Goal: Information Seeking & Learning: Learn about a topic

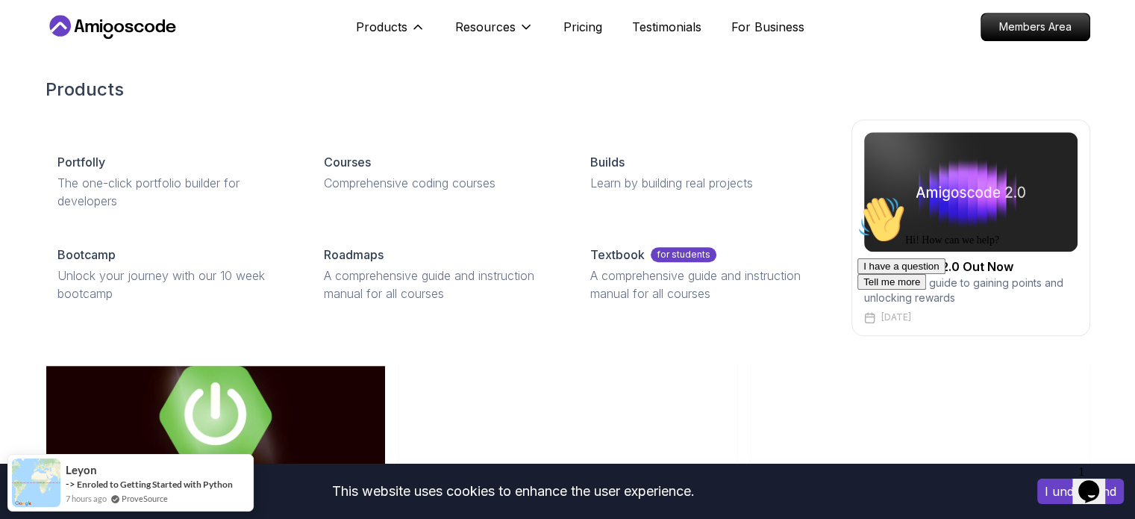
scroll to position [1328, 0]
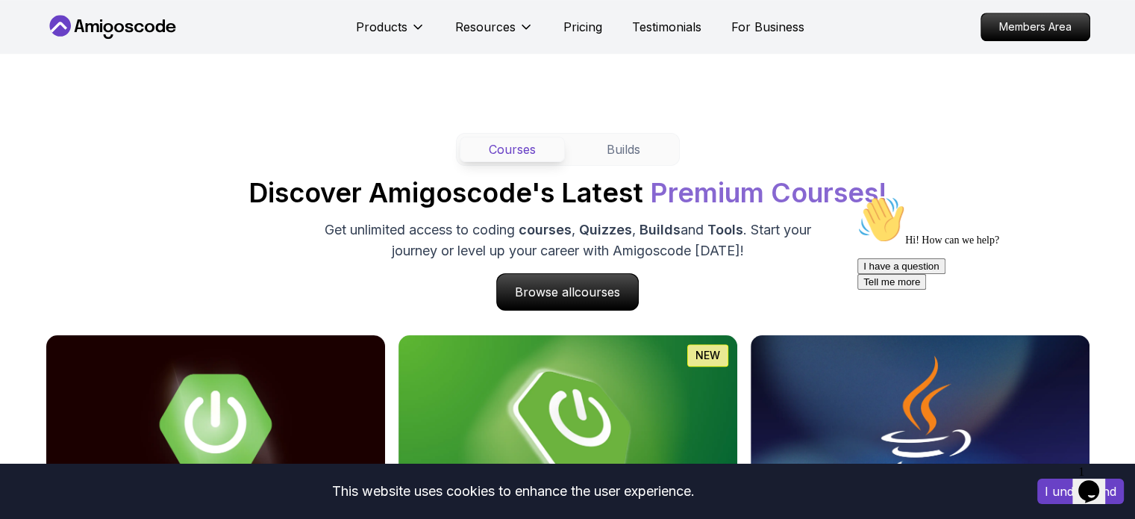
click at [1099, 196] on div "Chat attention grabber" at bounding box center [992, 196] width 269 height 0
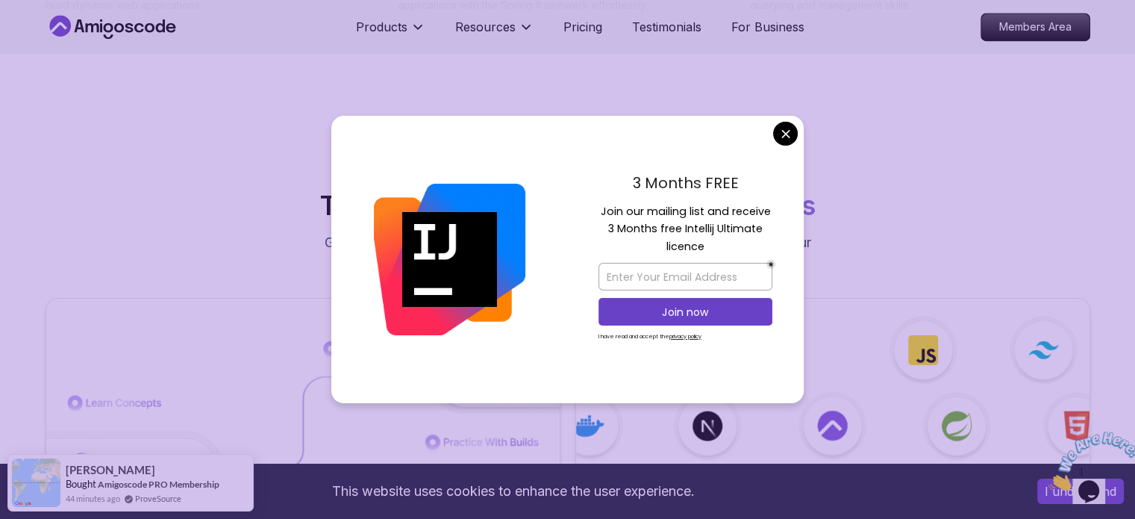
scroll to position [2143, 0]
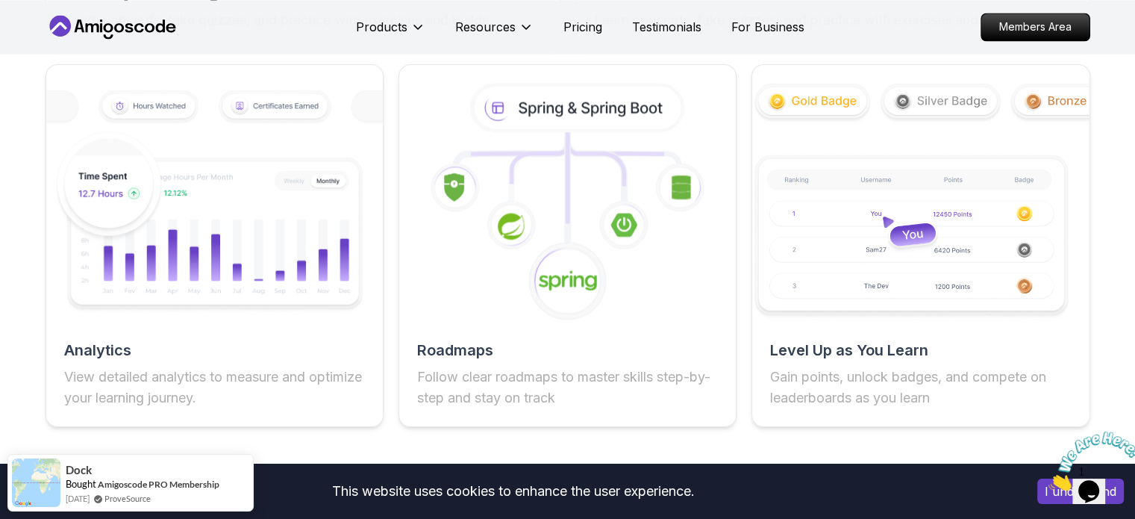
scroll to position [2710, 0]
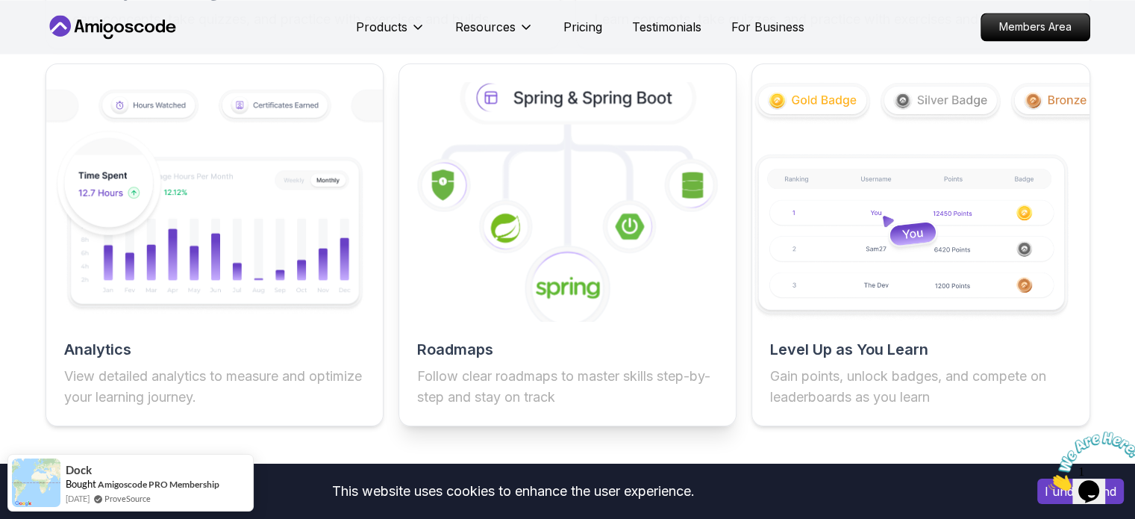
click at [537, 228] on icon at bounding box center [567, 201] width 370 height 262
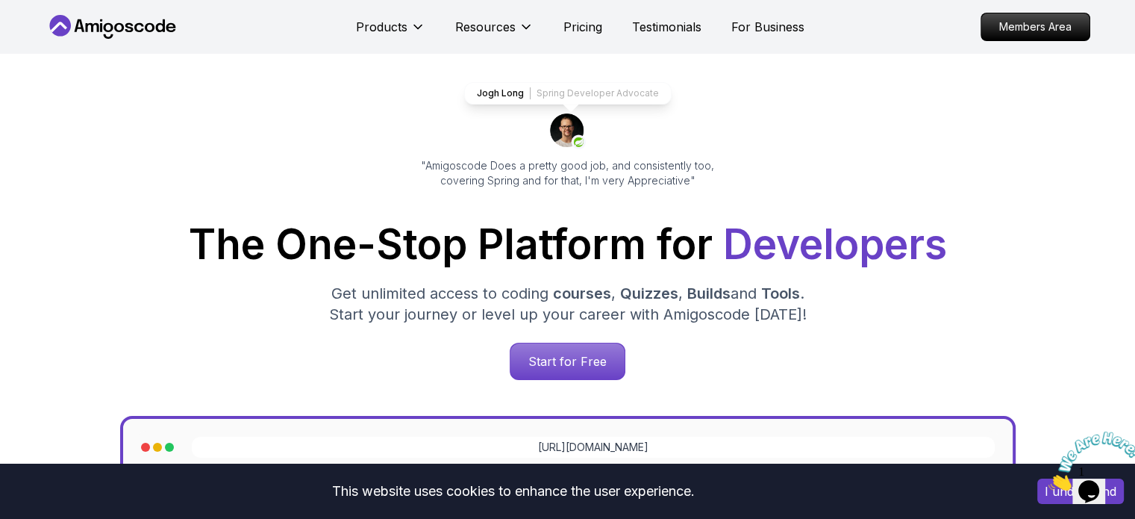
scroll to position [72, 0]
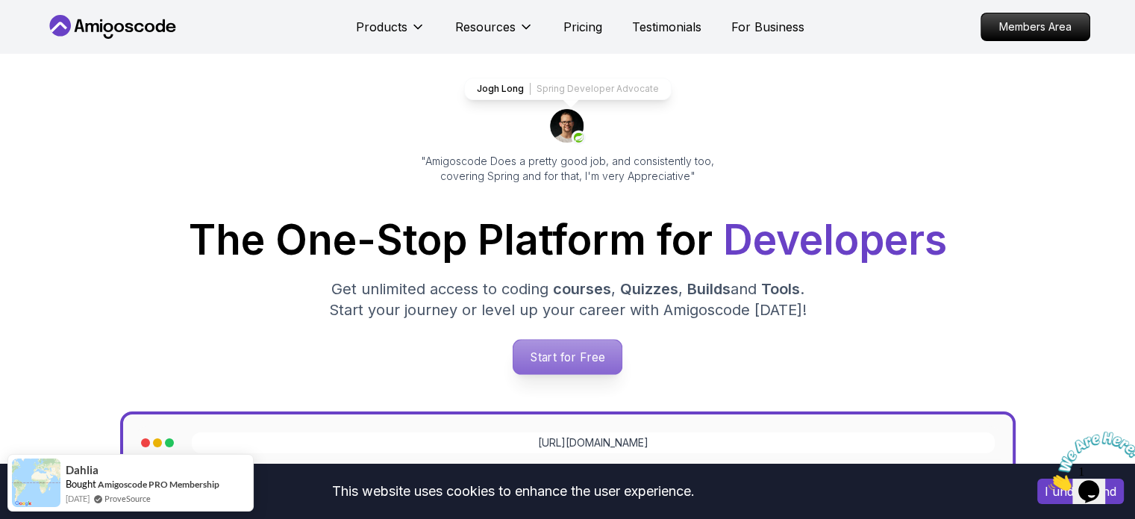
click at [562, 355] on p "Start for Free" at bounding box center [567, 357] width 108 height 34
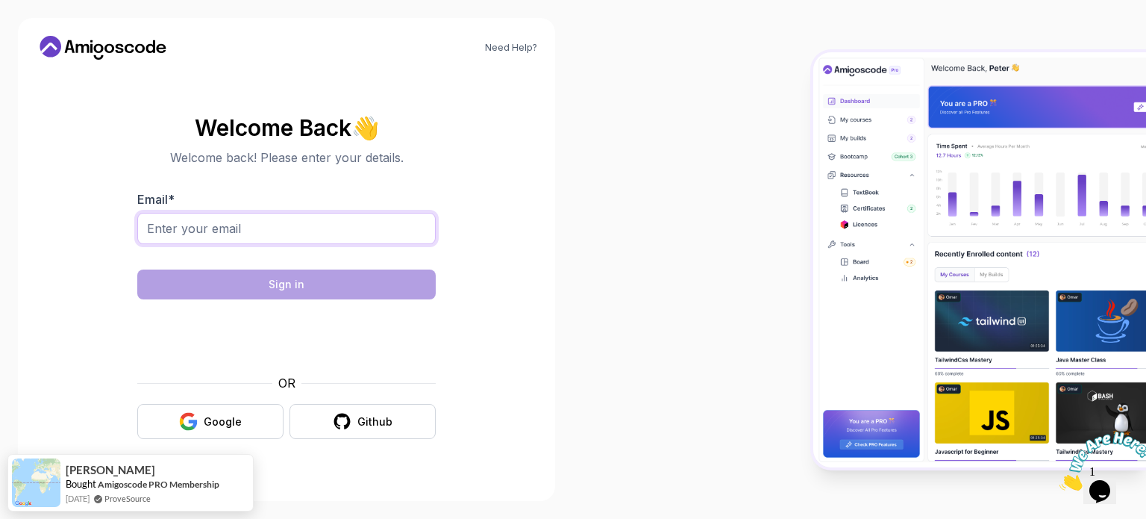
click at [246, 229] on input "Email *" at bounding box center [286, 228] width 299 height 31
type input "wishesakanshagupta918@gmail.com"
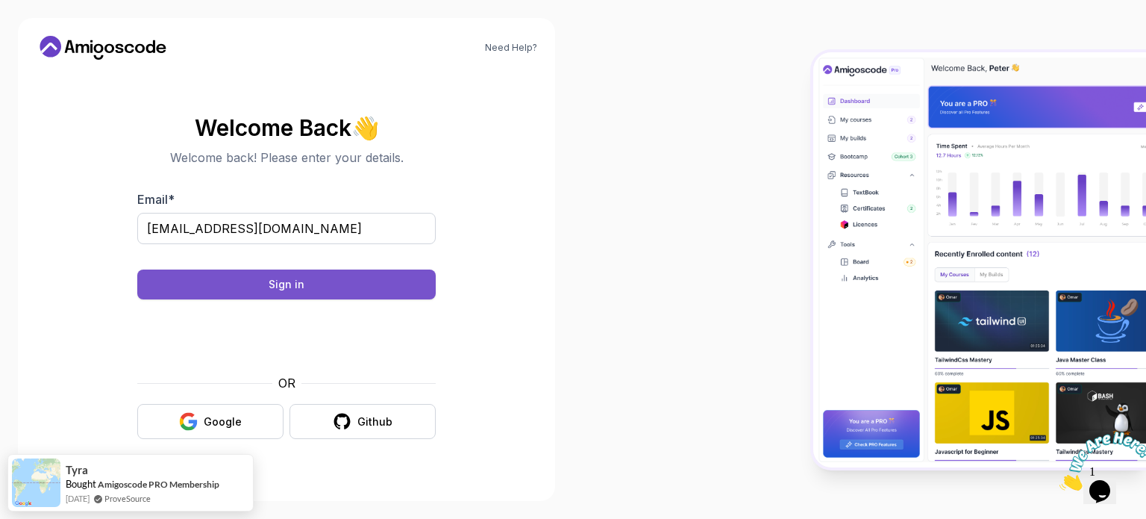
click at [296, 287] on div "Sign in" at bounding box center [287, 284] width 36 height 15
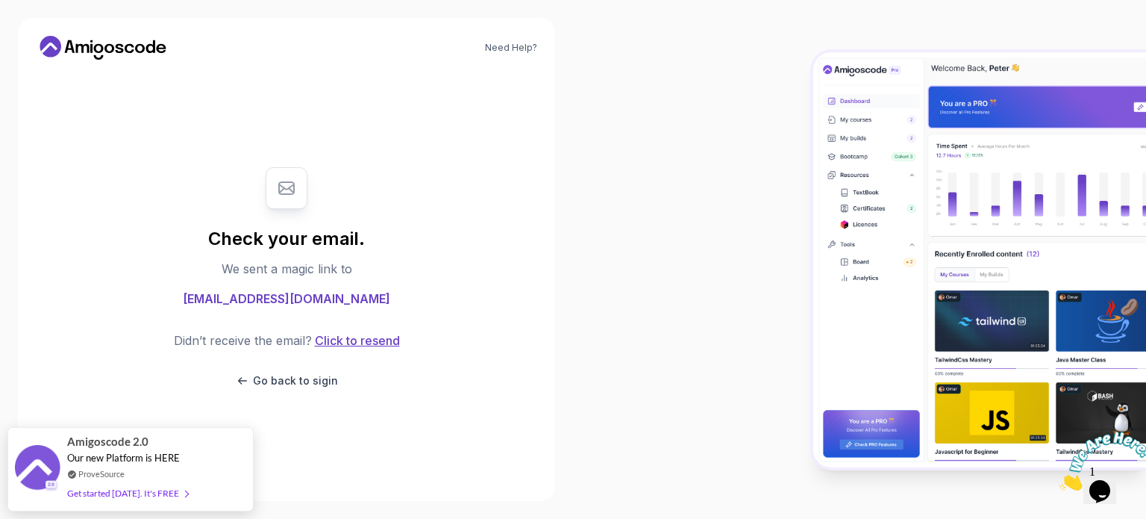
click at [331, 337] on button "Click to resend" at bounding box center [356, 340] width 88 height 18
click at [110, 446] on span "Our new Platform is HERE" at bounding box center [123, 450] width 113 height 12
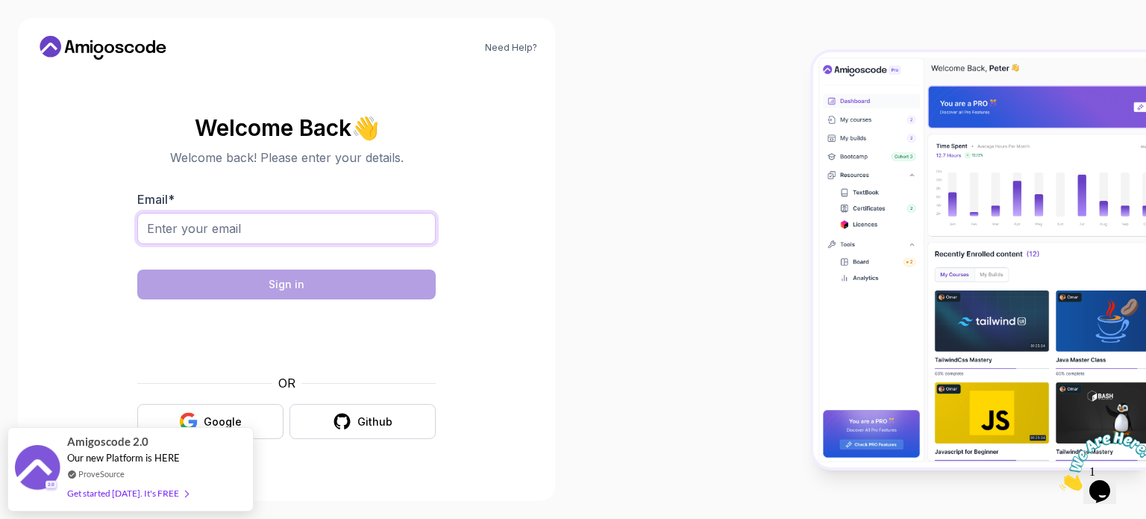
click at [302, 220] on input "Email *" at bounding box center [286, 228] width 299 height 31
type input "[EMAIL_ADDRESS][DOMAIN_NAME]"
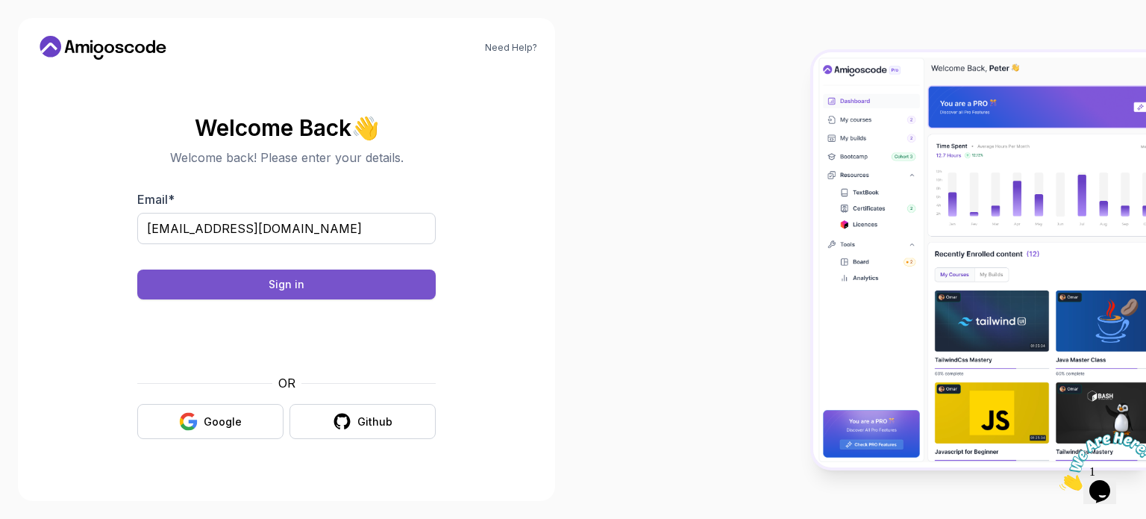
click at [278, 277] on div "Sign in" at bounding box center [287, 284] width 36 height 15
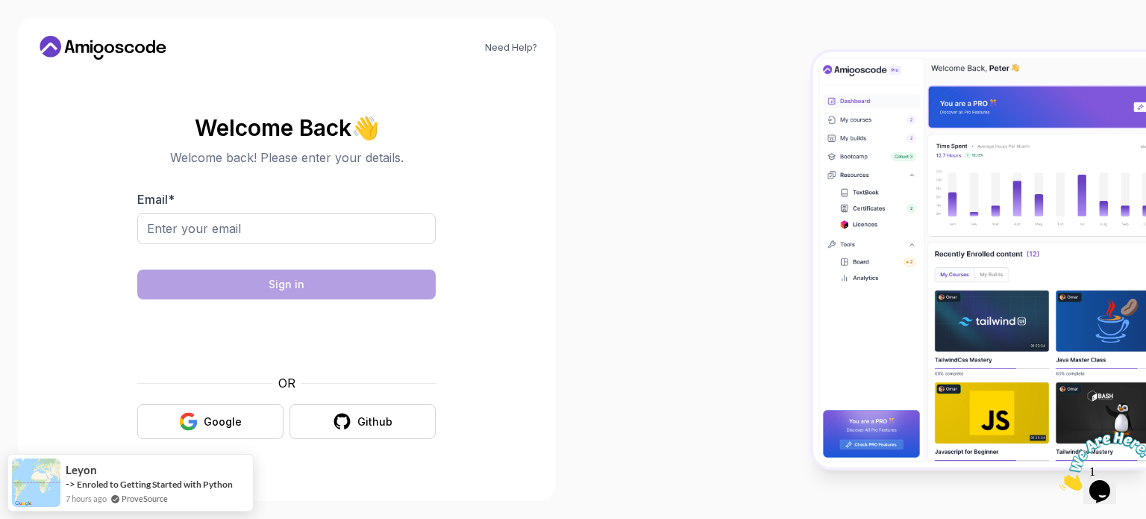
click at [248, 250] on div at bounding box center [286, 253] width 299 height 13
click at [249, 234] on input "Email *" at bounding box center [286, 228] width 299 height 31
type input "[EMAIL_ADDRESS][DOMAIN_NAME]"
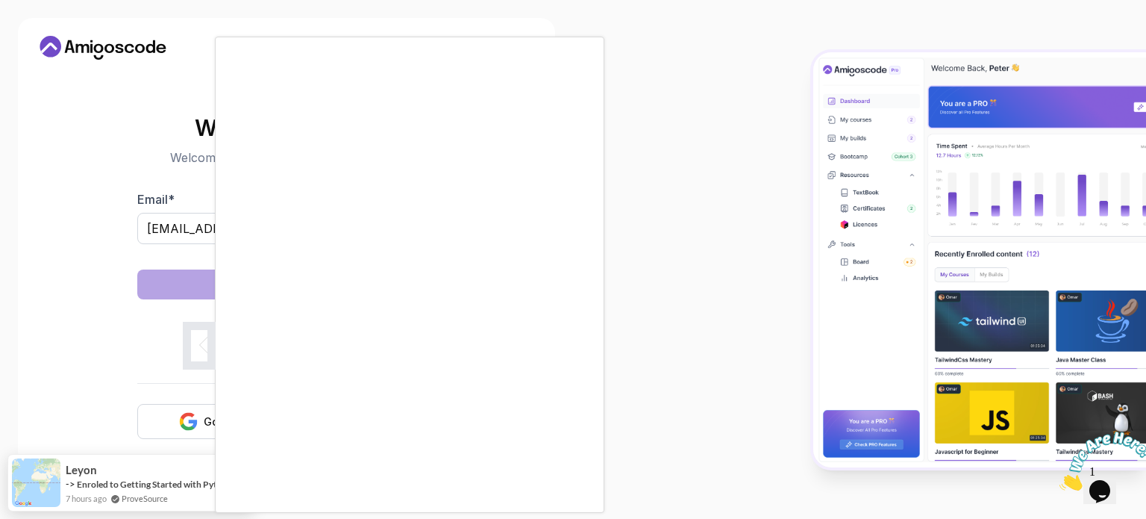
click at [789, 129] on body "Need Help? Welcome Back 👋 Welcome back! Please enter your details. Email * wish…" at bounding box center [573, 259] width 1146 height 519
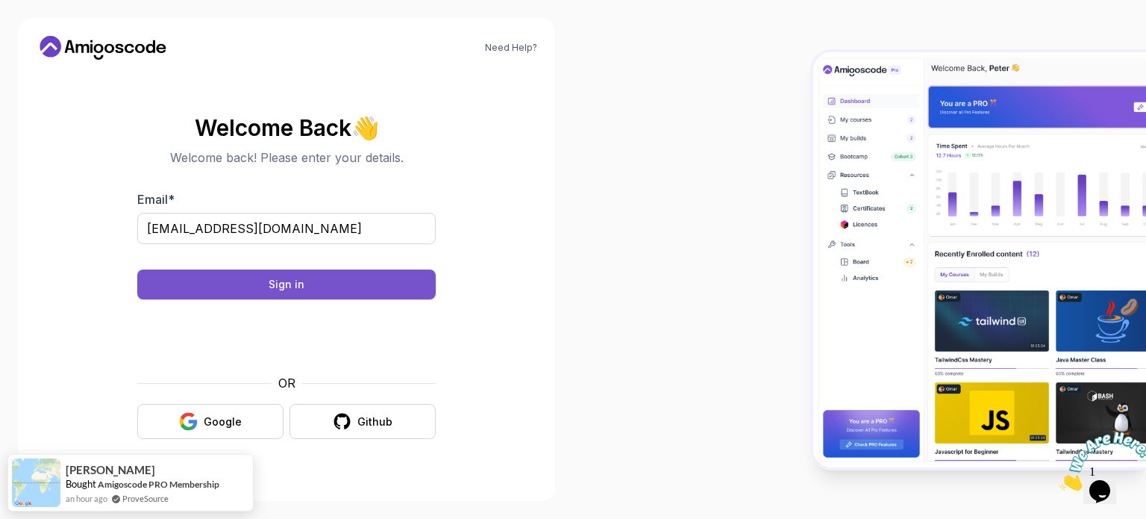
click at [284, 281] on div "Sign in" at bounding box center [287, 284] width 36 height 15
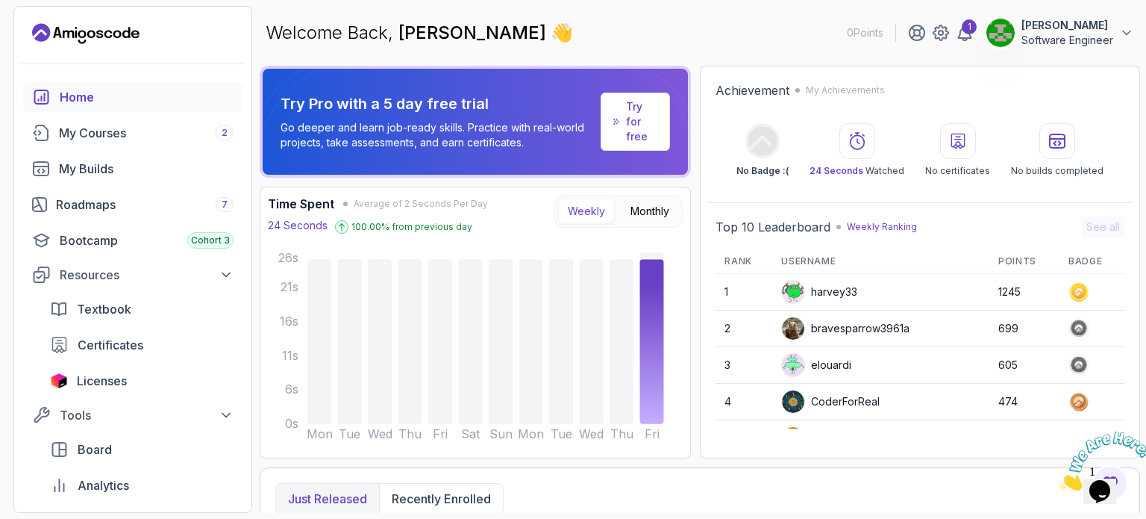
click at [1118, 28] on button "Akansha kumari Software Engineer" at bounding box center [1060, 33] width 149 height 30
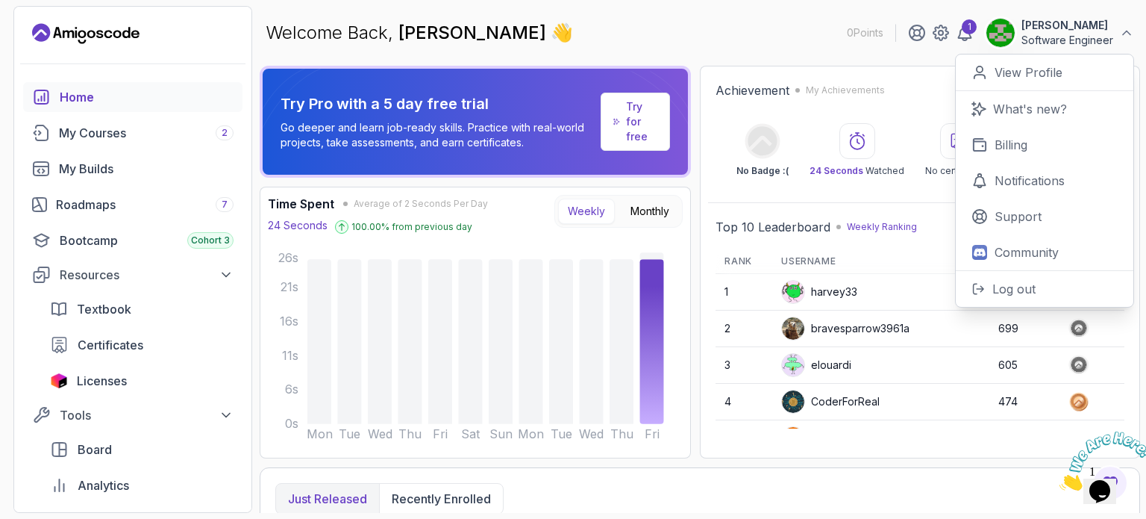
click at [857, 85] on p "My Achievements" at bounding box center [845, 90] width 79 height 12
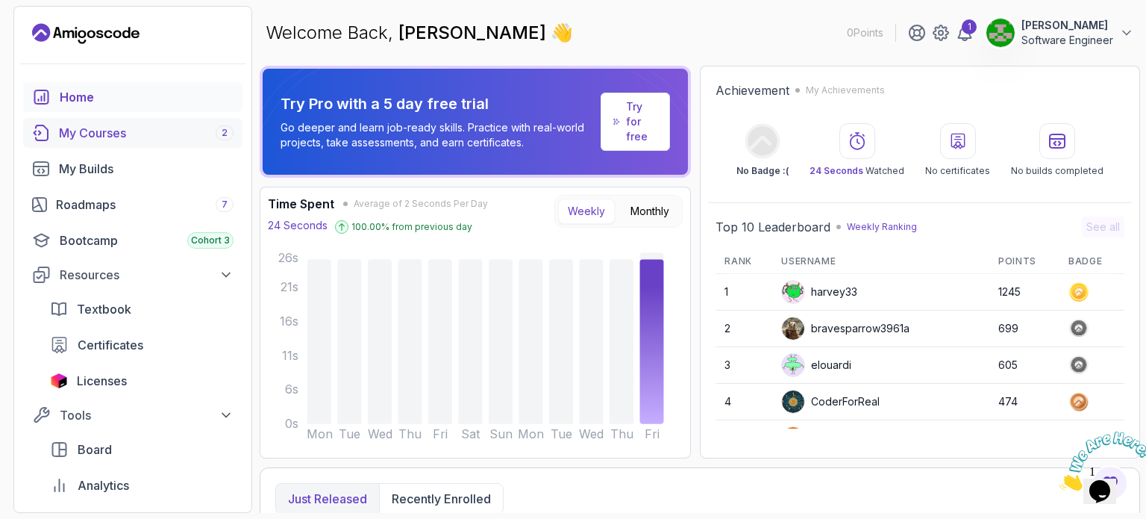
click at [114, 134] on div "My Courses 2" at bounding box center [146, 133] width 175 height 18
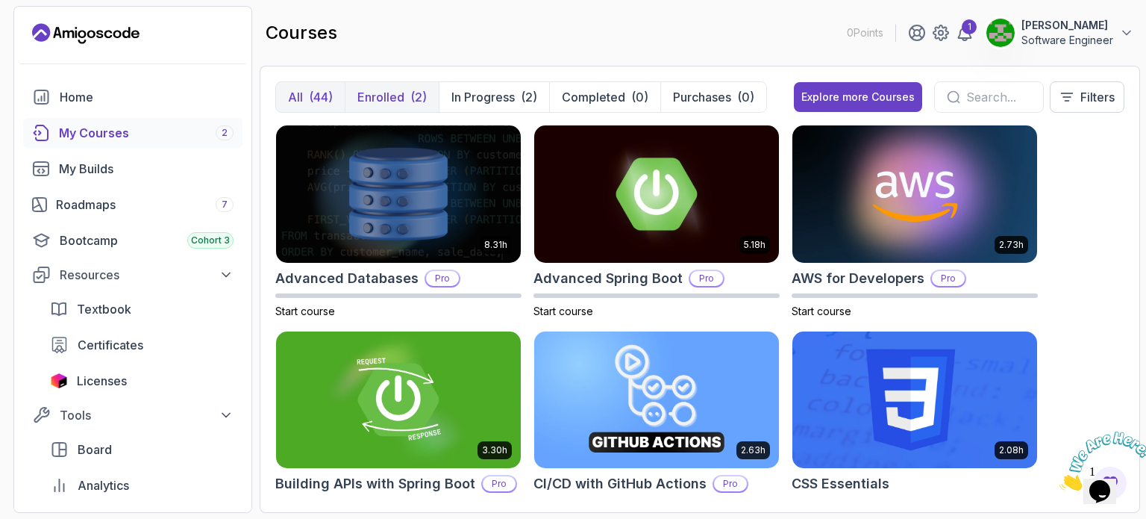
click at [389, 93] on p "Enrolled" at bounding box center [380, 97] width 47 height 18
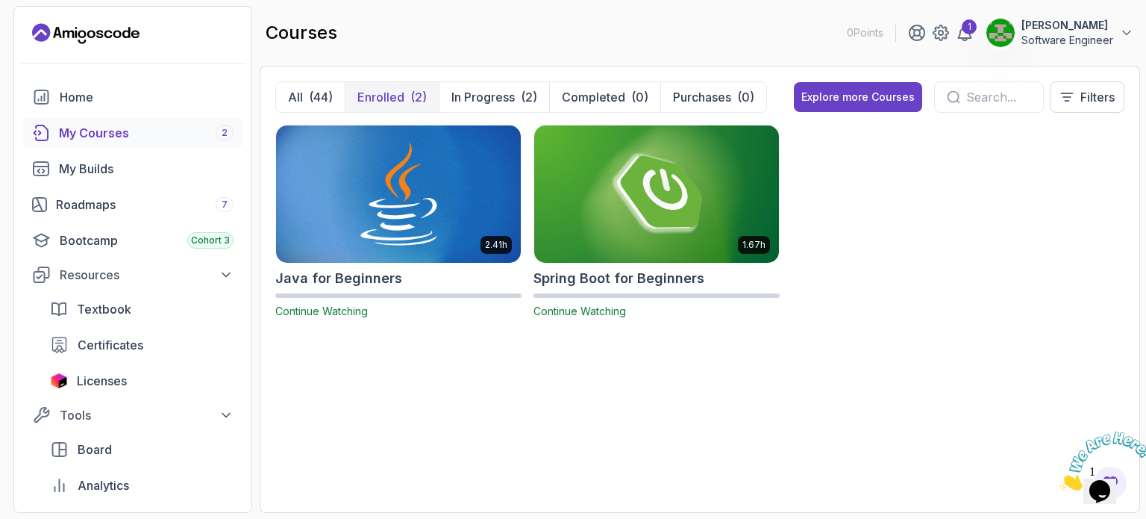
click at [409, 205] on img at bounding box center [398, 194] width 257 height 144
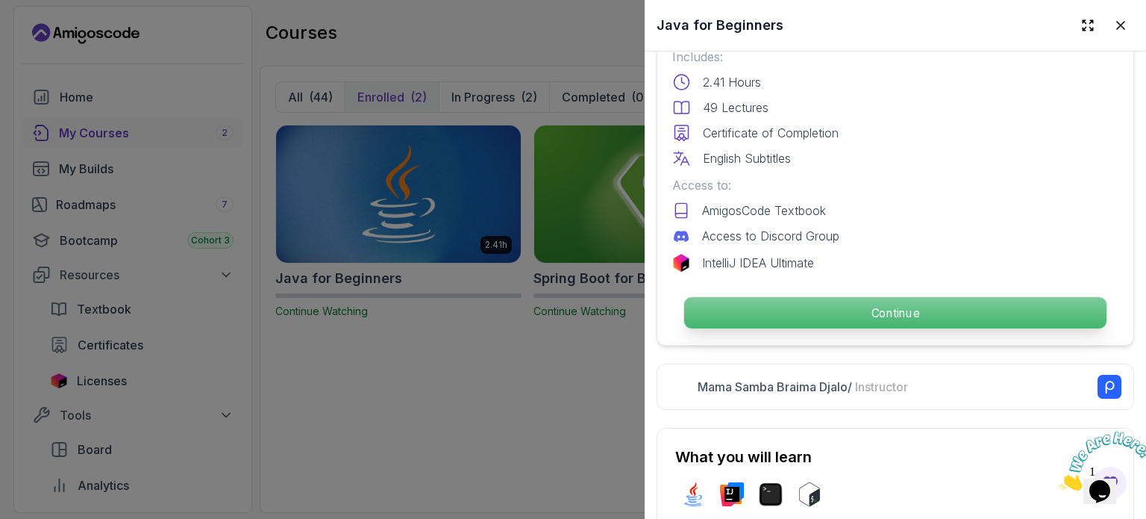
scroll to position [420, 0]
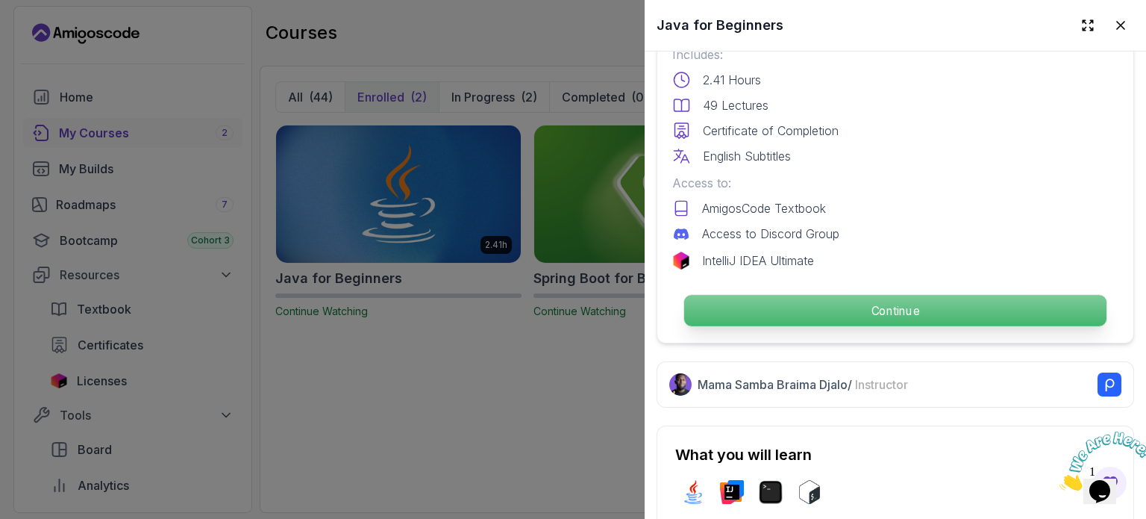
click at [808, 304] on p "Continue" at bounding box center [895, 310] width 422 height 31
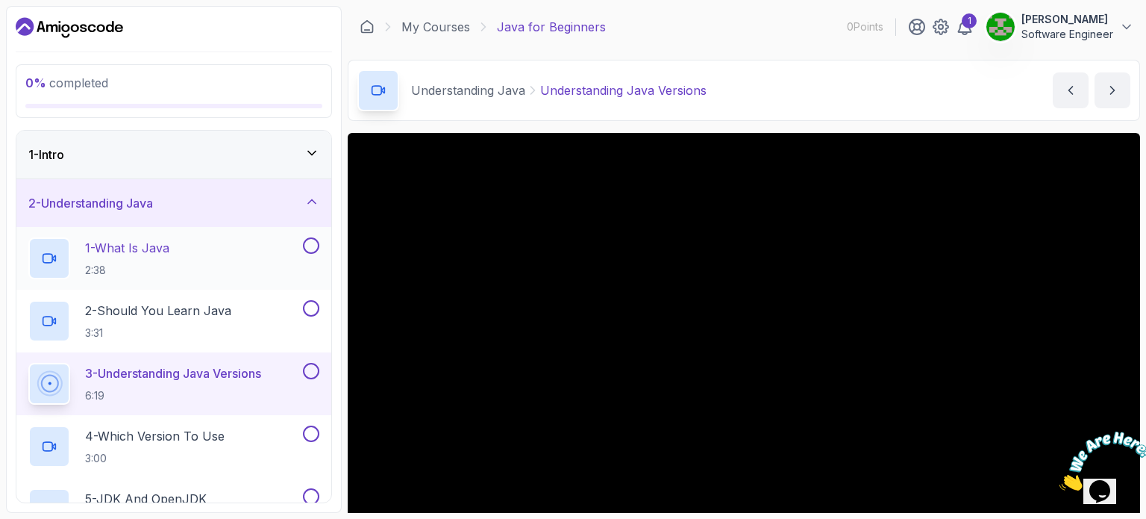
click at [169, 251] on p "1 - What Is Java" at bounding box center [127, 248] width 84 height 18
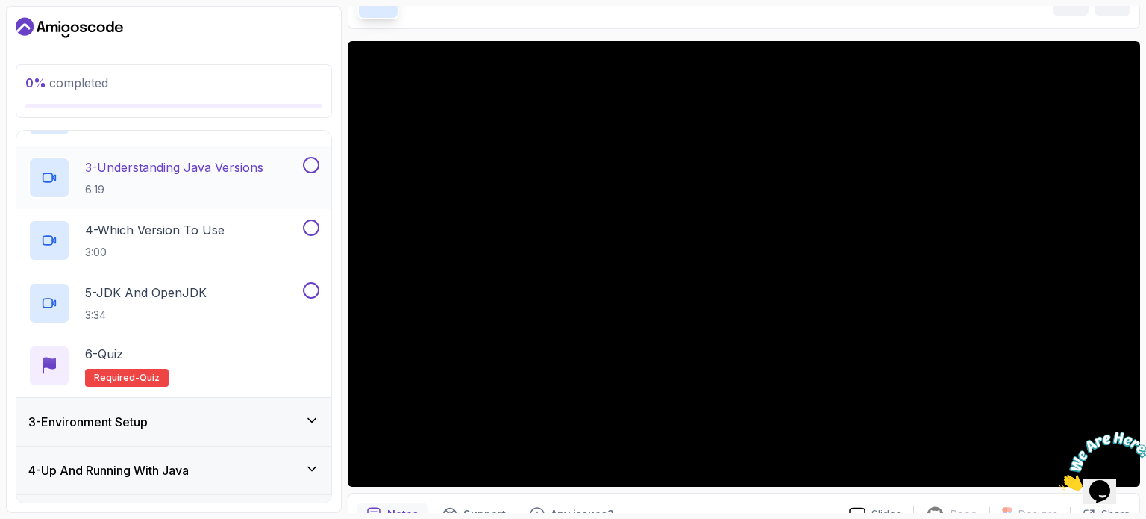
scroll to position [340, 0]
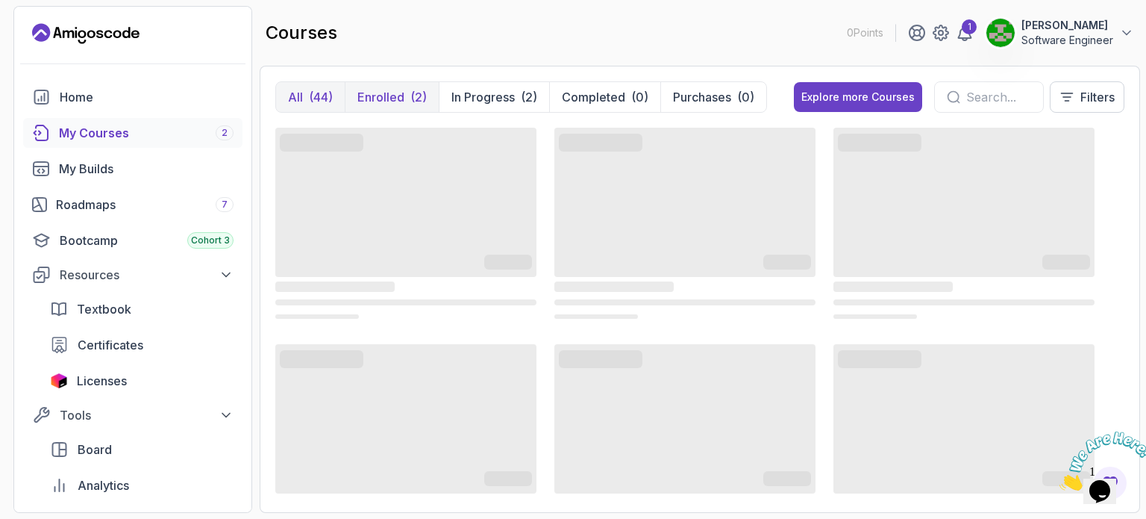
click at [400, 95] on p "Enrolled" at bounding box center [380, 97] width 47 height 18
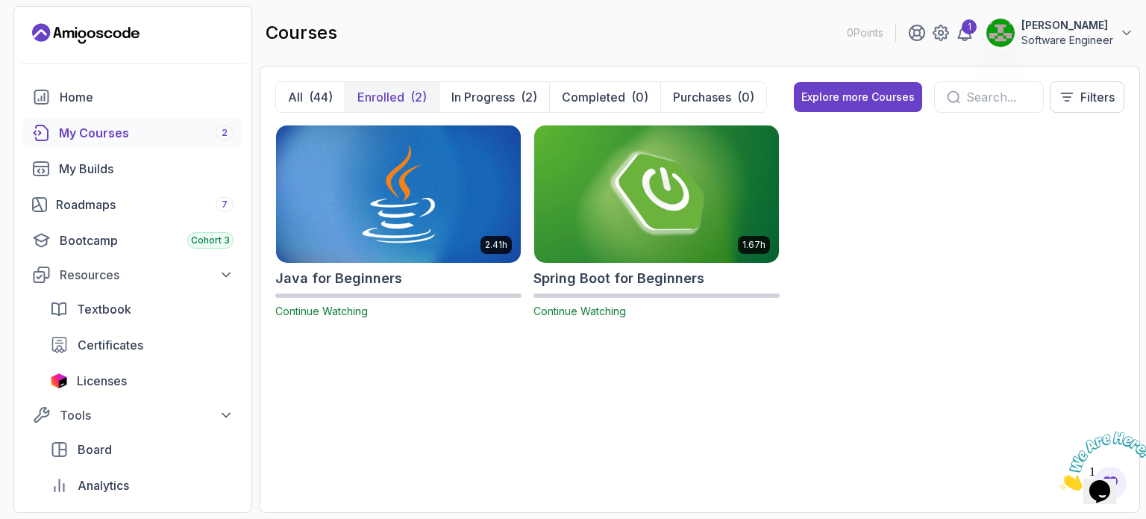
click at [691, 160] on img at bounding box center [656, 194] width 257 height 144
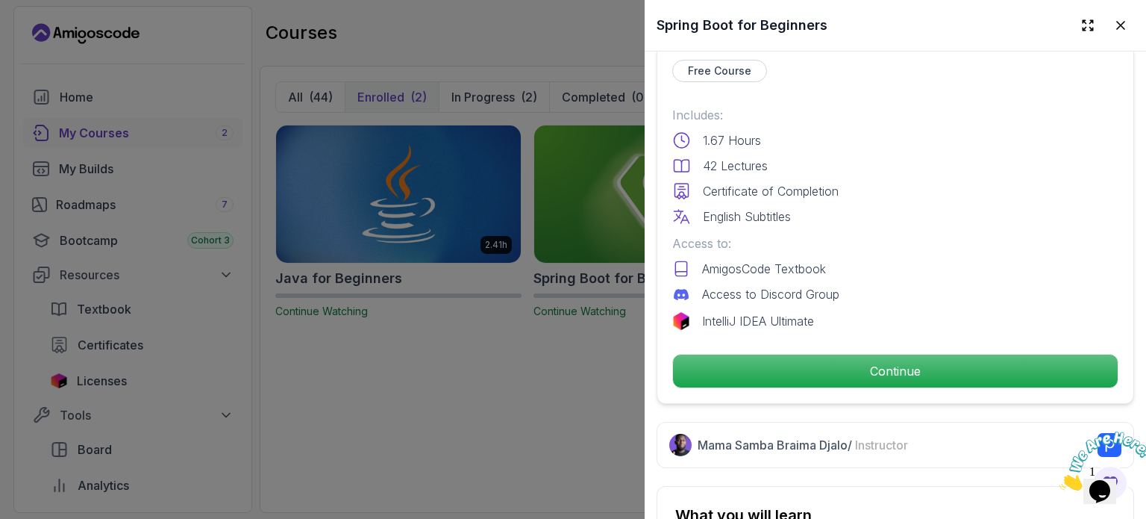
scroll to position [361, 0]
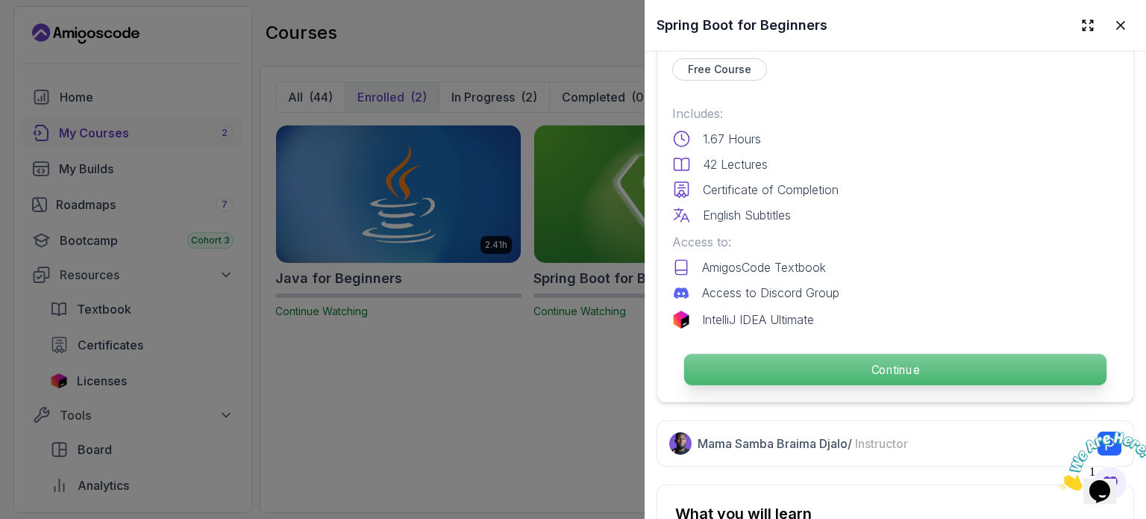
click at [849, 357] on p "Continue" at bounding box center [895, 369] width 422 height 31
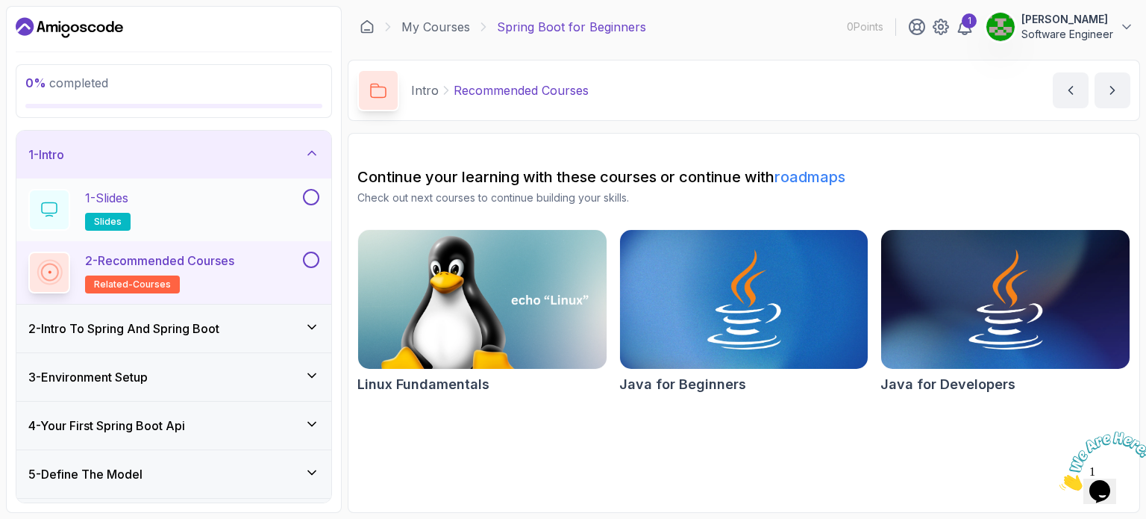
click at [306, 201] on button at bounding box center [311, 197] width 16 height 16
click at [245, 312] on div "2 - Intro To Spring And Spring Boot" at bounding box center [173, 328] width 315 height 48
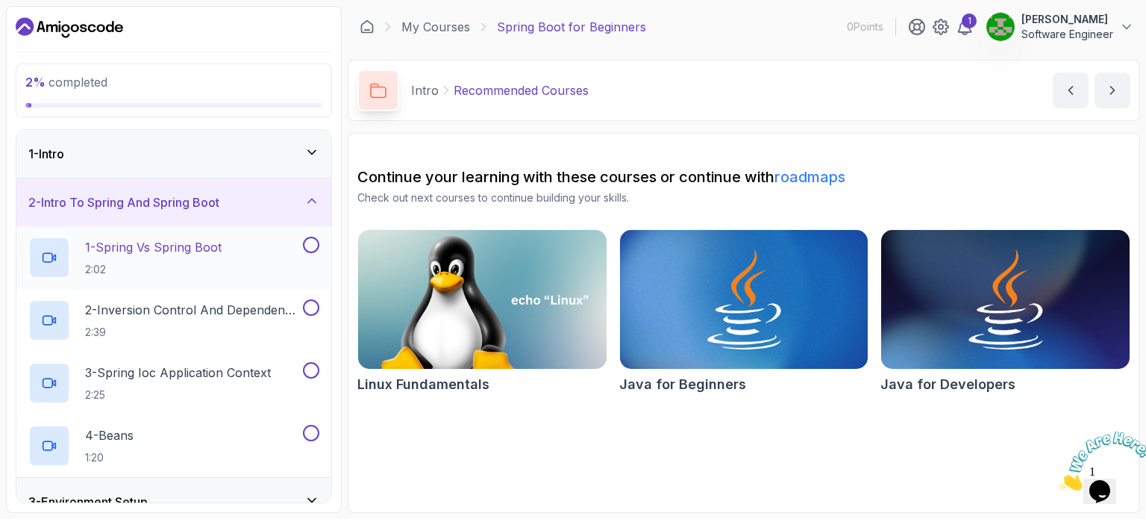
click at [190, 249] on p "1 - Spring Vs Spring Boot" at bounding box center [153, 247] width 137 height 18
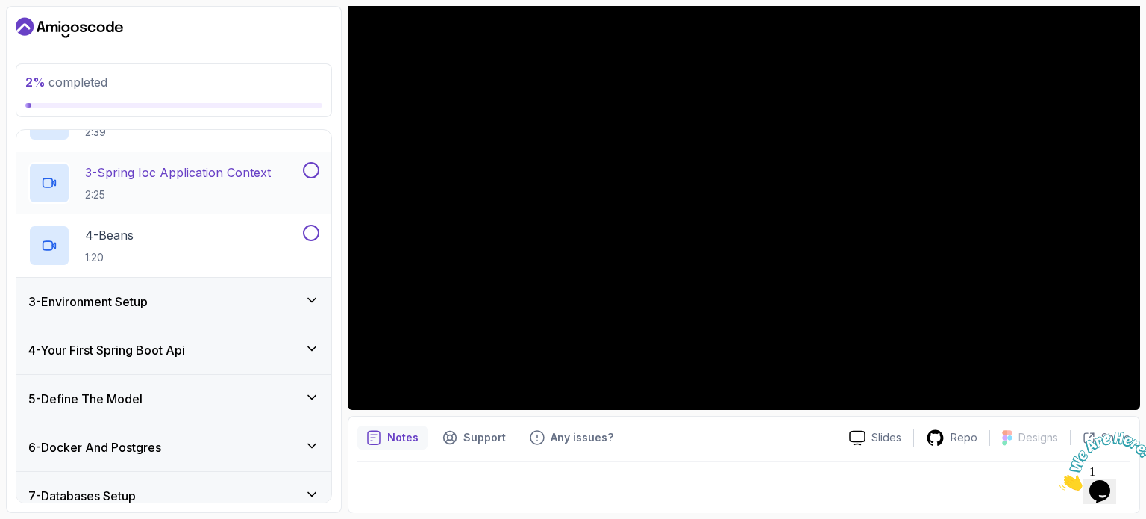
scroll to position [202, 0]
click at [277, 286] on div "3 - Environment Setup" at bounding box center [173, 300] width 315 height 48
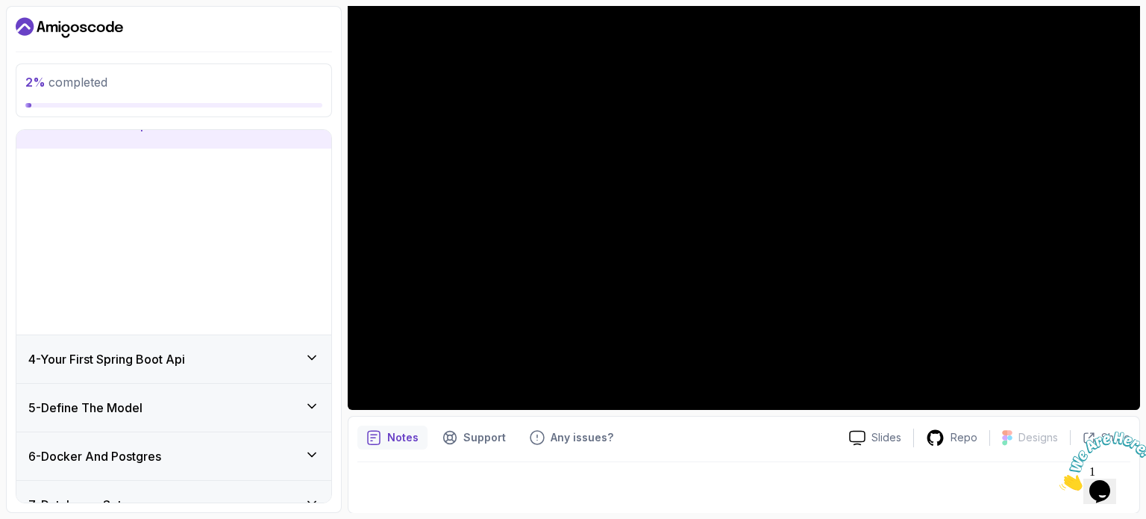
scroll to position [122, 0]
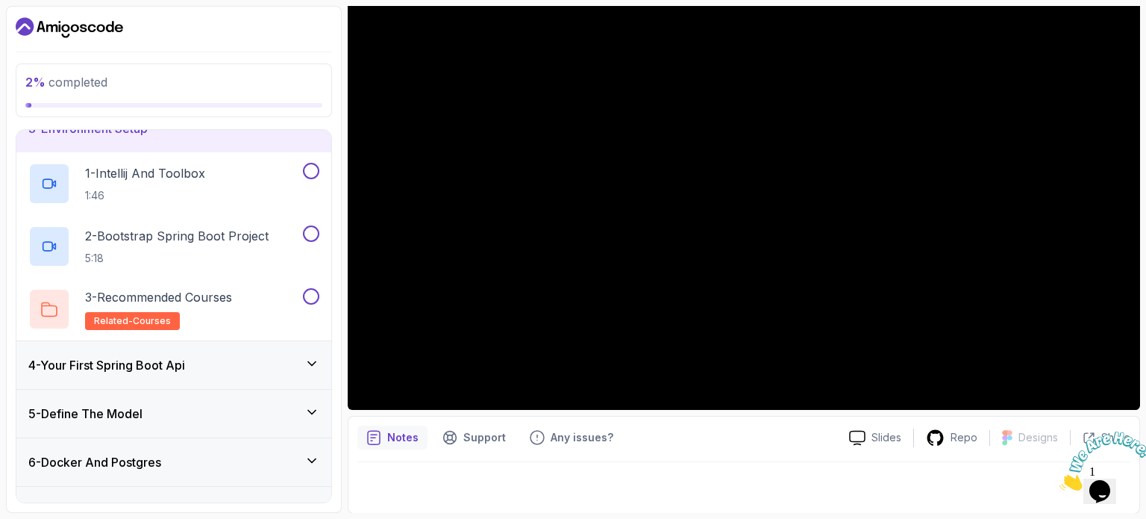
click at [285, 367] on div "4 - Your First Spring Boot Api" at bounding box center [173, 365] width 291 height 18
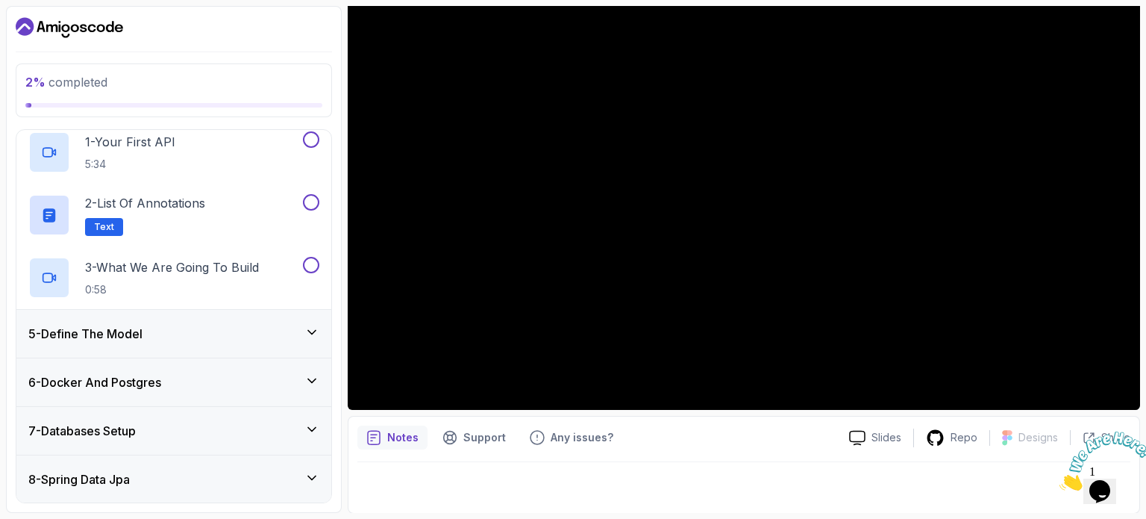
scroll to position [0, 0]
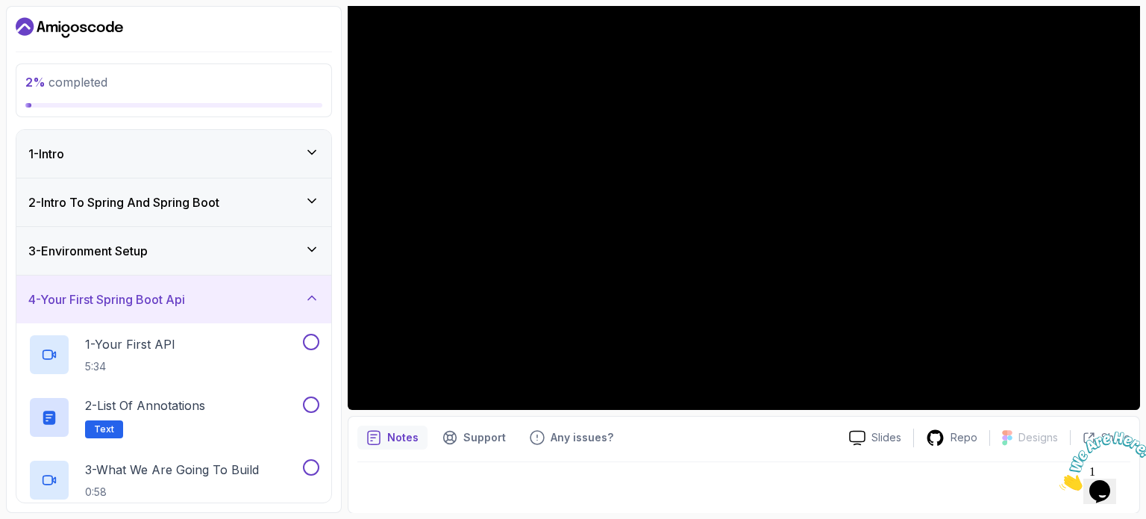
click at [313, 299] on icon at bounding box center [311, 297] width 15 height 15
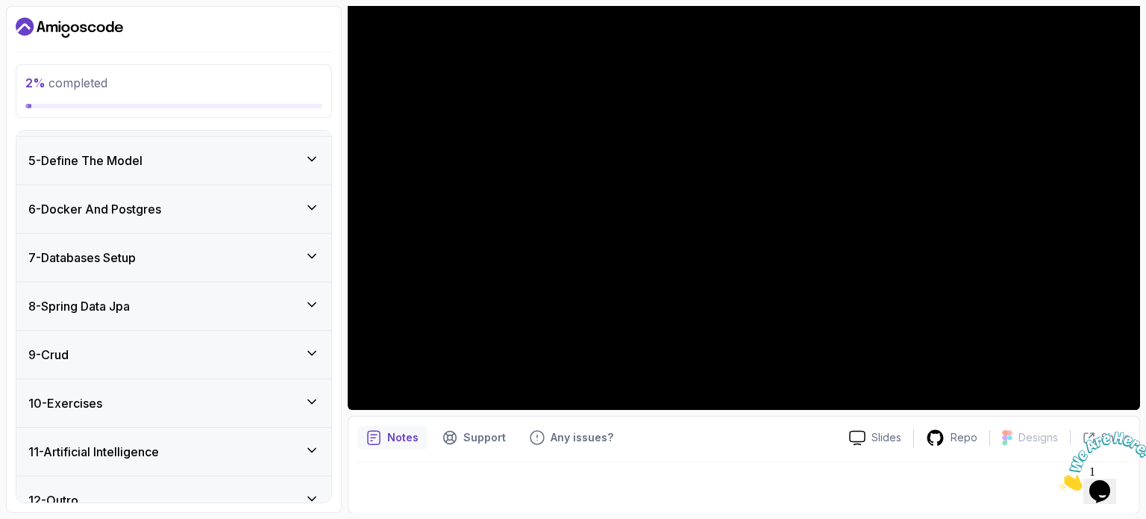
scroll to position [188, 0]
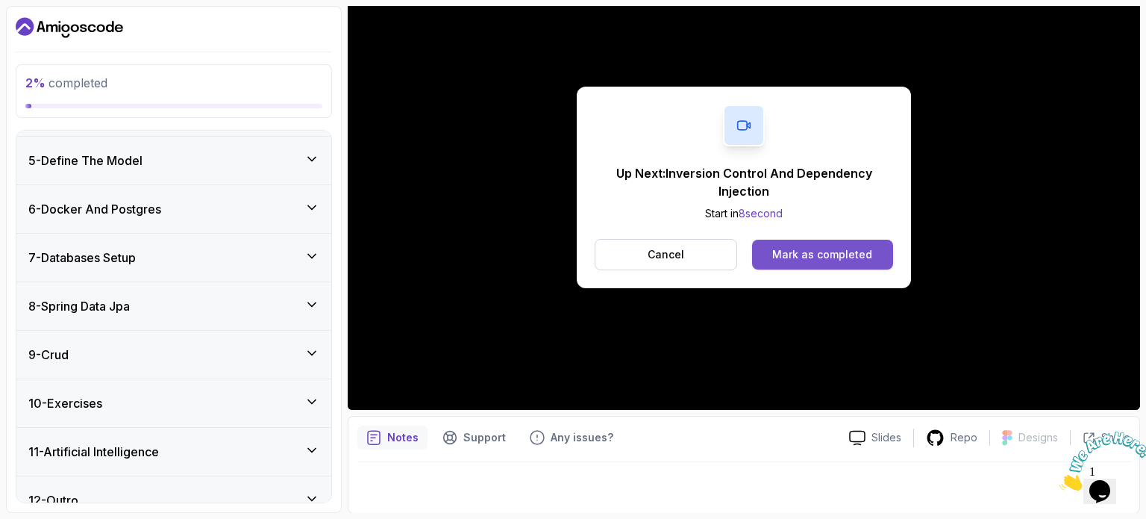
click at [828, 249] on div "Mark as completed" at bounding box center [822, 254] width 100 height 15
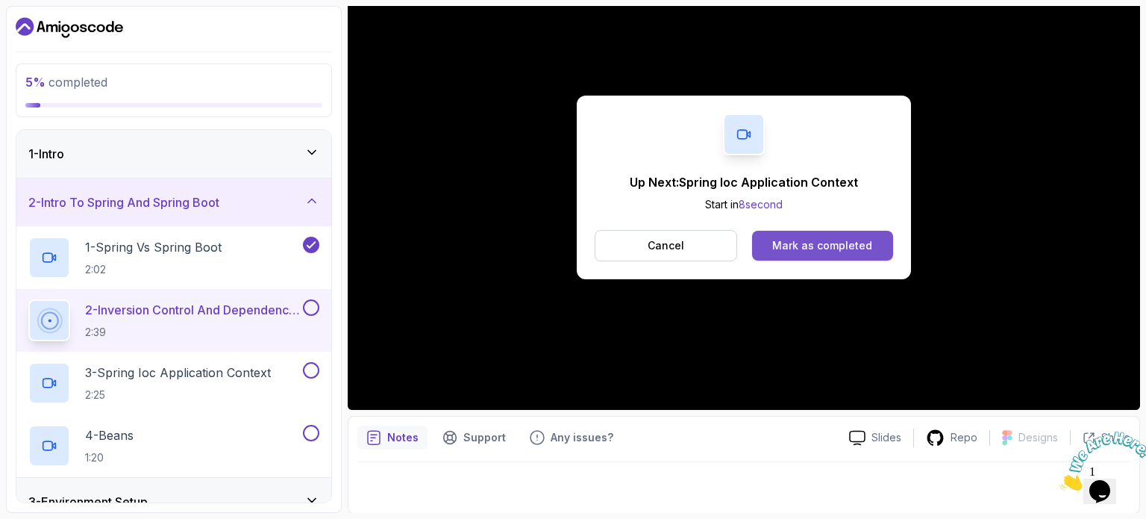
click at [833, 243] on div "Mark as completed" at bounding box center [822, 245] width 100 height 15
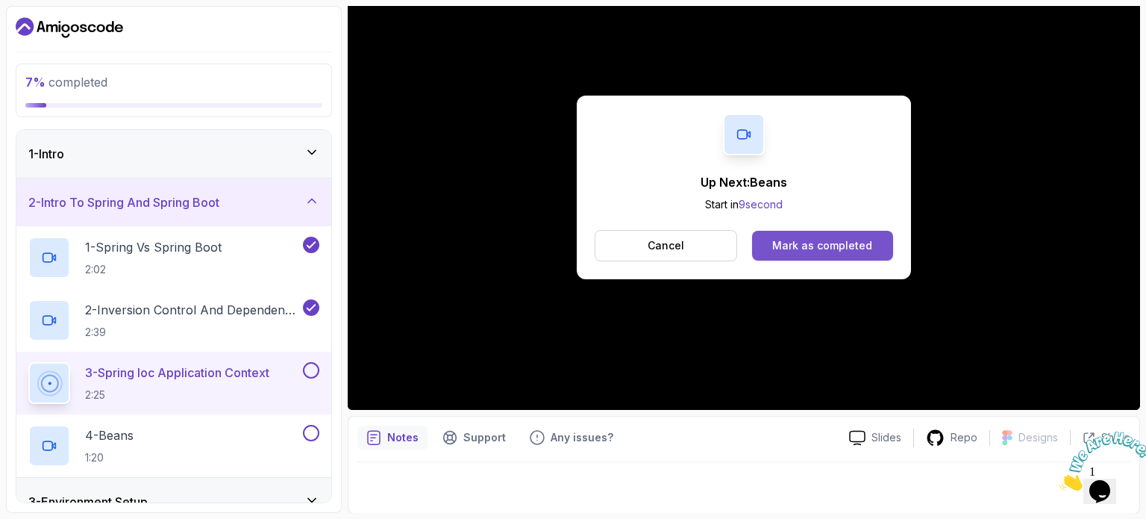
click at [794, 240] on div "Mark as completed" at bounding box center [822, 245] width 100 height 15
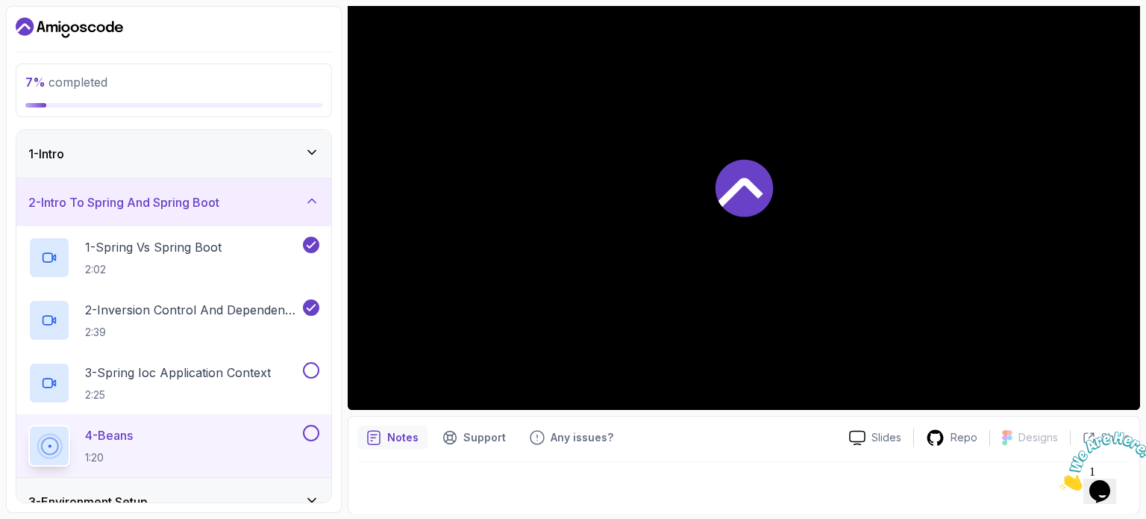
click at [794, 240] on div at bounding box center [744, 187] width 793 height 446
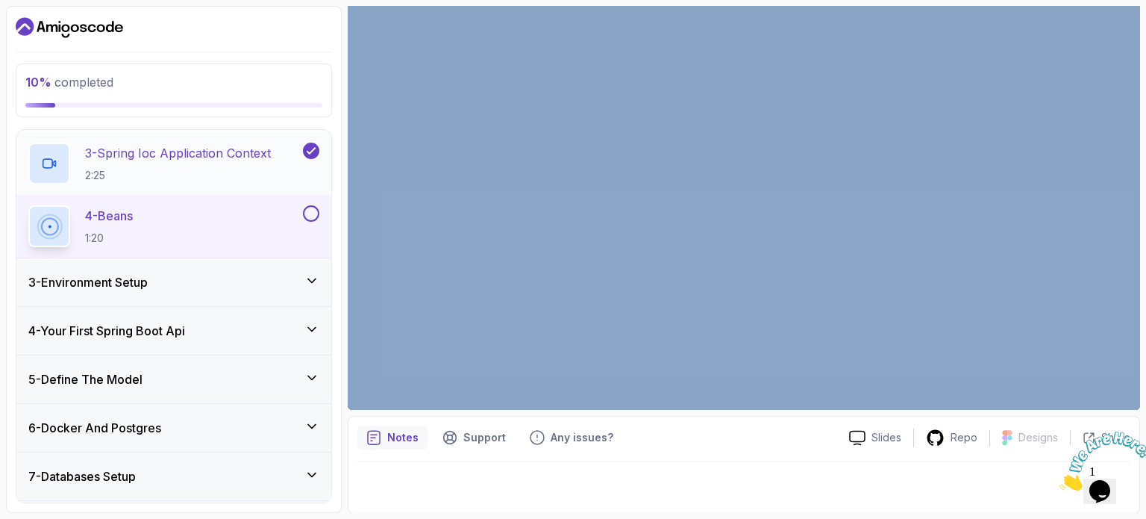
scroll to position [221, 0]
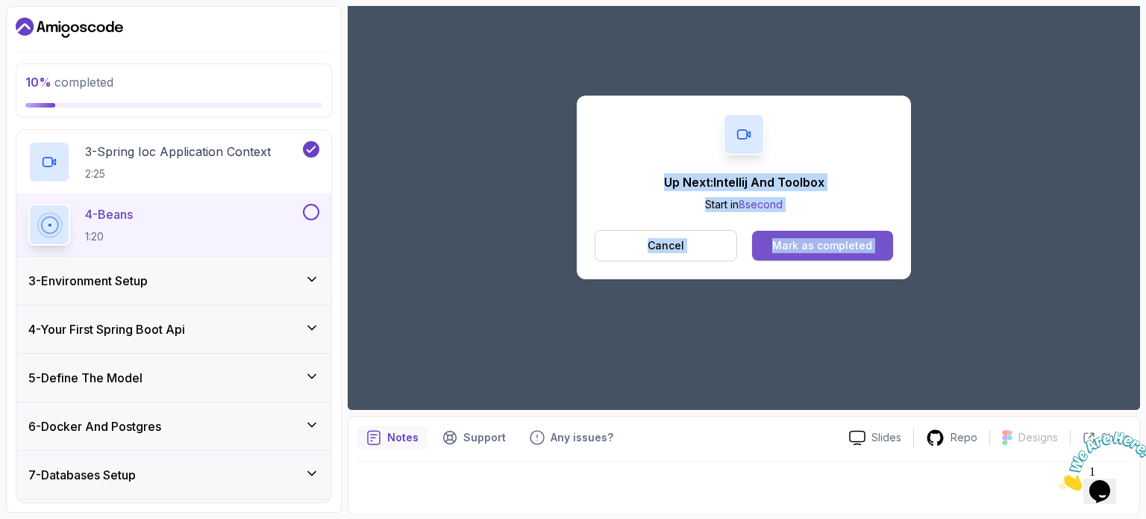
click at [872, 247] on button "Mark as completed" at bounding box center [822, 246] width 141 height 30
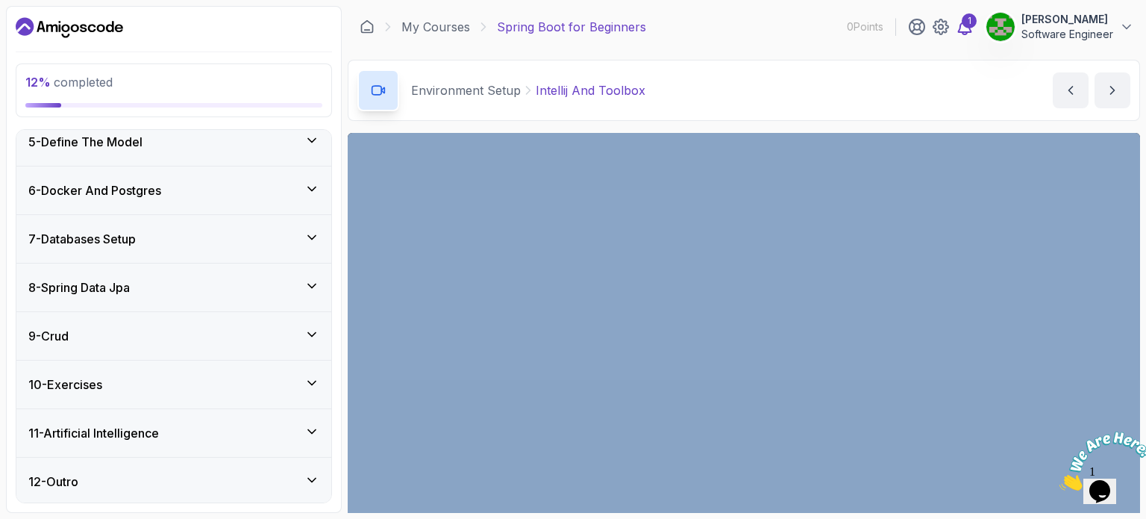
click at [961, 20] on icon at bounding box center [965, 27] width 18 height 18
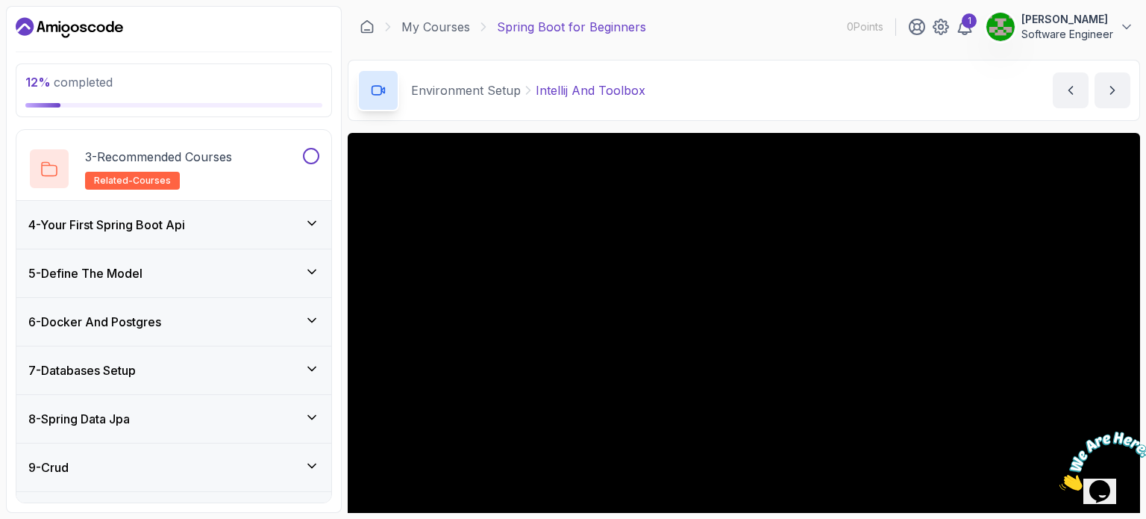
click at [263, 231] on div "4 - Your First Spring Boot Api" at bounding box center [173, 225] width 291 height 18
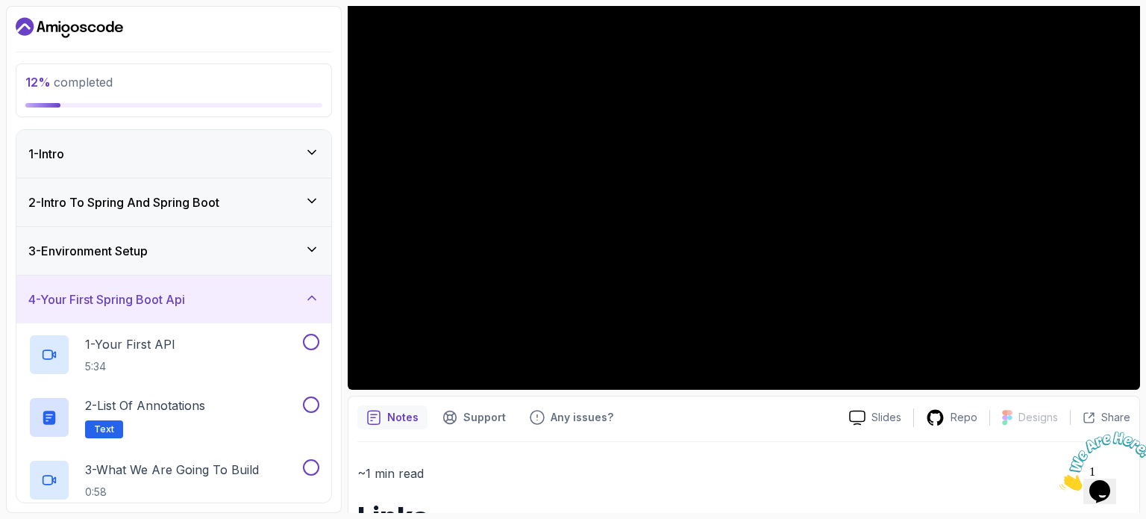
scroll to position [190, 0]
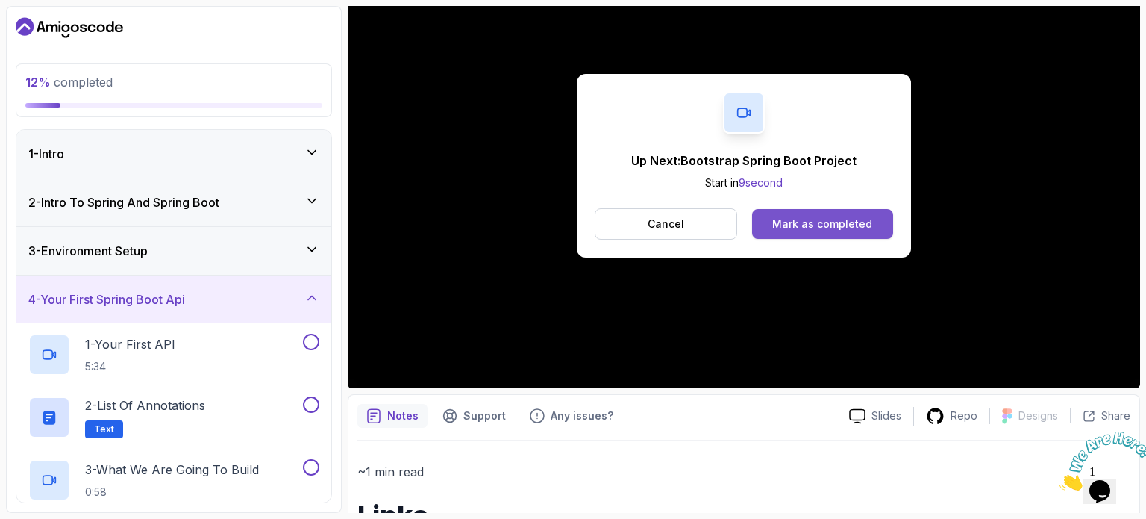
click at [822, 217] on div "Mark as completed" at bounding box center [822, 223] width 100 height 15
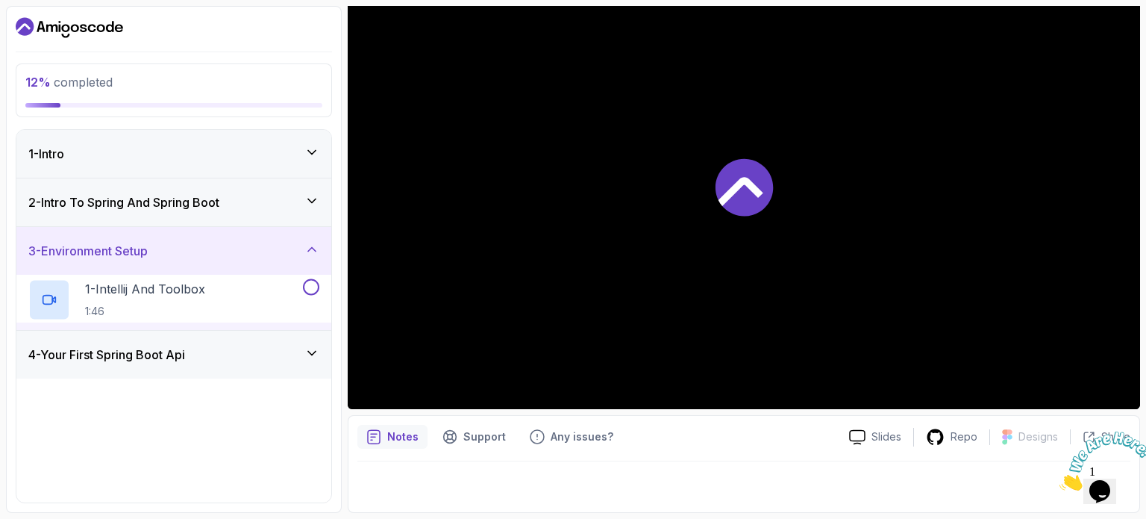
scroll to position [169, 0]
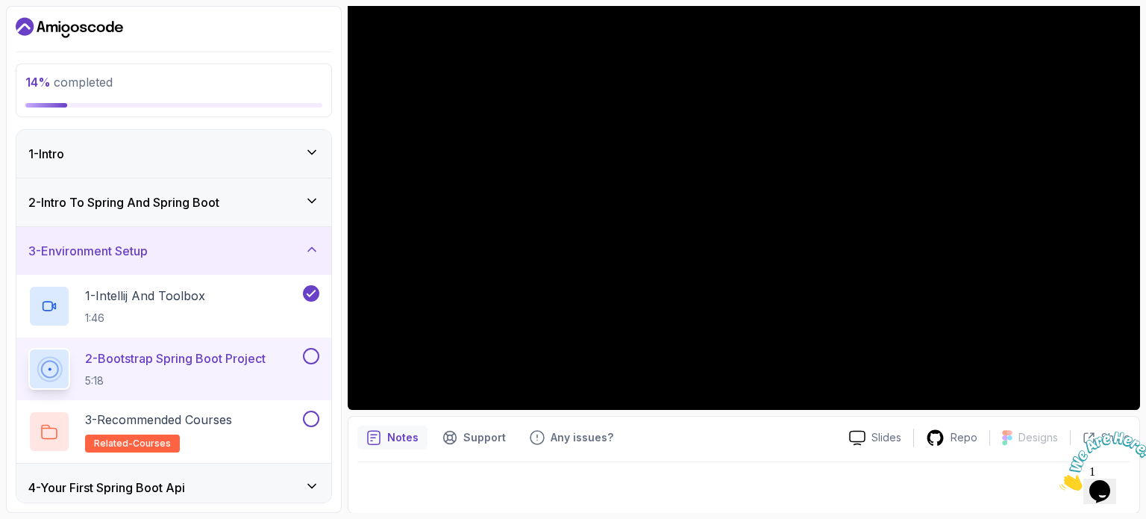
click at [275, 213] on div "2 - Intro To Spring And Spring Boot" at bounding box center [173, 202] width 315 height 48
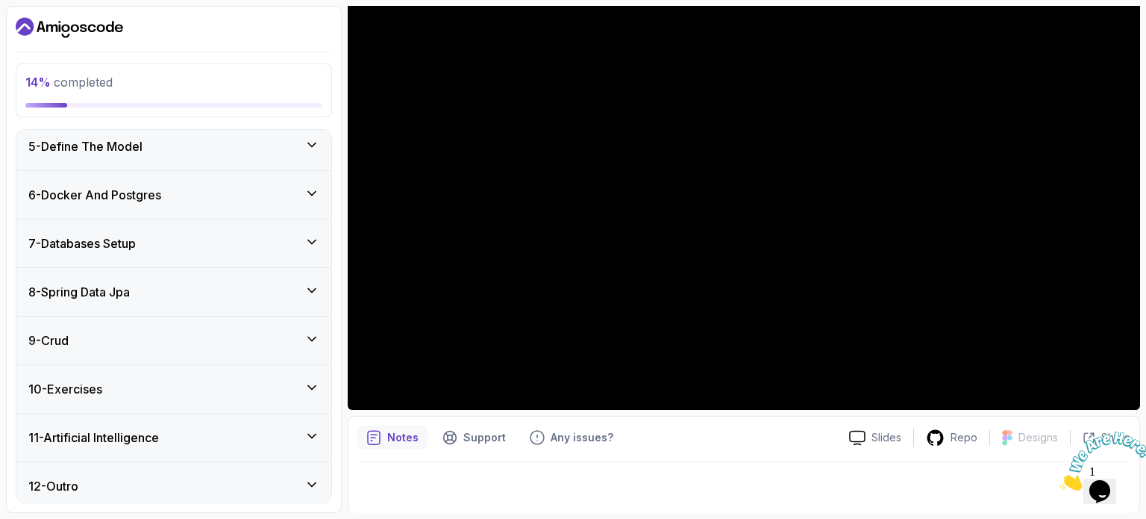
scroll to position [457, 0]
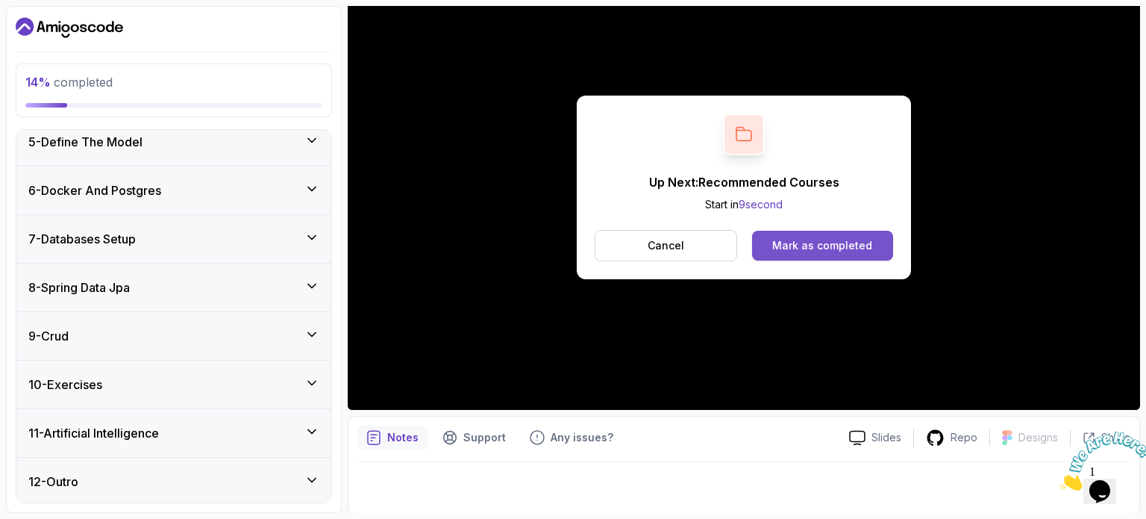
click at [853, 248] on div "Mark as completed" at bounding box center [822, 245] width 100 height 15
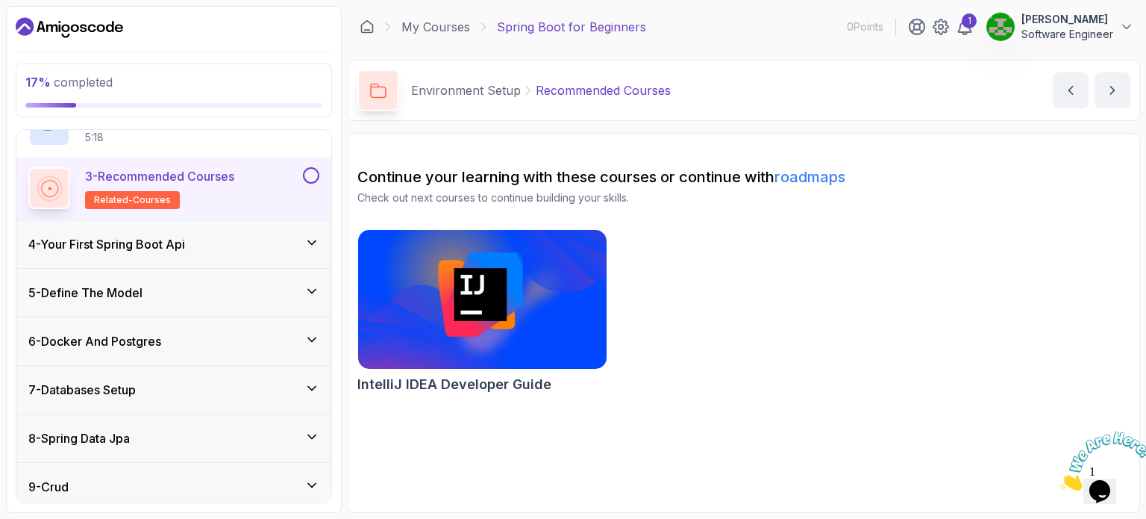
scroll to position [245, 0]
click at [254, 256] on div "4 - Your First Spring Boot Api" at bounding box center [173, 243] width 315 height 48
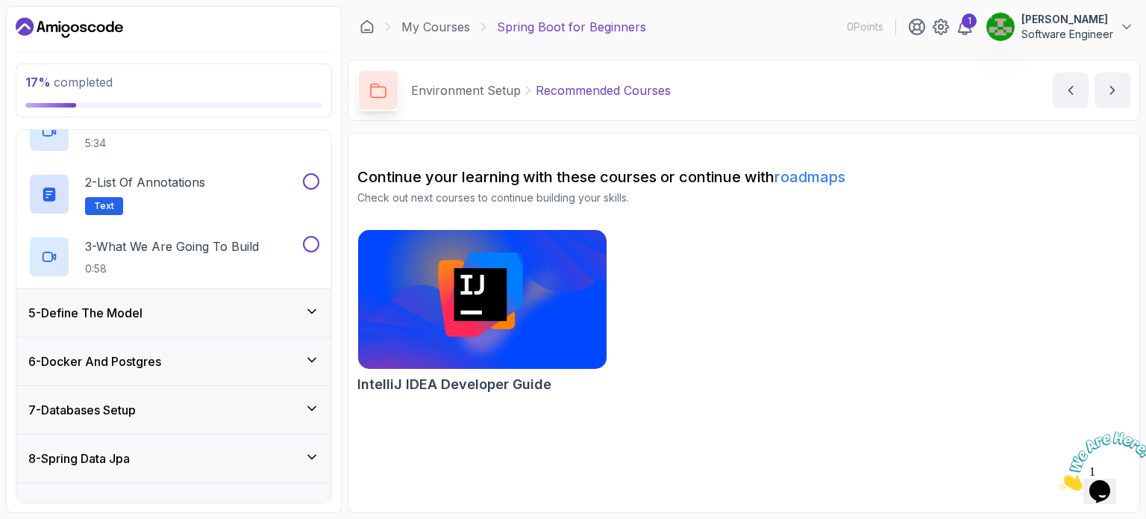
scroll to position [221, 0]
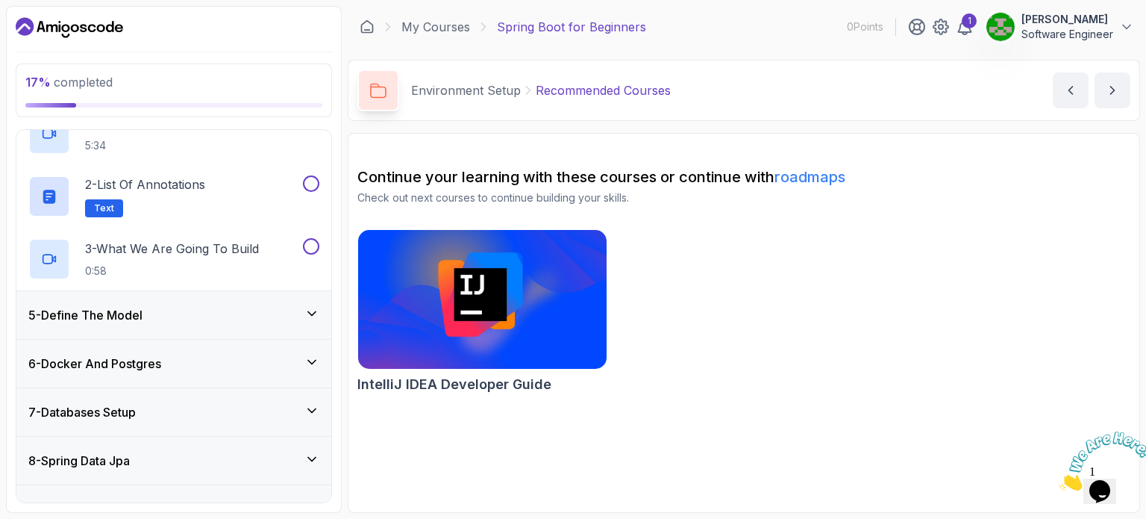
click at [254, 256] on p "3 - What We Are Going To Build" at bounding box center [172, 249] width 174 height 18
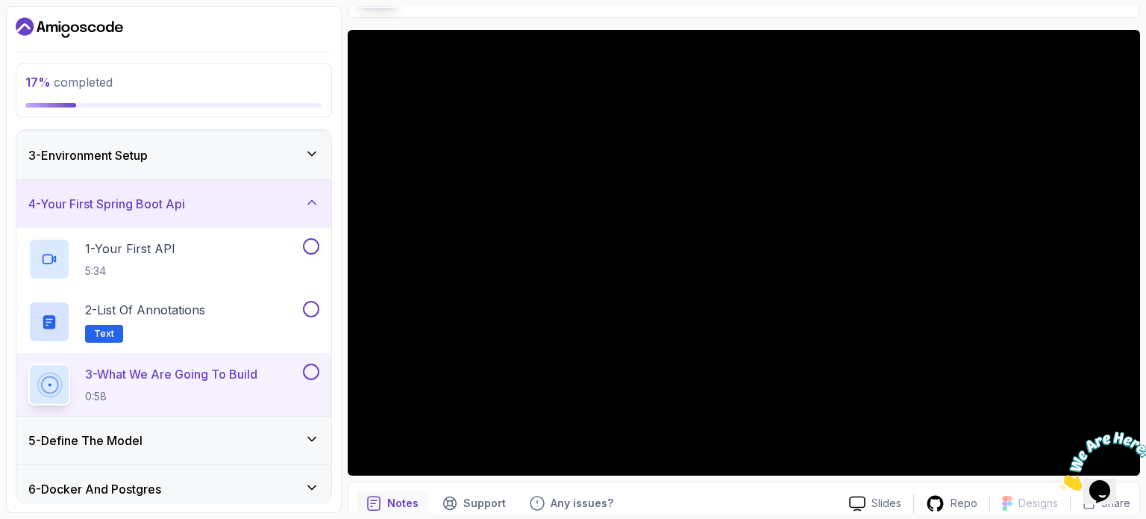
scroll to position [107, 0]
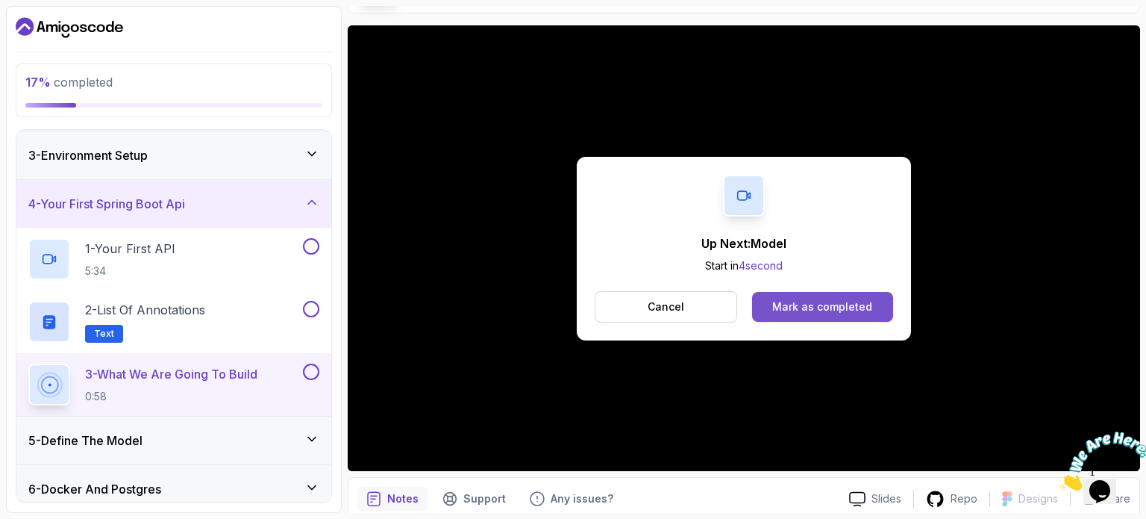
click at [802, 316] on button "Mark as completed" at bounding box center [822, 307] width 141 height 30
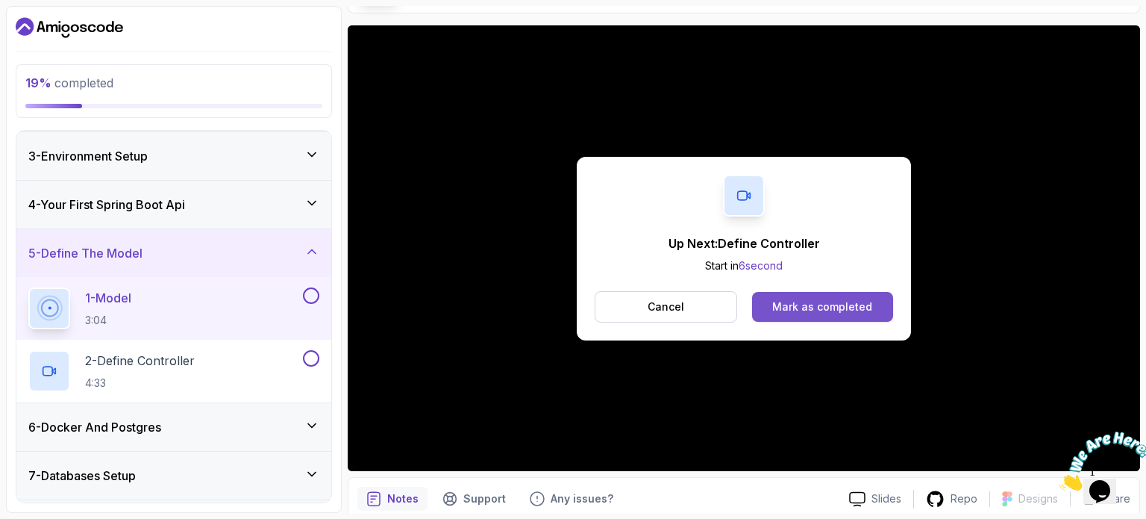
click at [793, 301] on div "Mark as completed" at bounding box center [822, 306] width 100 height 15
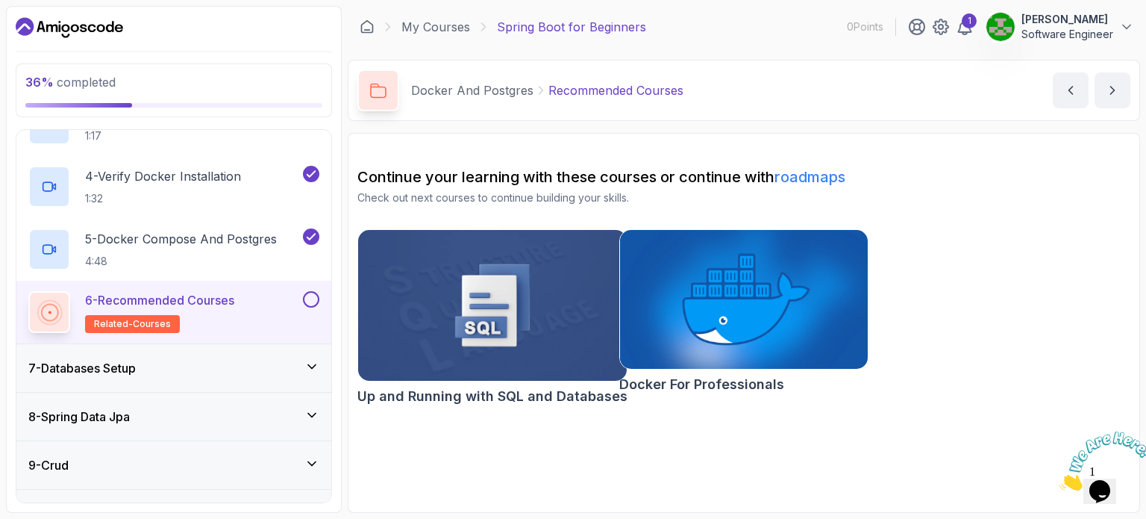
click at [189, 361] on div "7 - Databases Setup" at bounding box center [173, 368] width 291 height 18
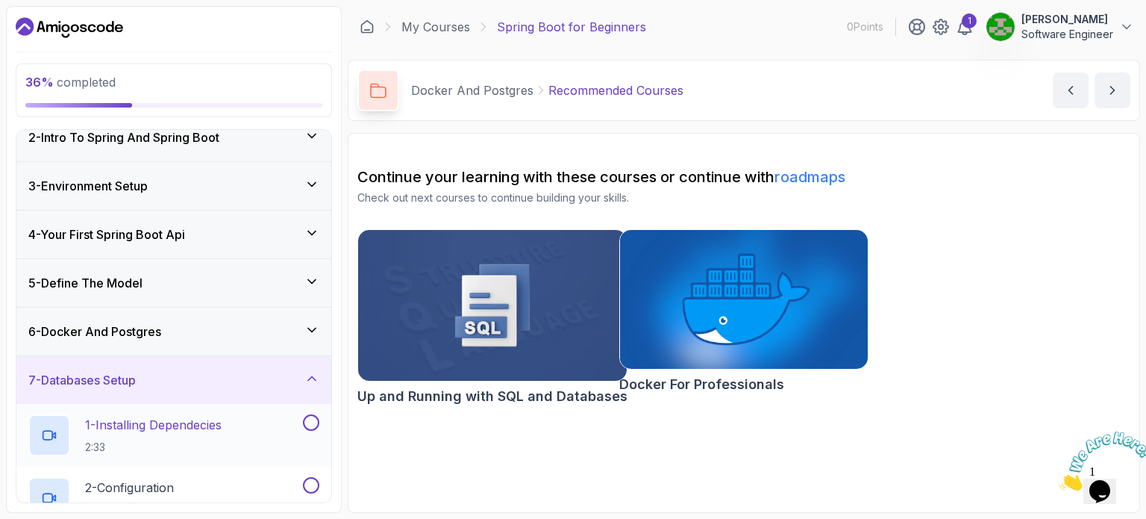
scroll to position [63, 0]
click at [210, 337] on div "6 - Docker And Postgres" at bounding box center [173, 333] width 291 height 18
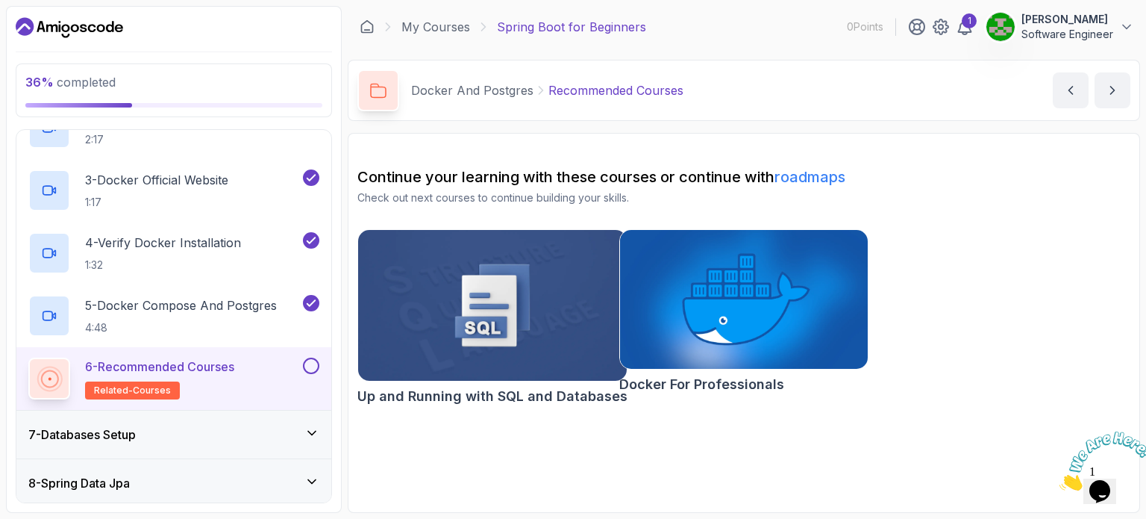
scroll to position [392, 0]
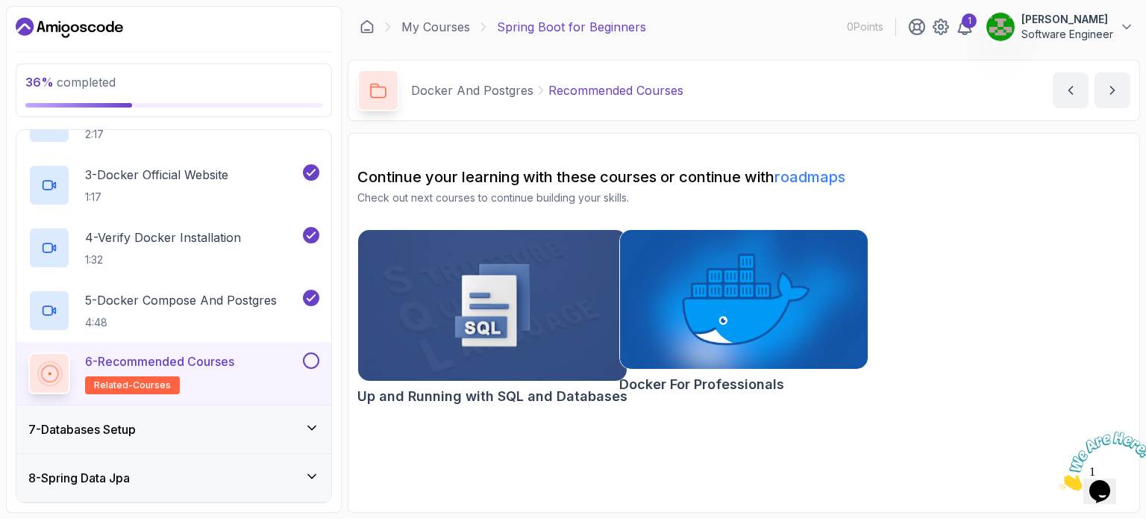
click at [307, 355] on button at bounding box center [311, 360] width 16 height 16
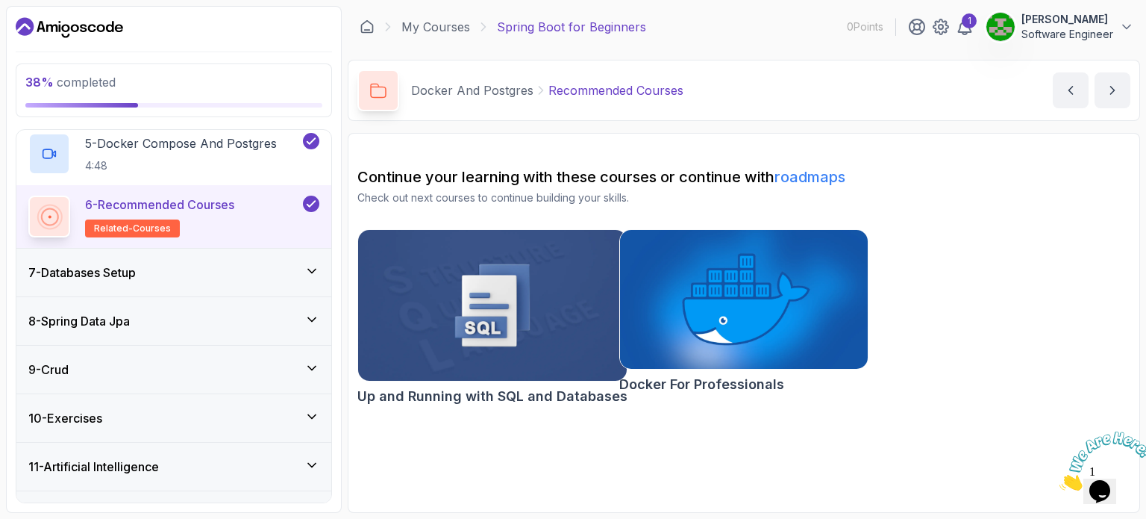
scroll to position [555, 0]
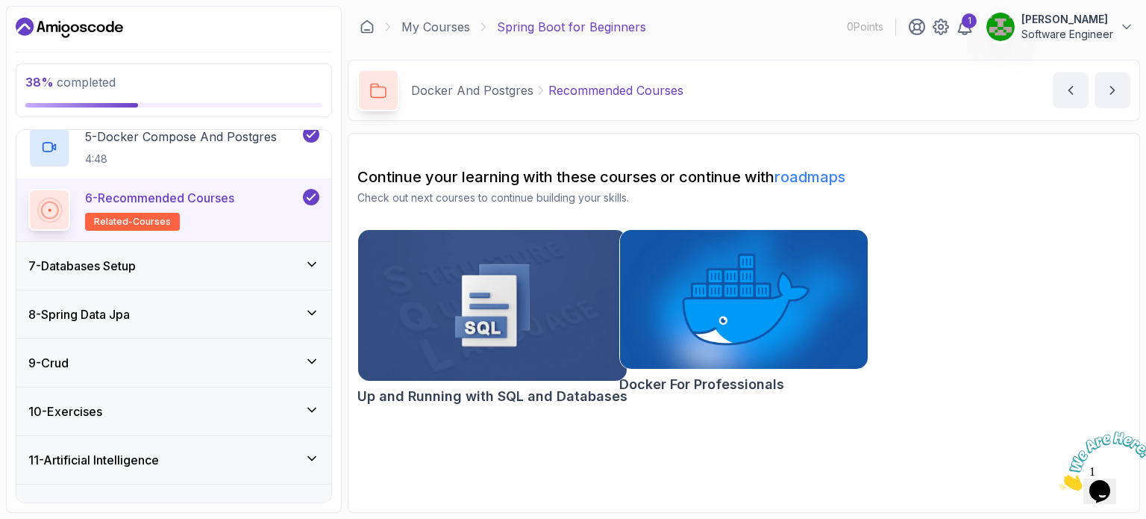
click at [276, 261] on div "7 - Databases Setup" at bounding box center [173, 266] width 291 height 18
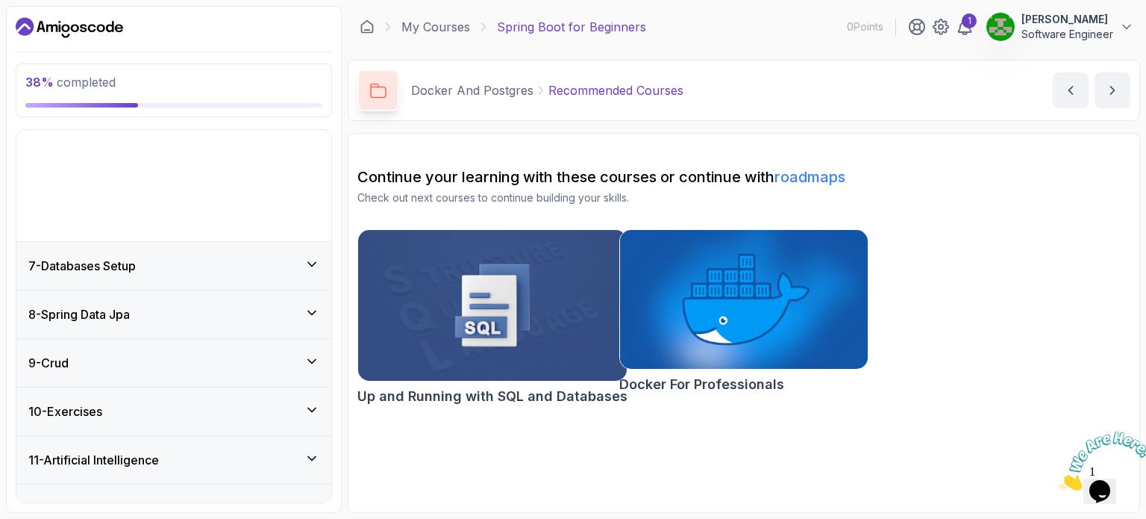
scroll to position [206, 0]
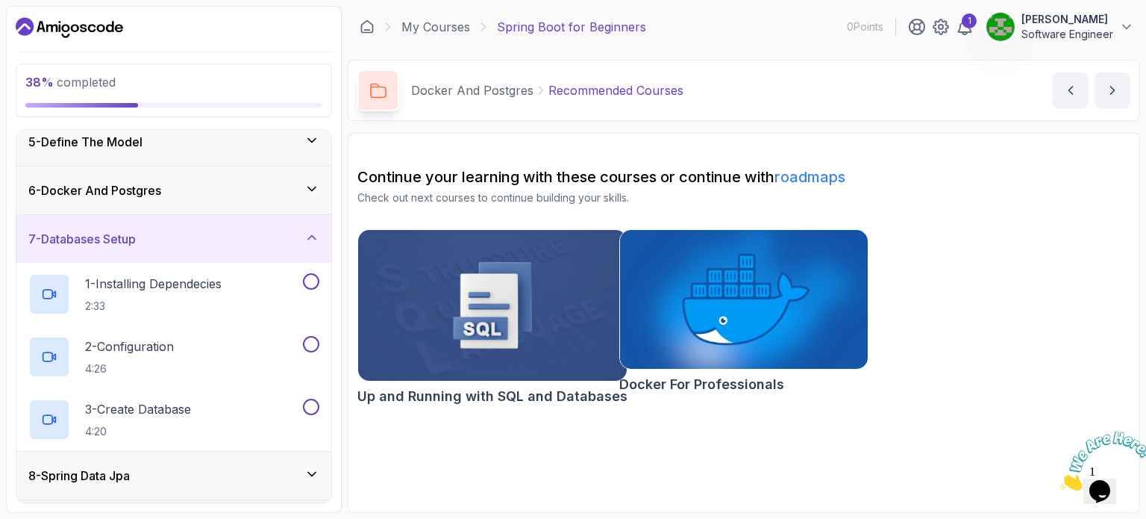
click at [542, 274] on img at bounding box center [493, 305] width 282 height 158
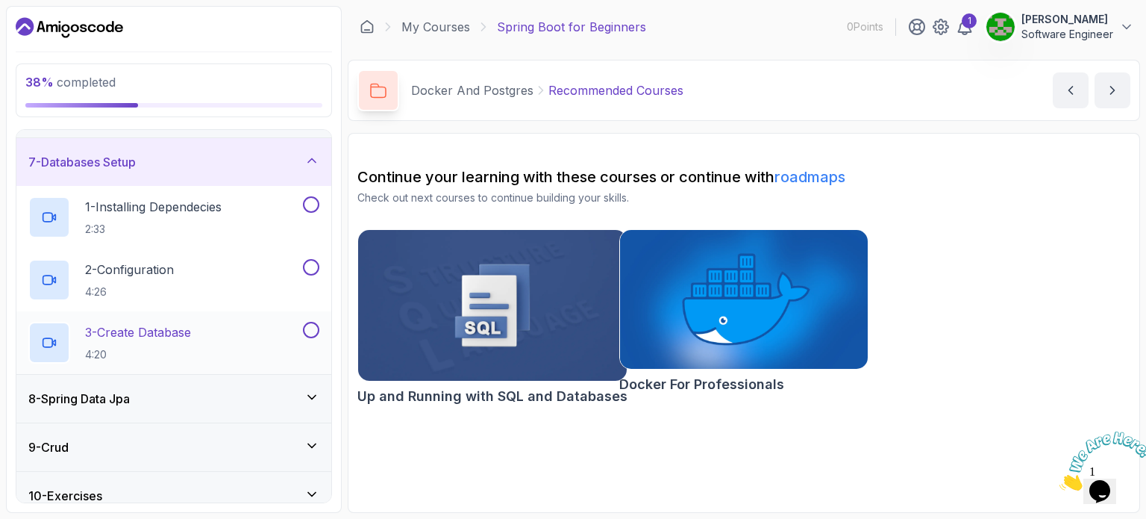
scroll to position [281, 0]
click at [304, 210] on button at bounding box center [311, 207] width 16 height 16
click at [183, 214] on p "1 - Installing Dependecies" at bounding box center [153, 209] width 137 height 18
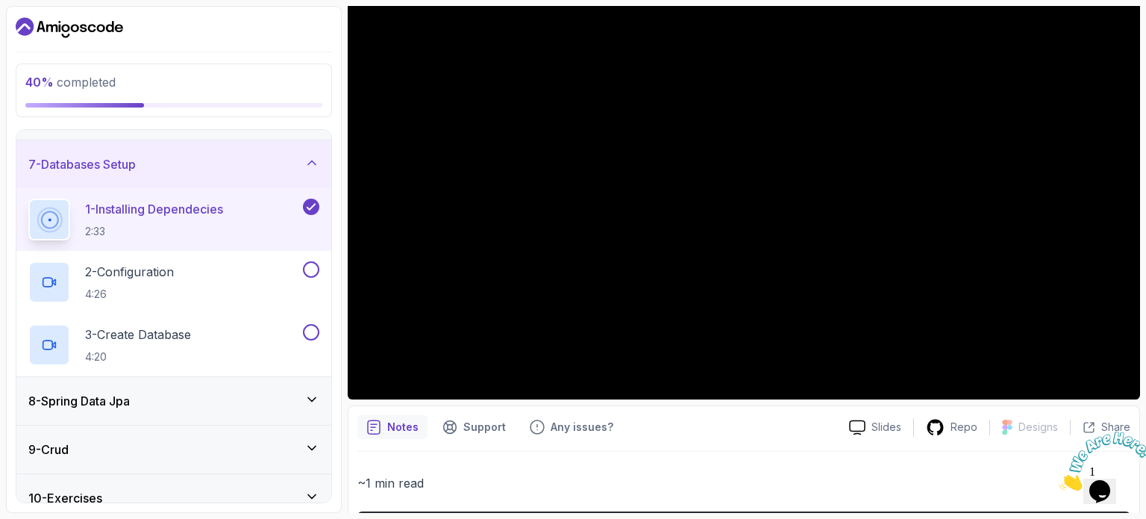
scroll to position [179, 0]
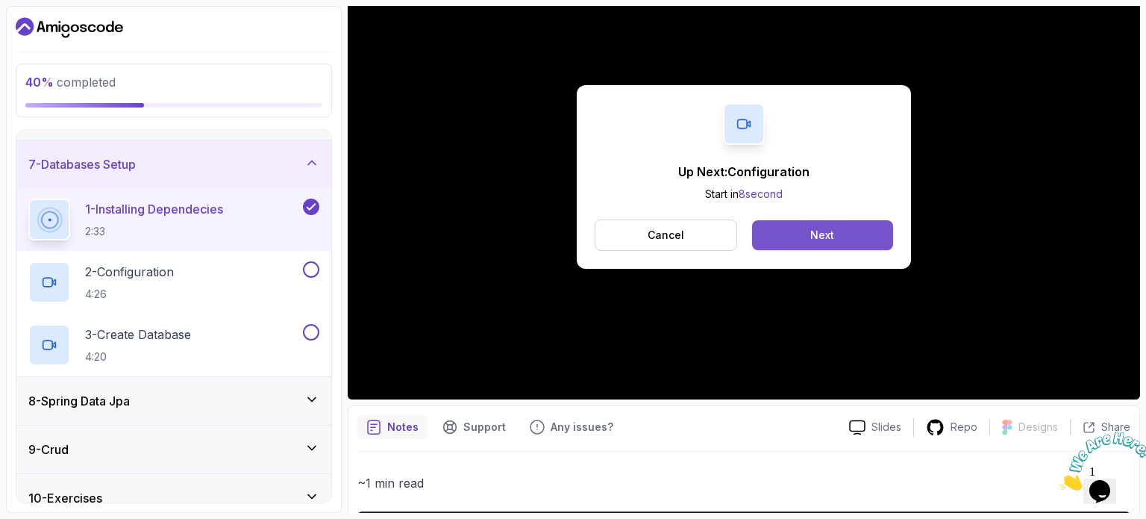
click at [852, 240] on button "Next" at bounding box center [822, 235] width 141 height 30
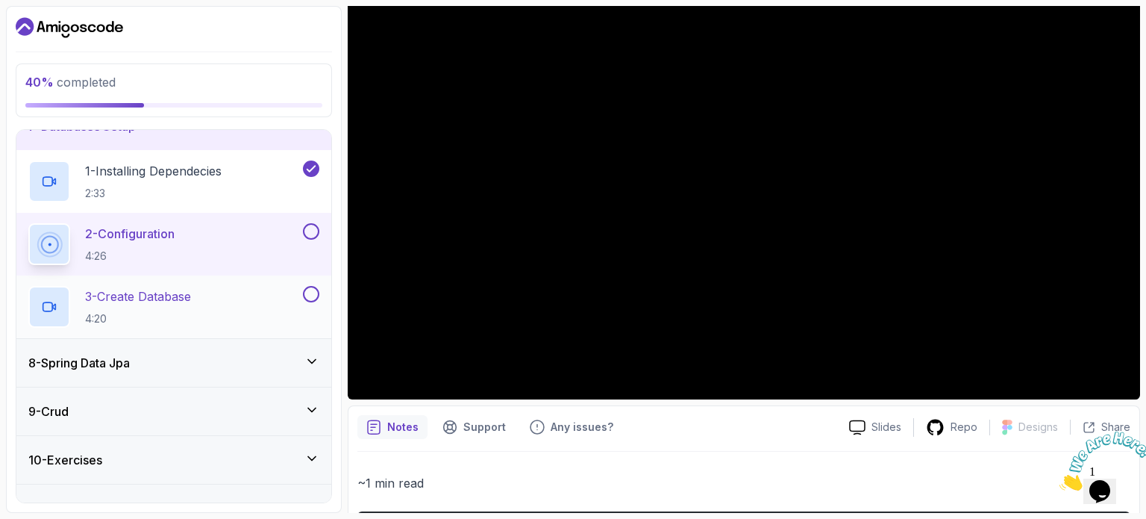
scroll to position [316, 0]
click at [305, 241] on button "2 - Configuration 4:26" at bounding box center [173, 246] width 291 height 42
click at [304, 289] on div at bounding box center [309, 296] width 19 height 16
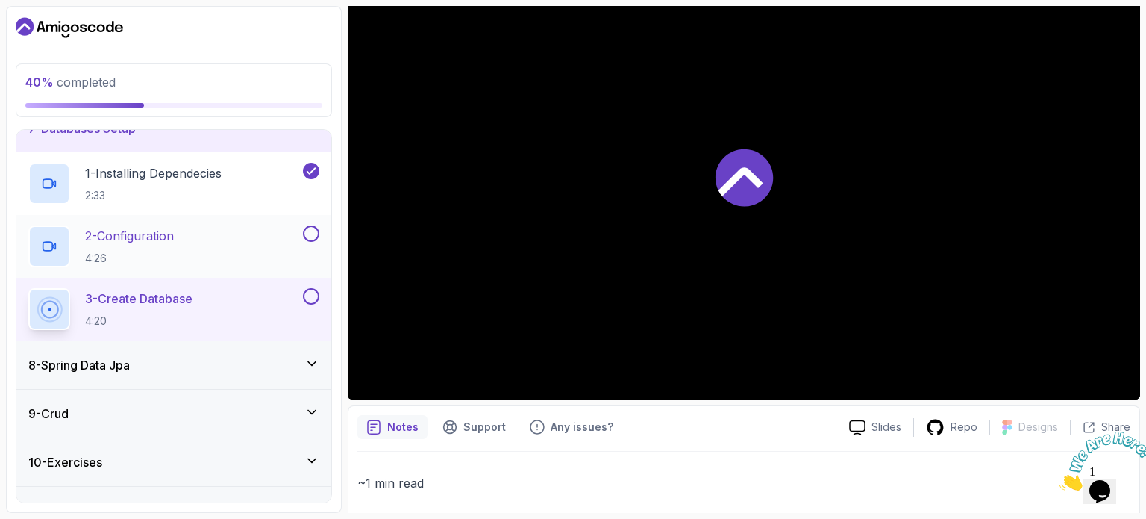
click at [307, 231] on button at bounding box center [311, 233] width 16 height 16
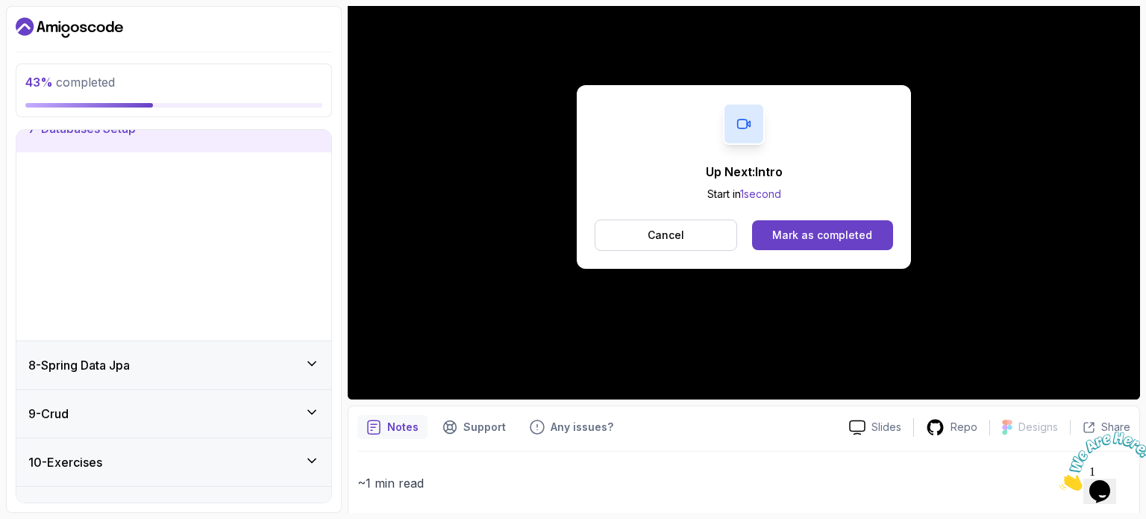
scroll to position [169, 0]
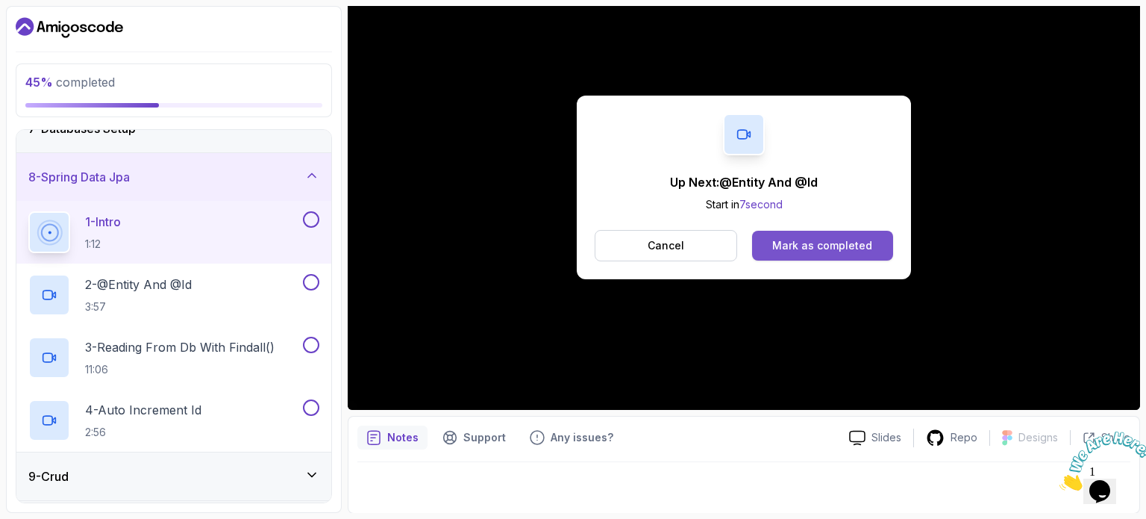
click at [796, 250] on div "Mark as completed" at bounding box center [822, 245] width 100 height 15
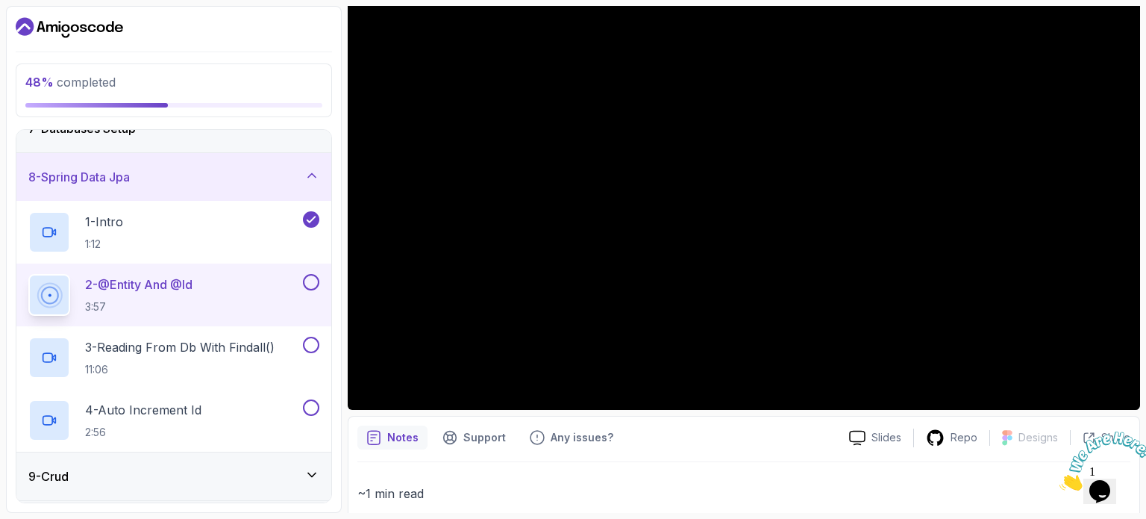
scroll to position [457, 0]
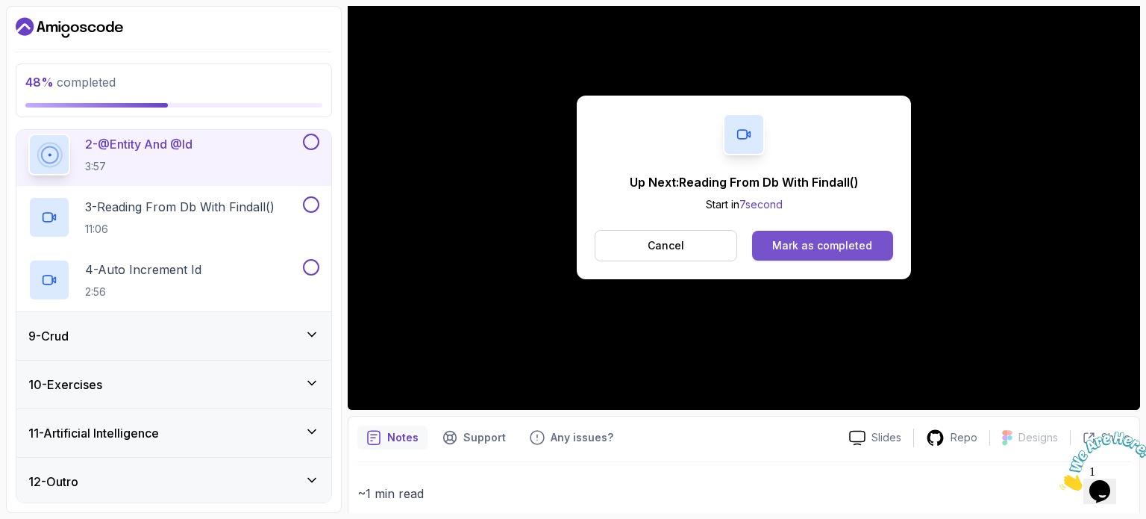
click at [840, 238] on div "Mark as completed" at bounding box center [822, 245] width 100 height 15
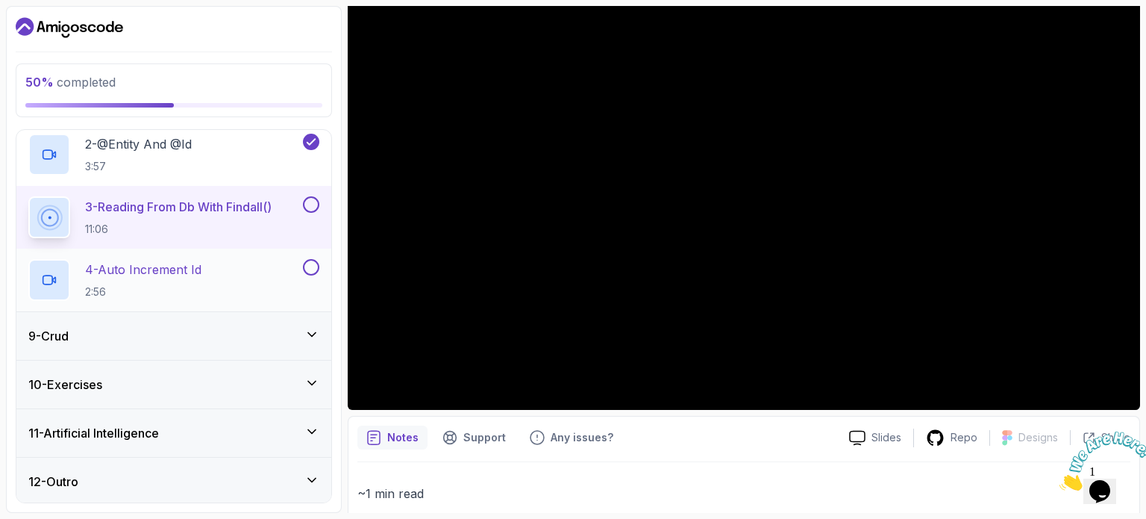
click at [313, 263] on button at bounding box center [311, 267] width 16 height 16
click at [307, 199] on button at bounding box center [311, 204] width 16 height 16
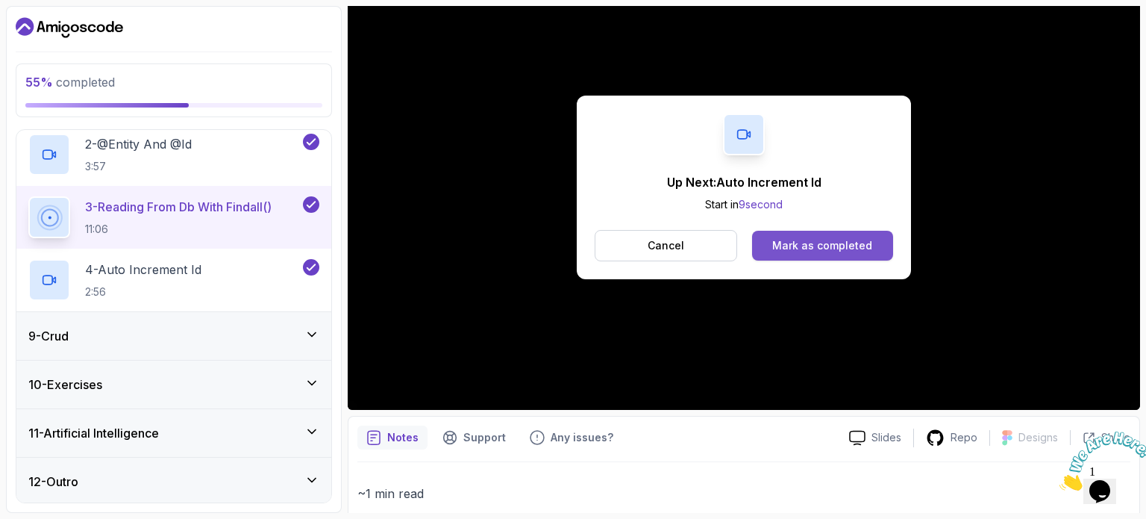
click at [824, 238] on div "Mark as completed" at bounding box center [822, 245] width 100 height 15
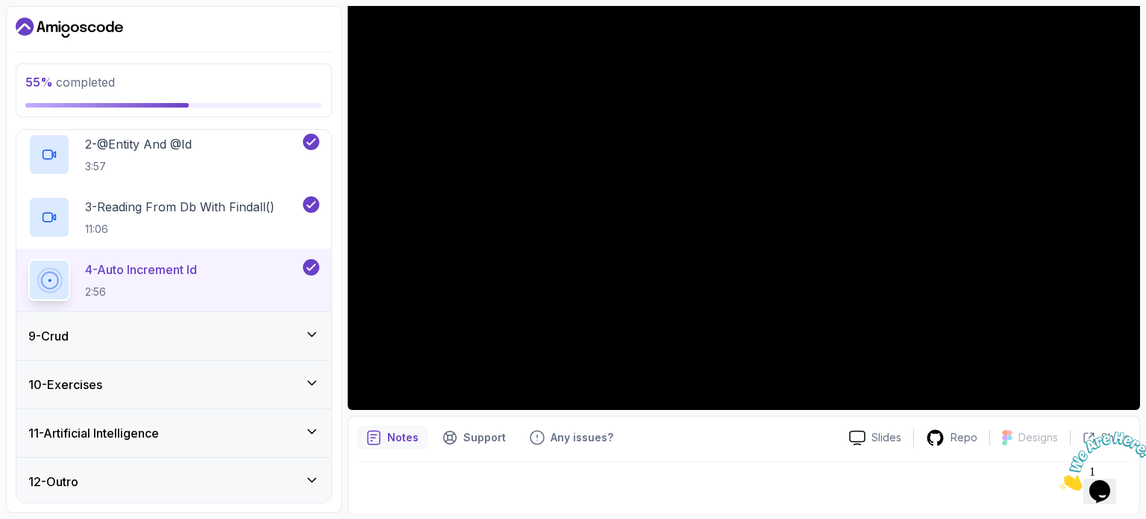
click at [154, 334] on div "9 - Crud" at bounding box center [173, 336] width 291 height 18
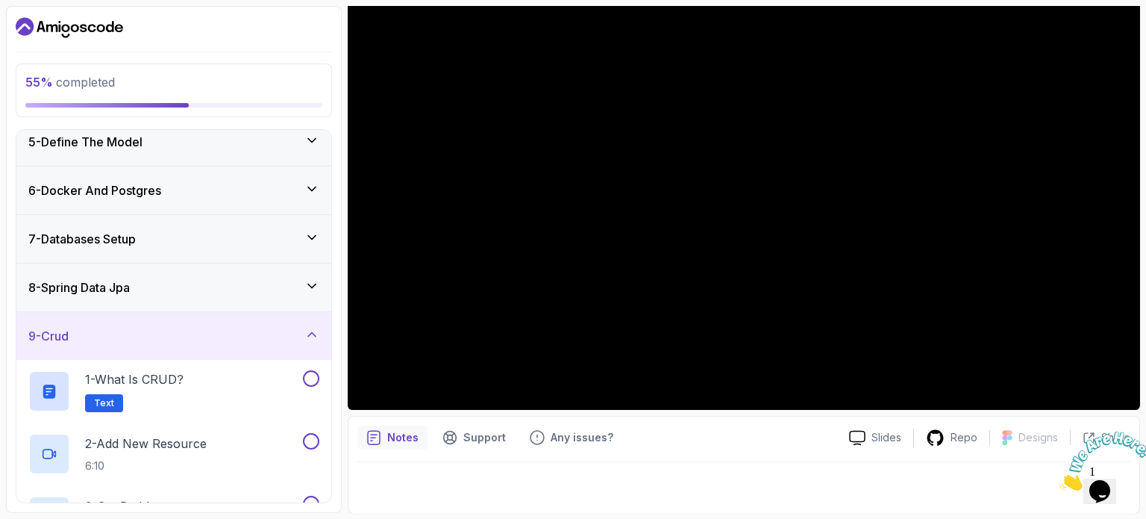
scroll to position [394, 0]
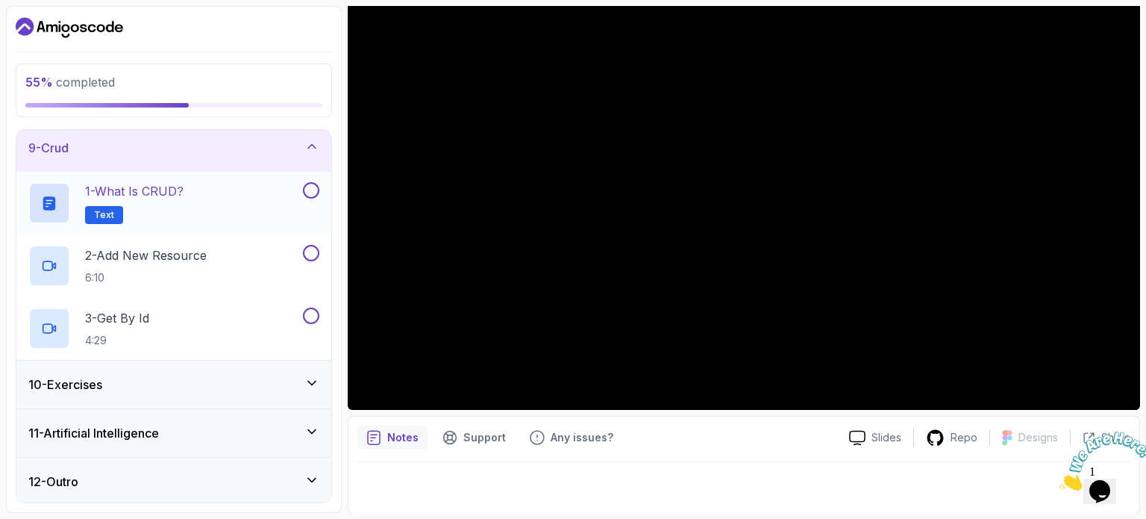
click at [212, 190] on div "1 - What is CRUD? Text" at bounding box center [164, 203] width 272 height 42
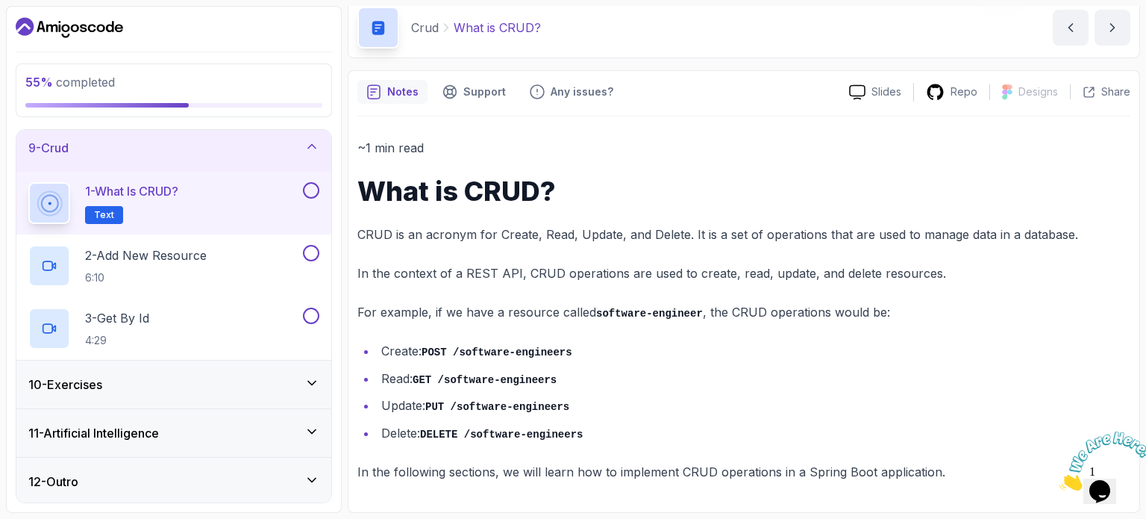
scroll to position [60, 0]
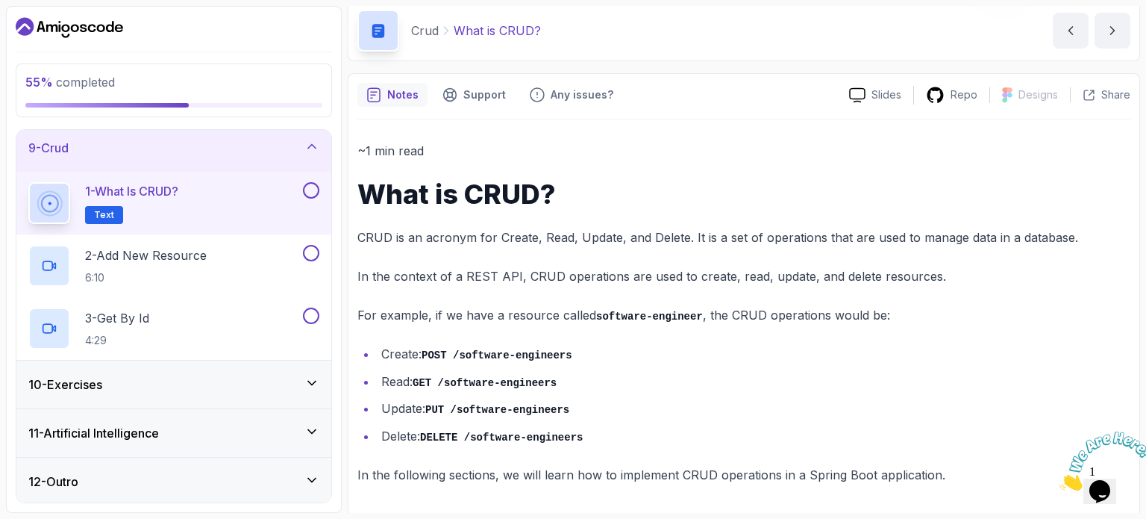
click at [315, 187] on button at bounding box center [311, 190] width 16 height 16
click at [251, 256] on div "2 - Add New Resource 6:10" at bounding box center [164, 266] width 272 height 42
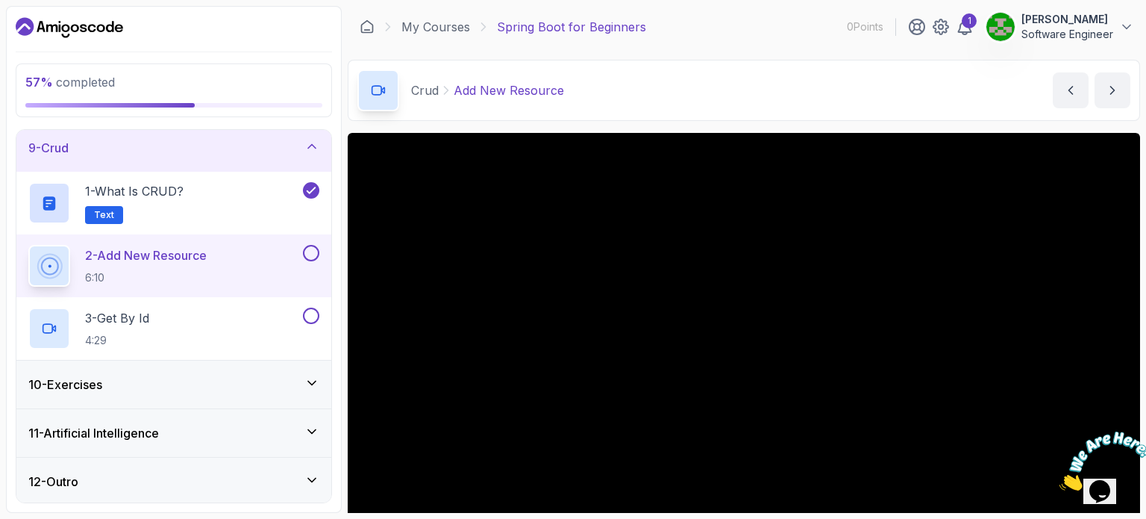
scroll to position [169, 0]
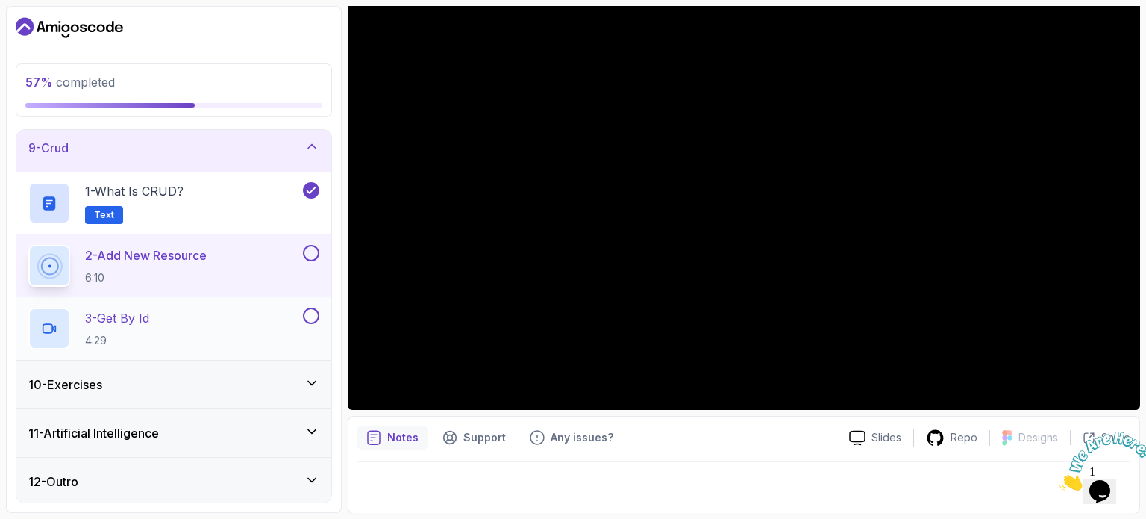
click at [253, 313] on div "3 - Get By Id 4:29" at bounding box center [164, 328] width 272 height 42
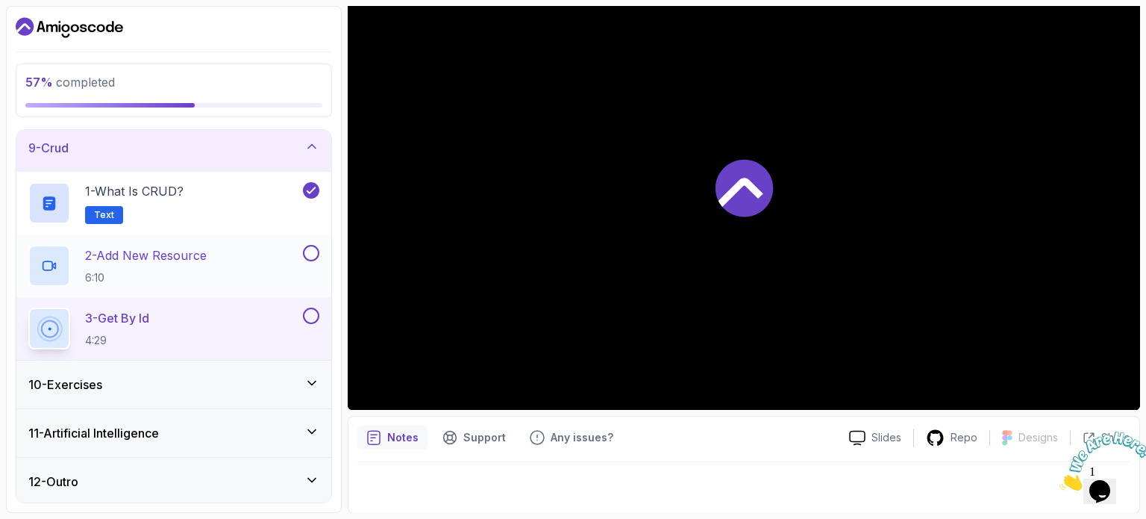
click at [313, 256] on button at bounding box center [311, 253] width 16 height 16
click at [219, 320] on div "3 - Get By Id 4:29" at bounding box center [164, 328] width 272 height 42
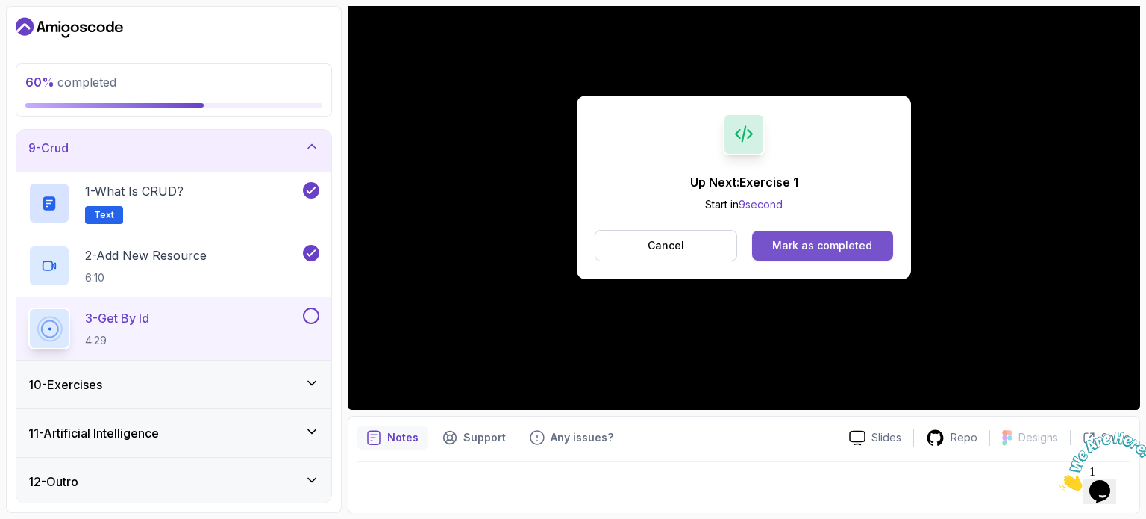
click at [843, 241] on div "Mark as completed" at bounding box center [822, 245] width 100 height 15
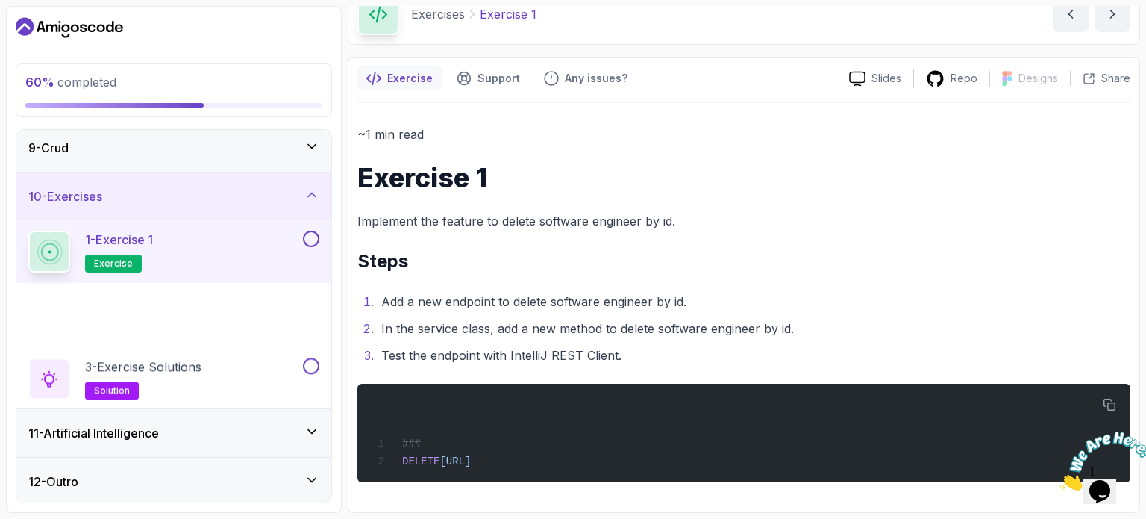
scroll to position [75, 0]
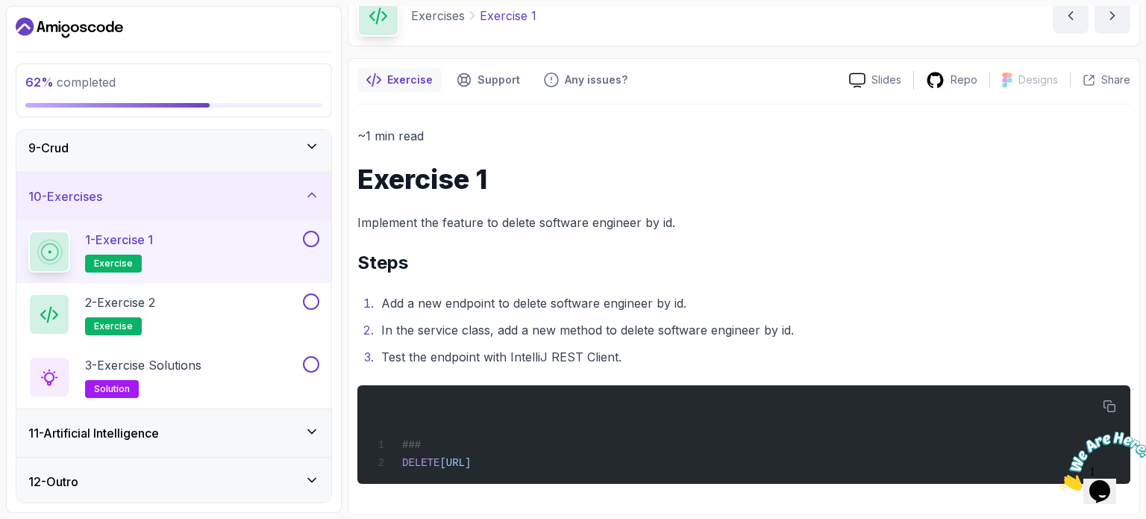
click at [318, 236] on button at bounding box center [311, 239] width 16 height 16
click at [311, 237] on icon at bounding box center [311, 240] width 8 height 6
click at [311, 237] on button at bounding box center [311, 239] width 16 height 16
click at [311, 237] on icon at bounding box center [310, 238] width 13 height 15
click at [311, 237] on button at bounding box center [311, 239] width 16 height 16
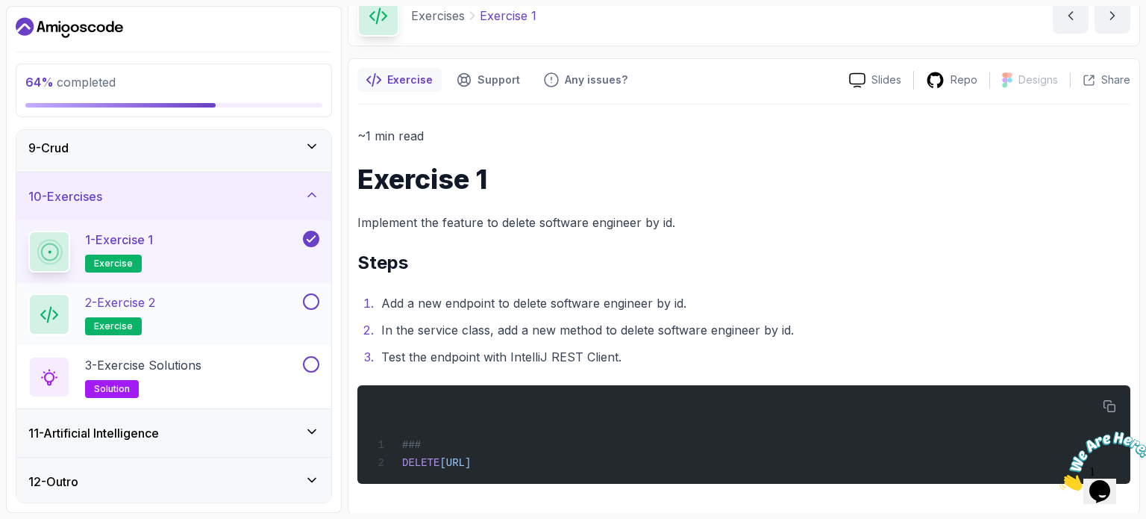
click at [308, 302] on button at bounding box center [311, 301] width 16 height 16
click at [284, 384] on div "3 - Exercise Solutions solution" at bounding box center [164, 377] width 272 height 42
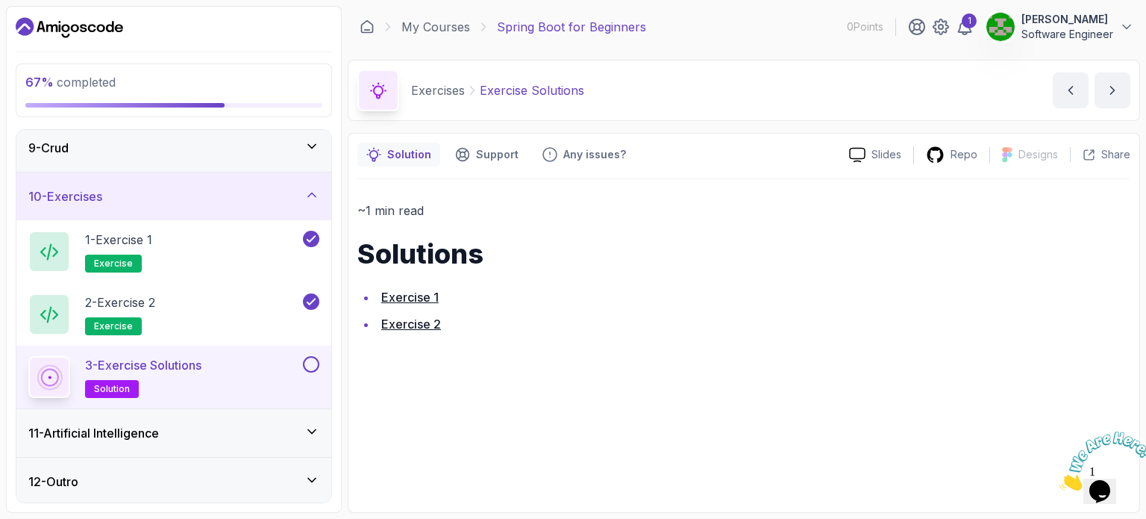
click at [412, 295] on link "Exercise 1" at bounding box center [409, 297] width 57 height 15
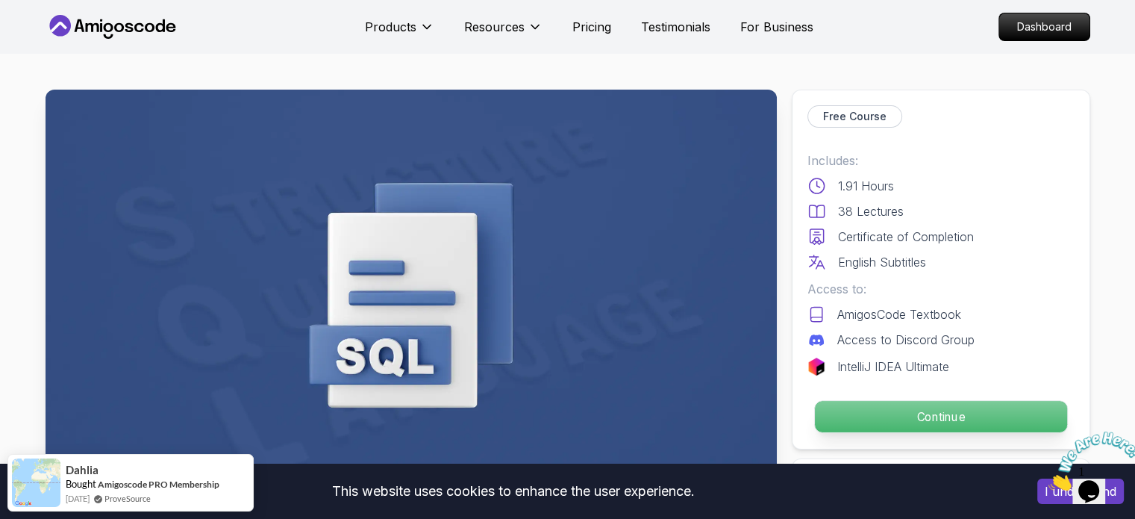
click at [955, 414] on p "Continue" at bounding box center [940, 416] width 252 height 31
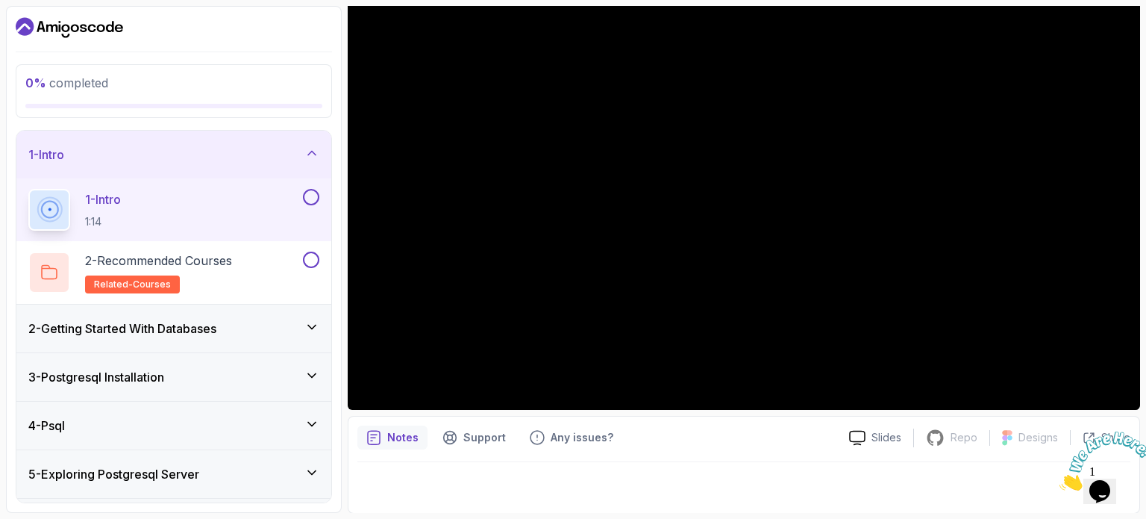
scroll to position [138, 0]
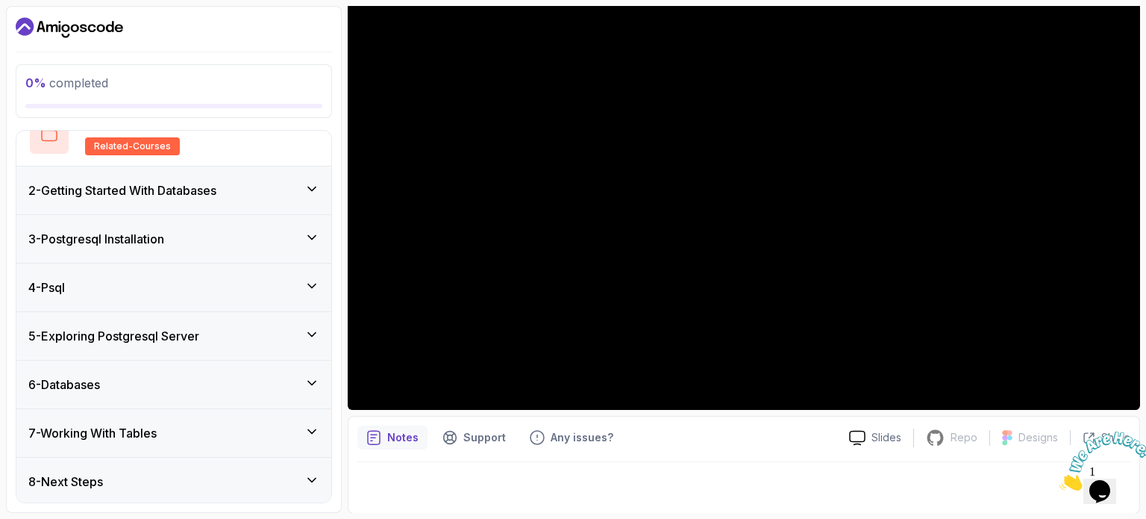
click at [317, 334] on icon at bounding box center [311, 334] width 15 height 15
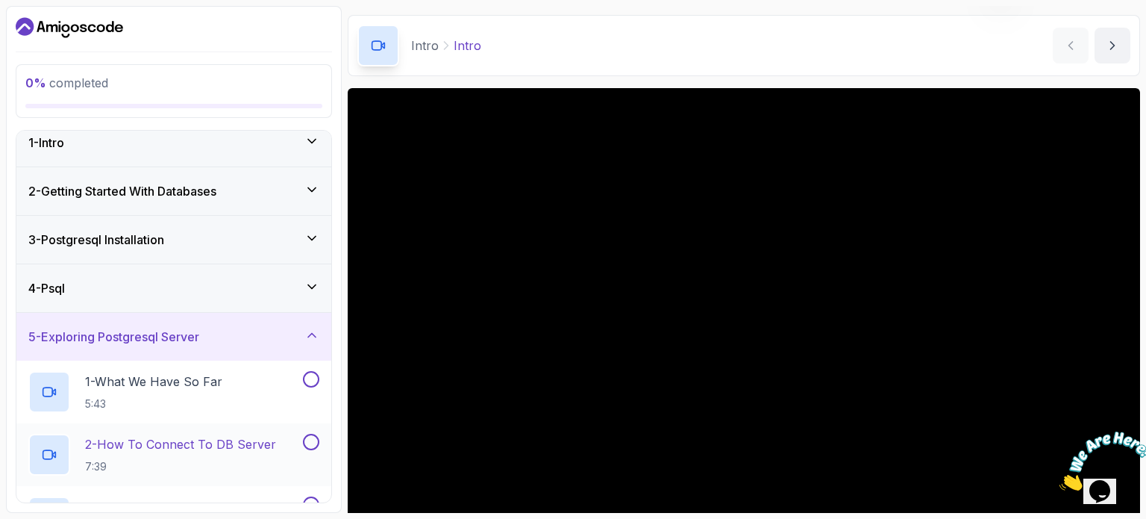
scroll to position [0, 0]
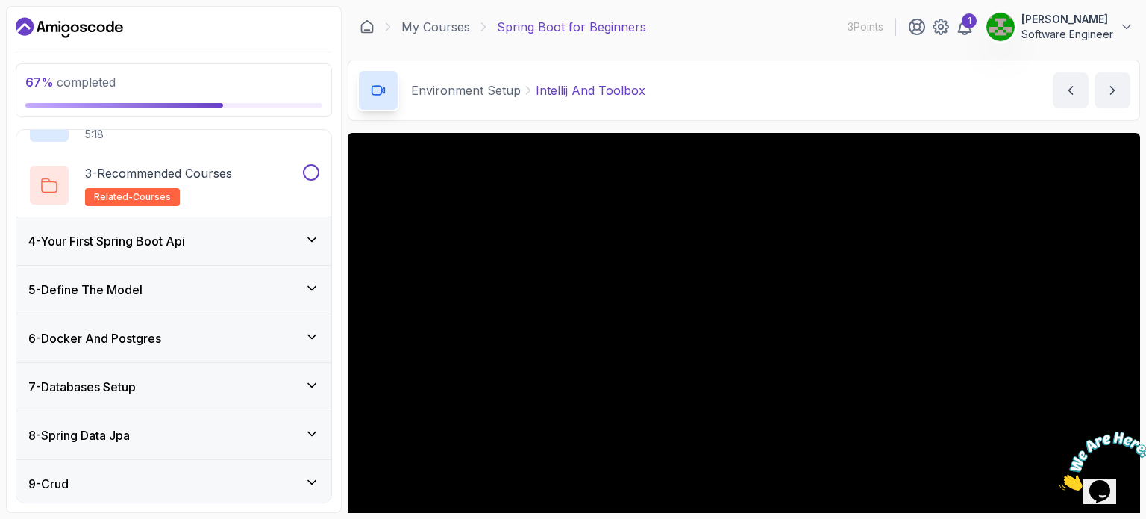
scroll to position [394, 0]
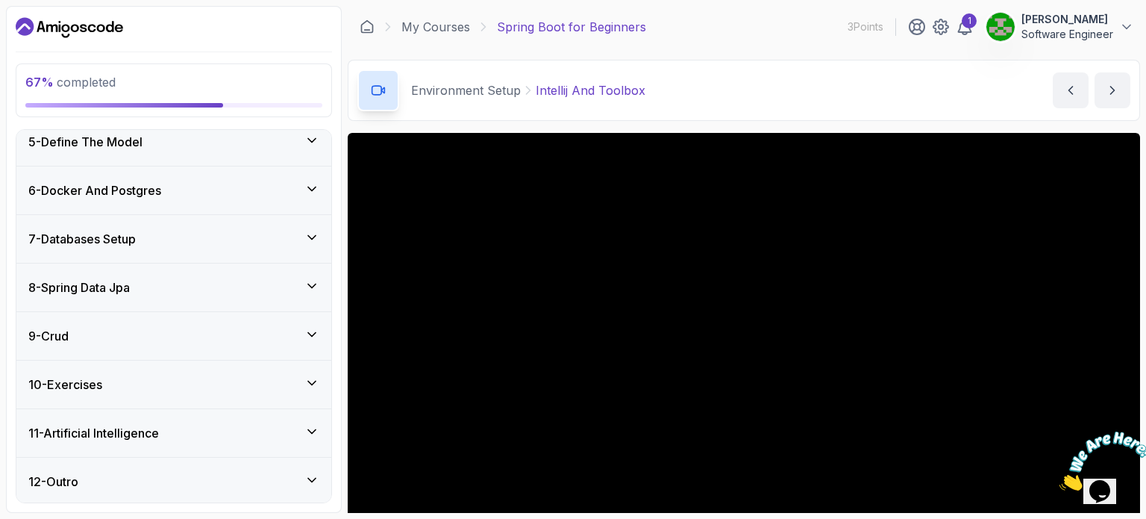
click at [319, 384] on icon at bounding box center [311, 382] width 15 height 15
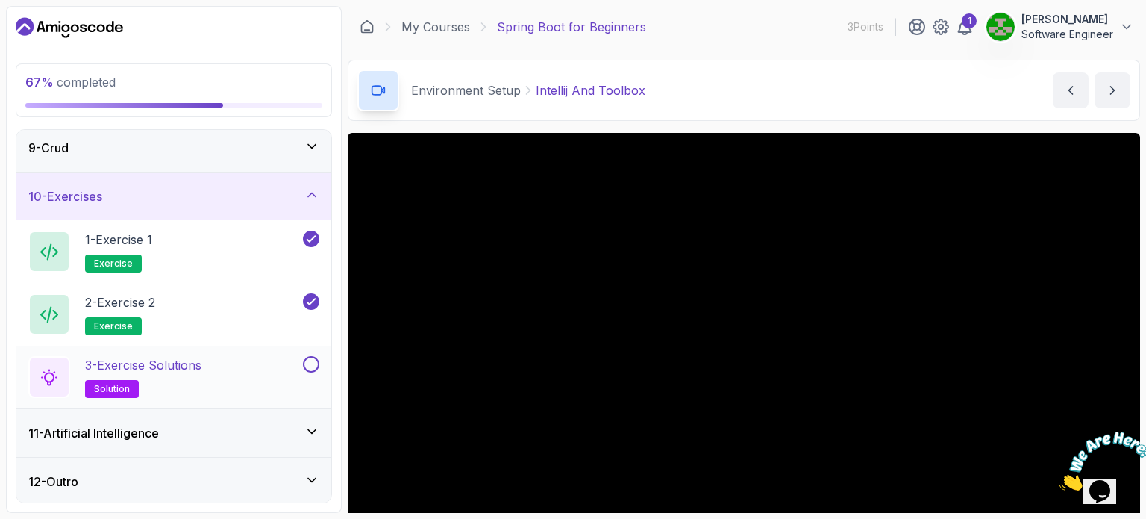
click at [304, 363] on button at bounding box center [311, 364] width 16 height 16
click at [215, 425] on div "11 - Artificial Intelligence" at bounding box center [173, 433] width 291 height 18
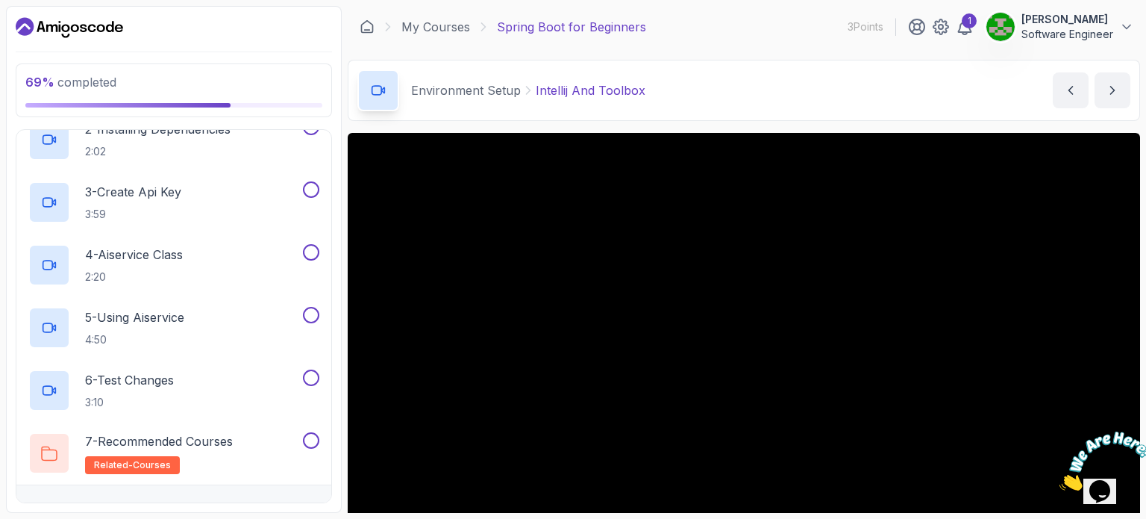
scroll to position [645, 0]
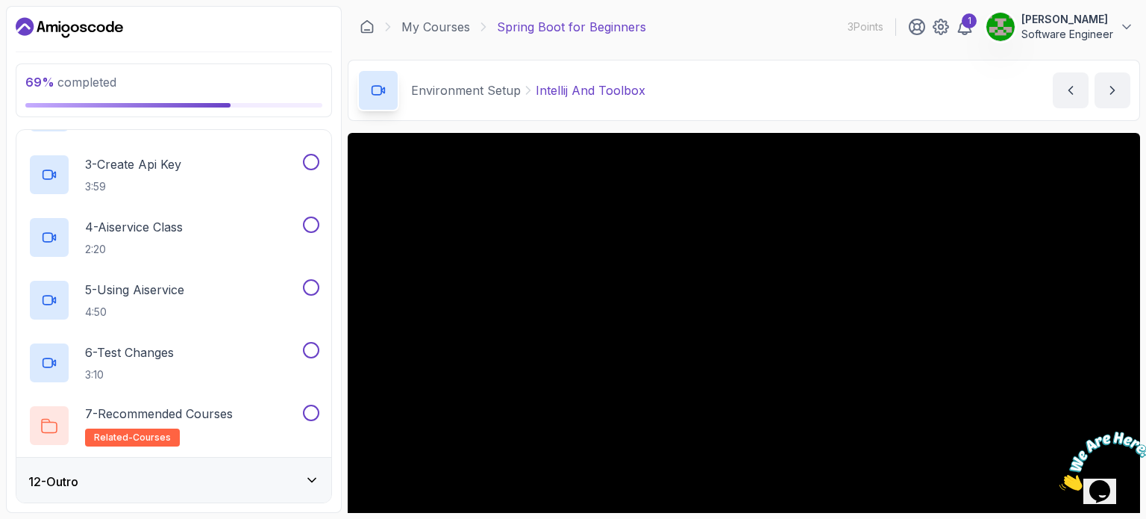
click at [250, 472] on div "12 - Outro" at bounding box center [173, 481] width 291 height 18
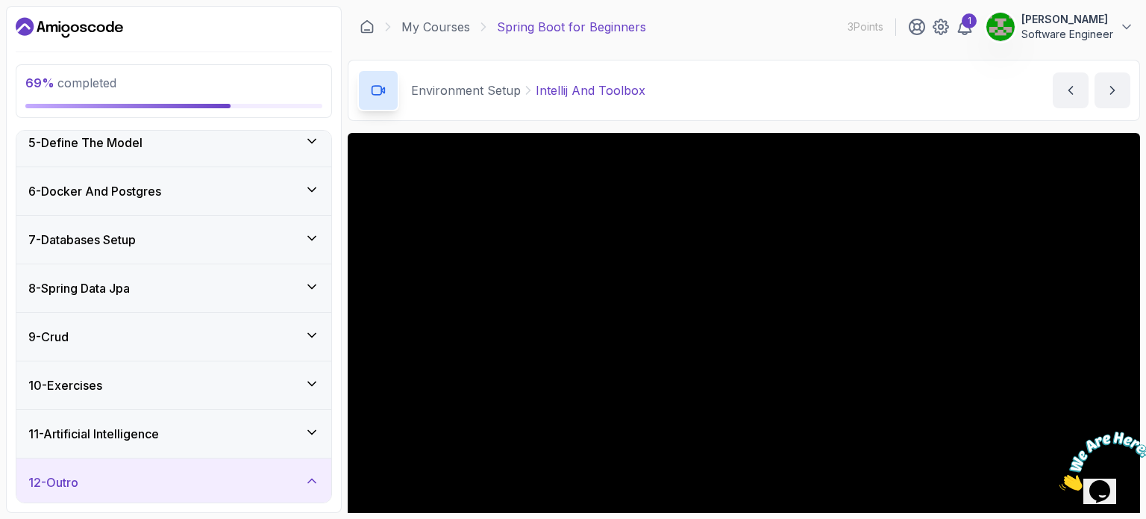
scroll to position [331, 0]
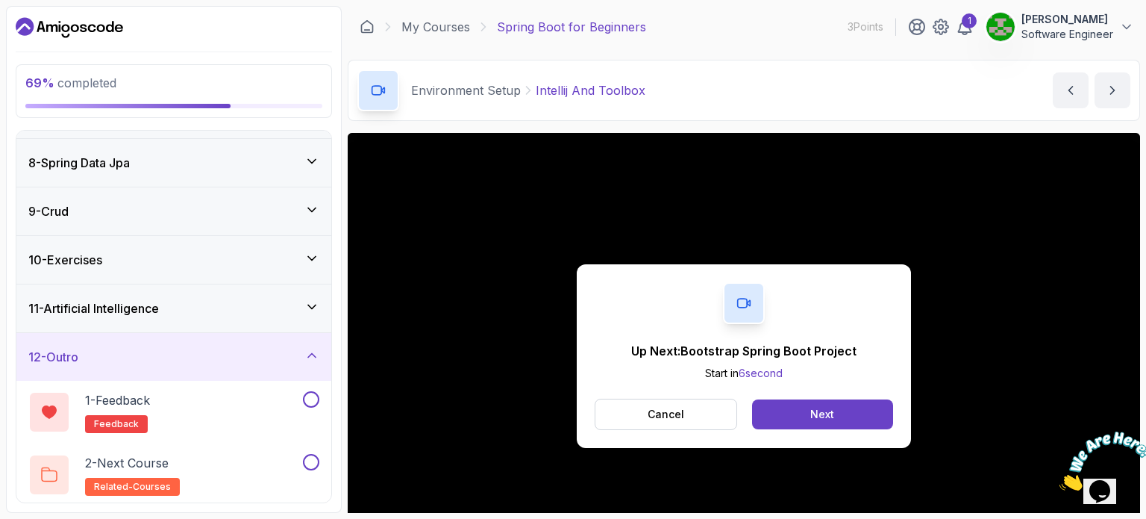
click at [534, 294] on div "Up Next: Bootstrap Spring Boot Project Start in 6 second Cancel Next" at bounding box center [744, 356] width 793 height 446
drag, startPoint x: 844, startPoint y: 387, endPoint x: 813, endPoint y: 416, distance: 42.3
click at [813, 416] on div "Up Next: Bootstrap Spring Boot Project Start in 5 second Cancel Next" at bounding box center [744, 356] width 334 height 184
click at [813, 416] on div "Next" at bounding box center [823, 414] width 24 height 15
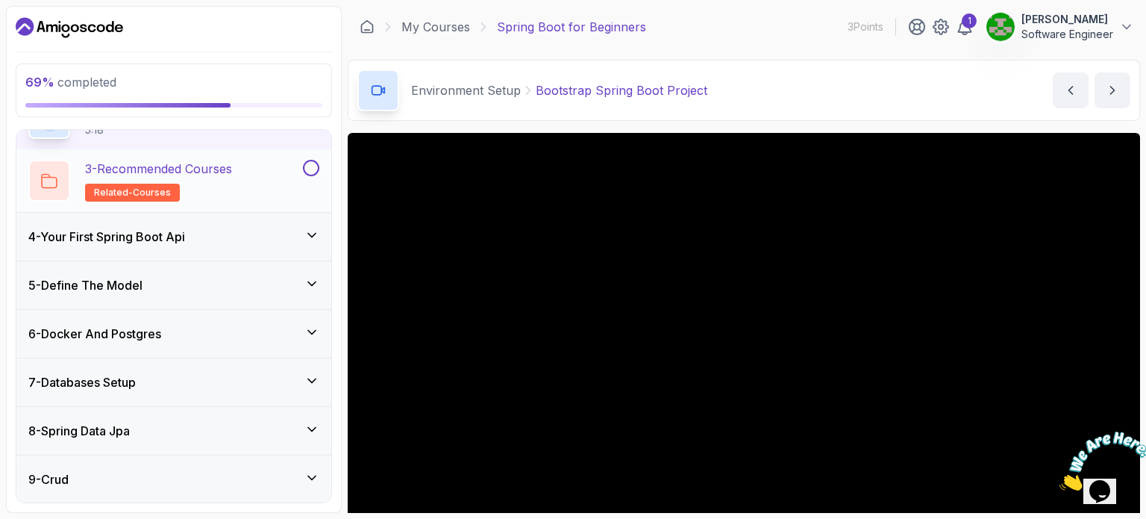
scroll to position [252, 0]
click at [287, 228] on div "4 - Your First Spring Boot Api" at bounding box center [173, 235] width 291 height 18
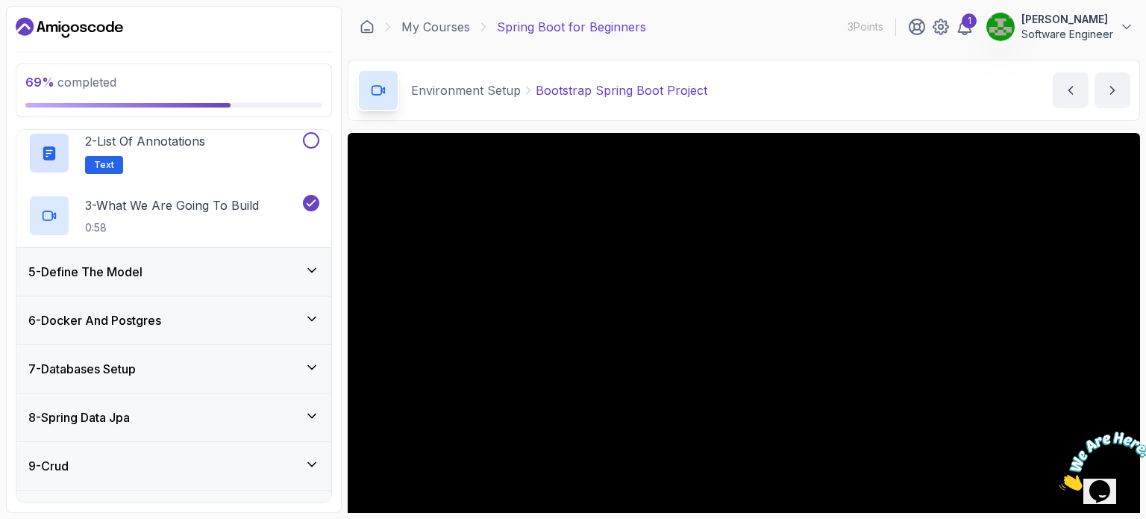
scroll to position [394, 0]
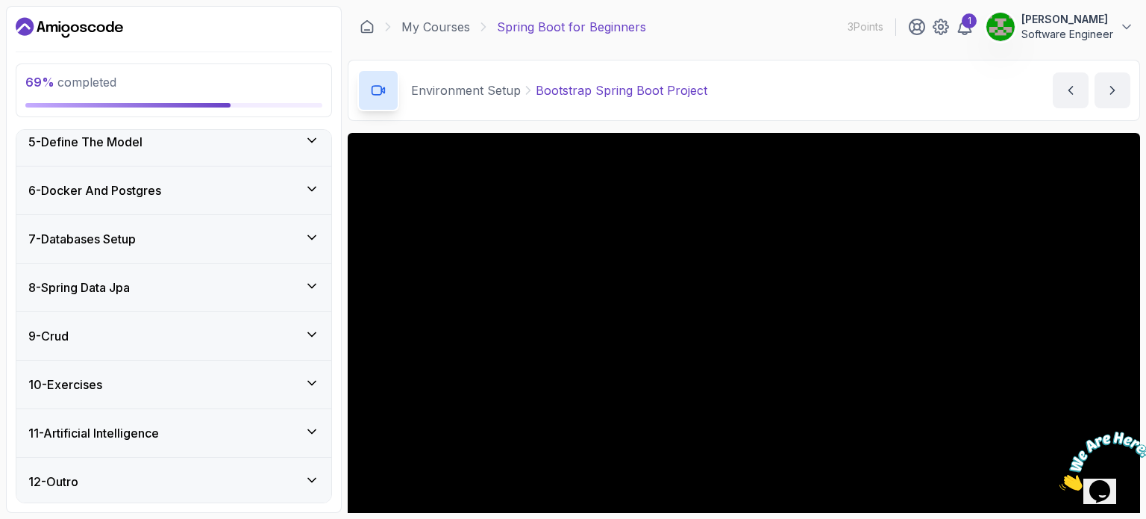
click at [284, 424] on div "11 - Artificial Intelligence" at bounding box center [173, 433] width 291 height 18
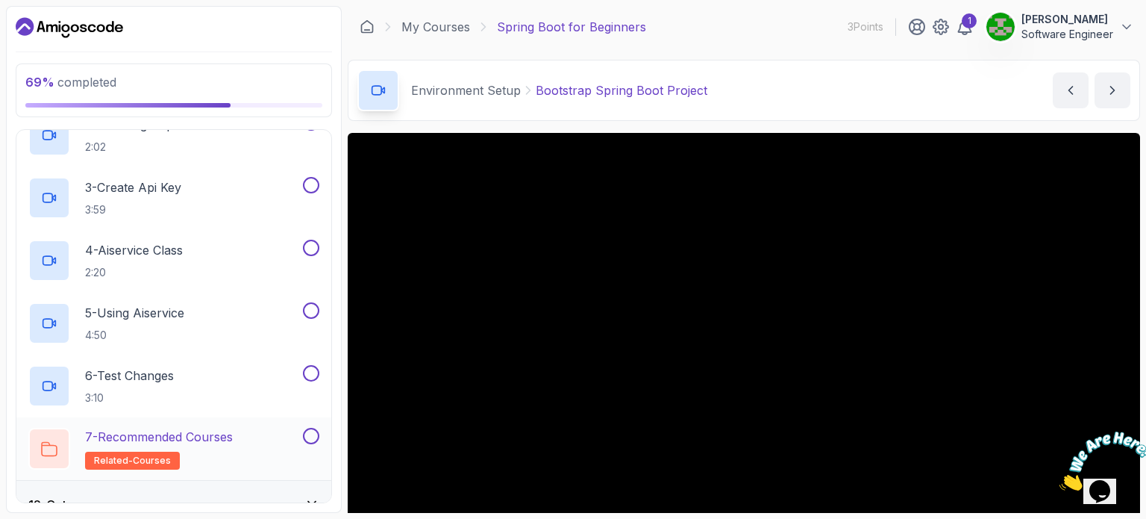
scroll to position [645, 0]
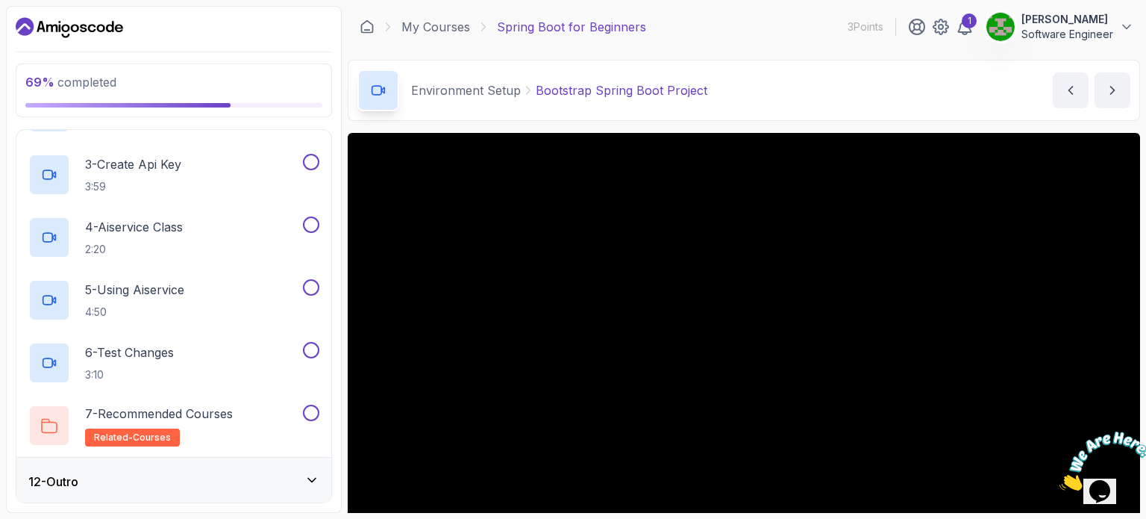
click at [215, 472] on div "12 - Outro" at bounding box center [173, 481] width 291 height 18
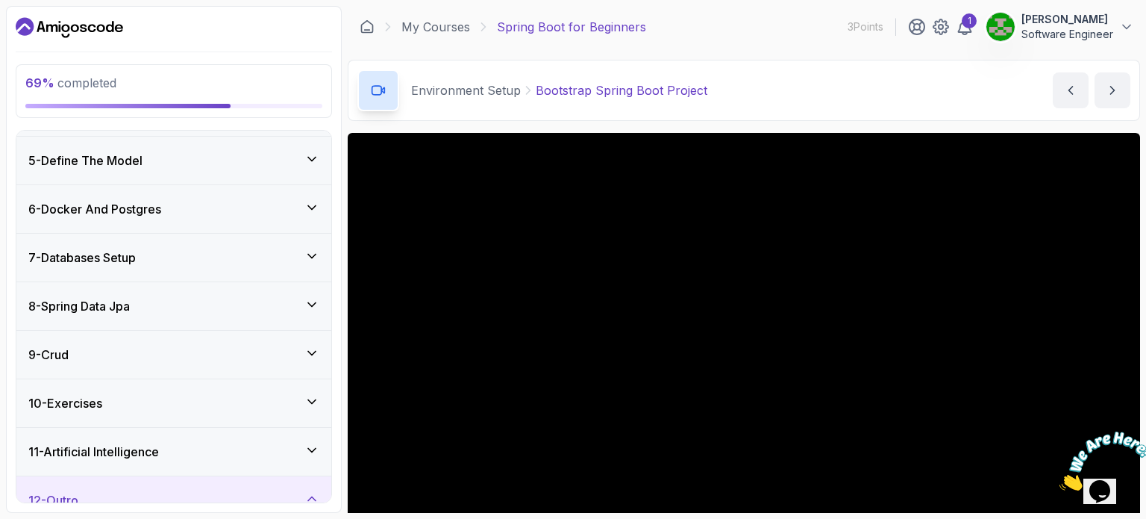
scroll to position [331, 0]
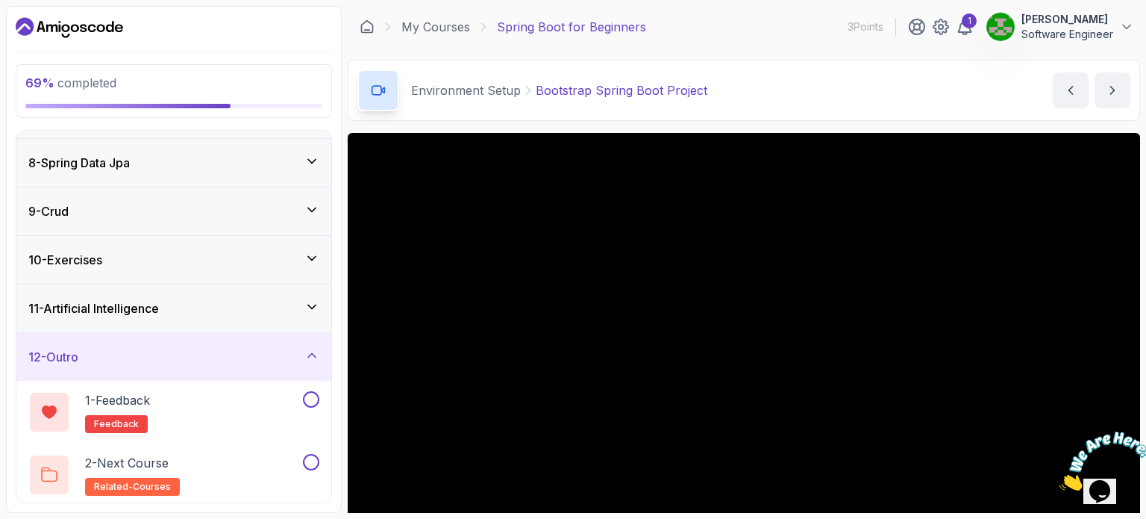
click at [284, 314] on div "11 - Artificial Intelligence" at bounding box center [173, 308] width 315 height 48
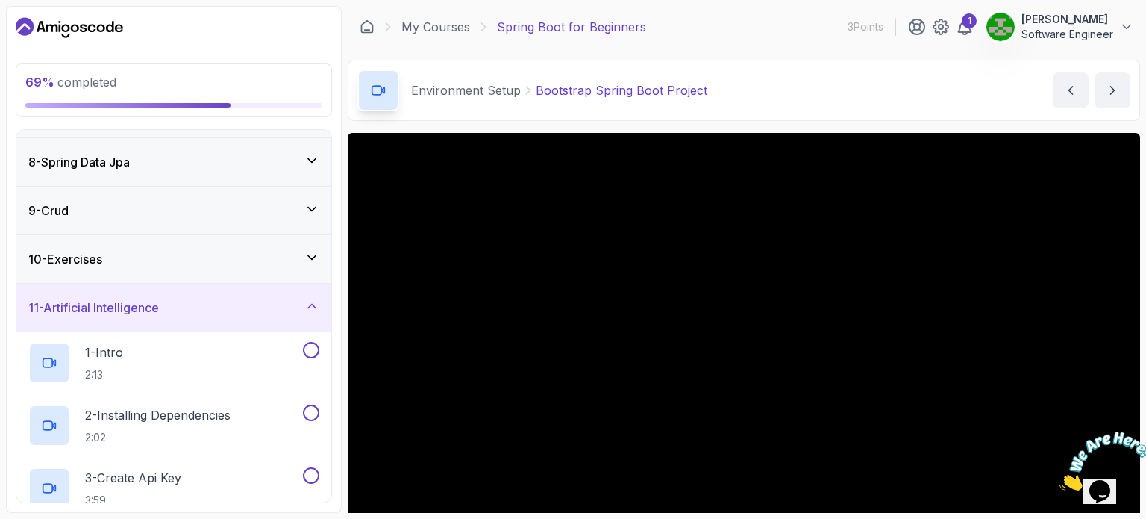
click at [299, 253] on div "10 - Exercises" at bounding box center [173, 259] width 291 height 18
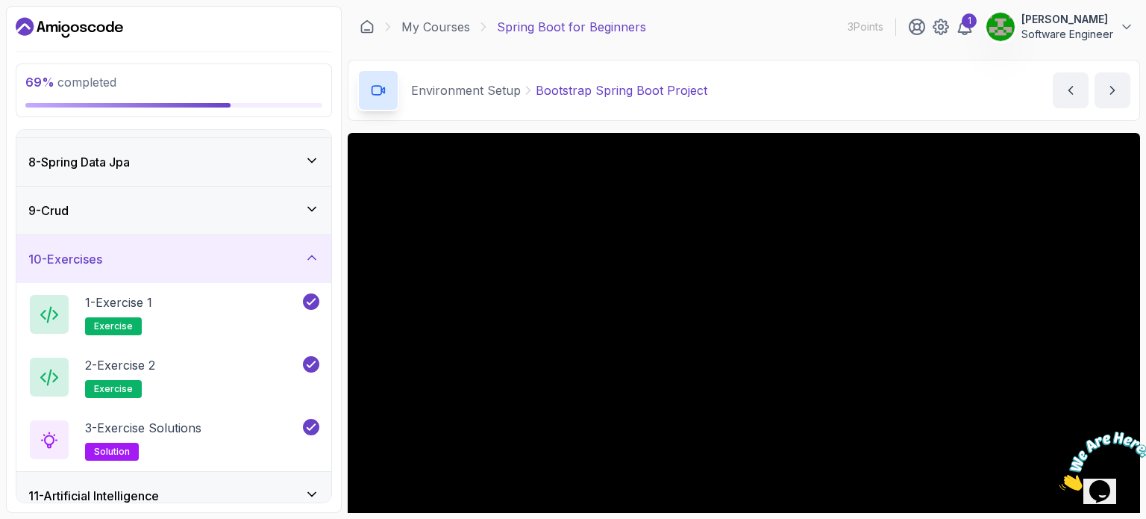
click at [299, 253] on div "10 - Exercises" at bounding box center [173, 259] width 291 height 18
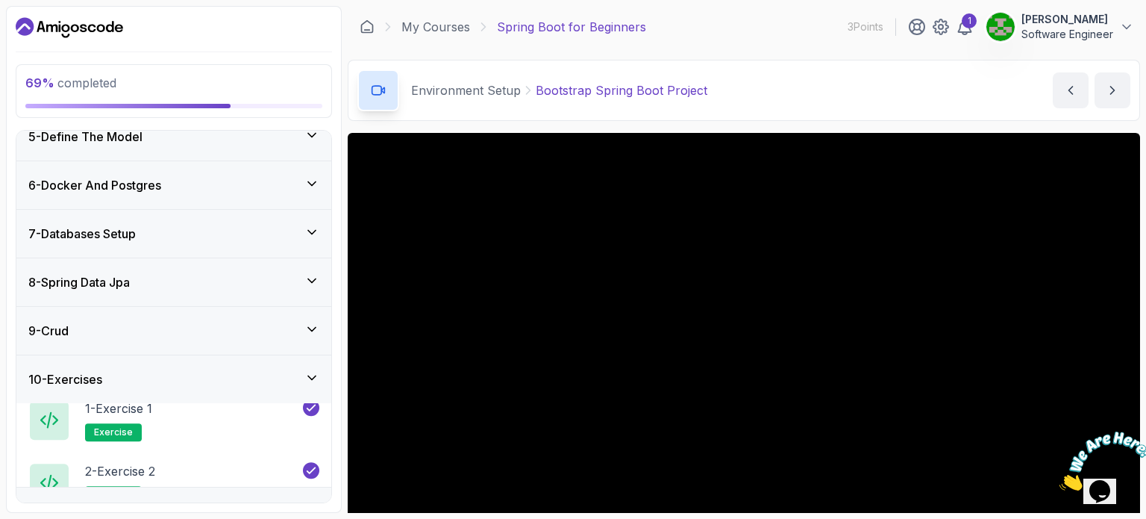
scroll to position [206, 0]
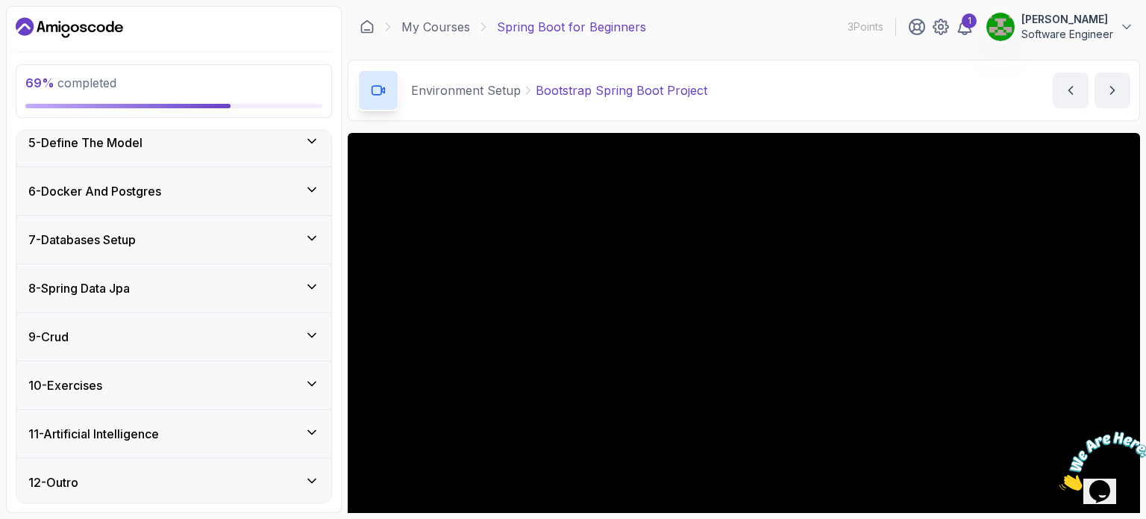
click at [254, 425] on div "11 - Artificial Intelligence" at bounding box center [173, 434] width 291 height 18
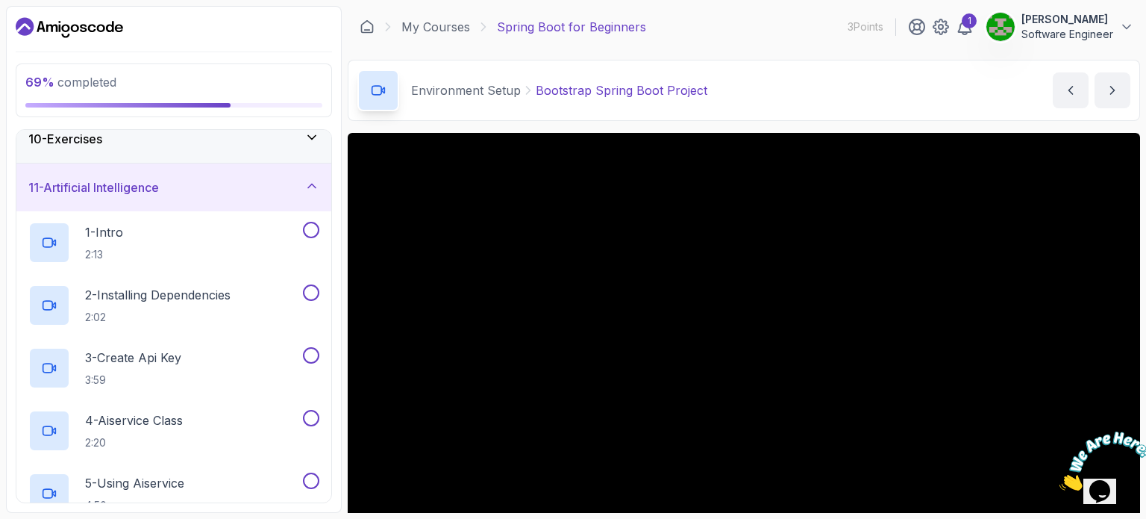
scroll to position [451, 0]
click at [215, 232] on div "1 - Intro 2:13" at bounding box center [164, 243] width 272 height 42
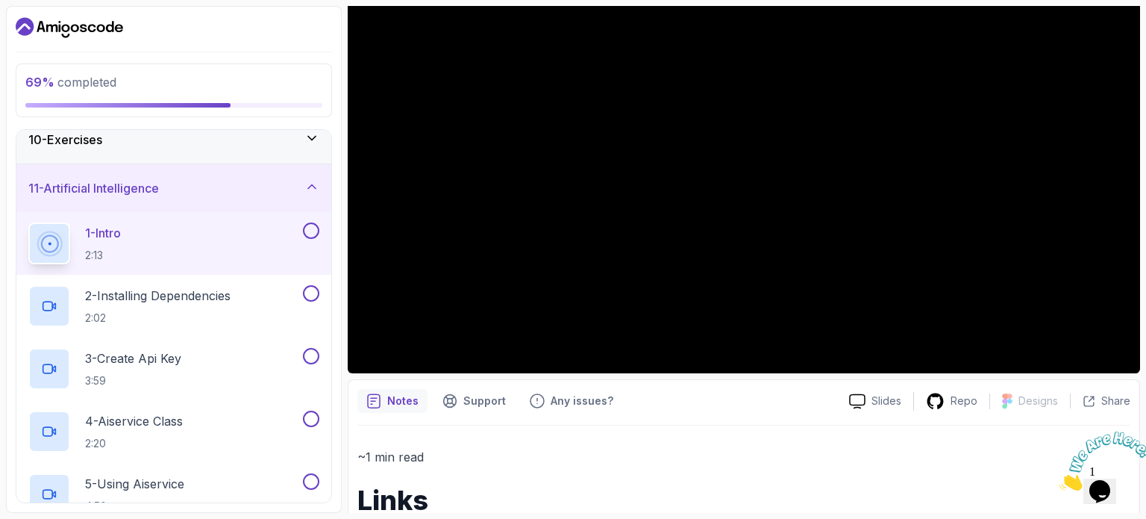
scroll to position [209, 0]
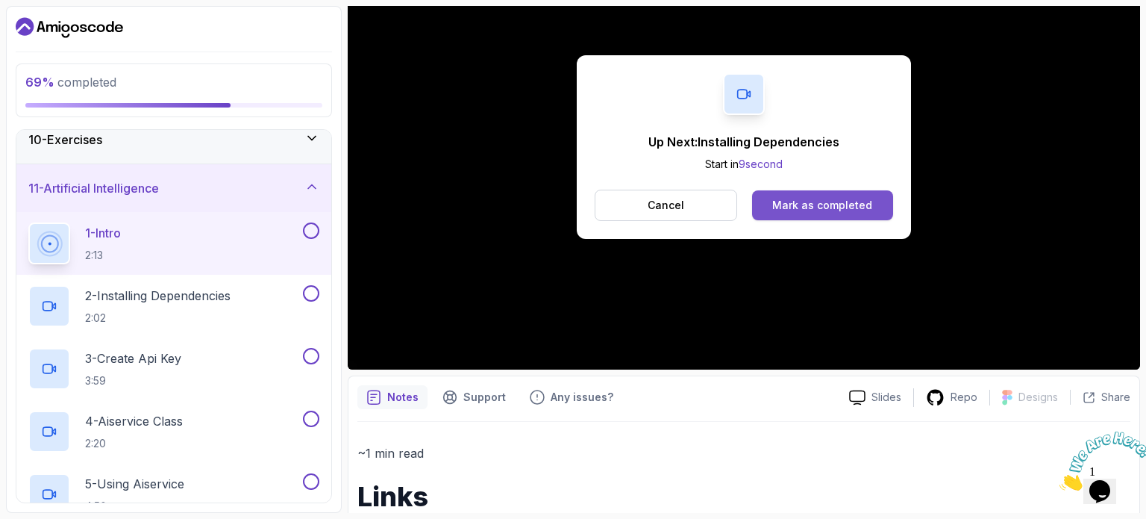
click at [808, 198] on div "Mark as completed" at bounding box center [822, 205] width 100 height 15
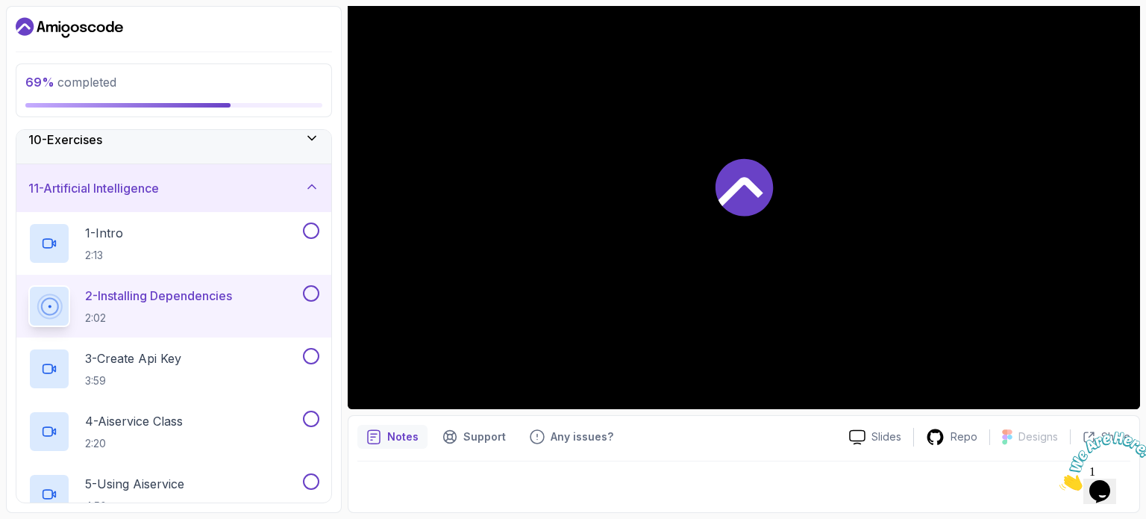
scroll to position [169, 0]
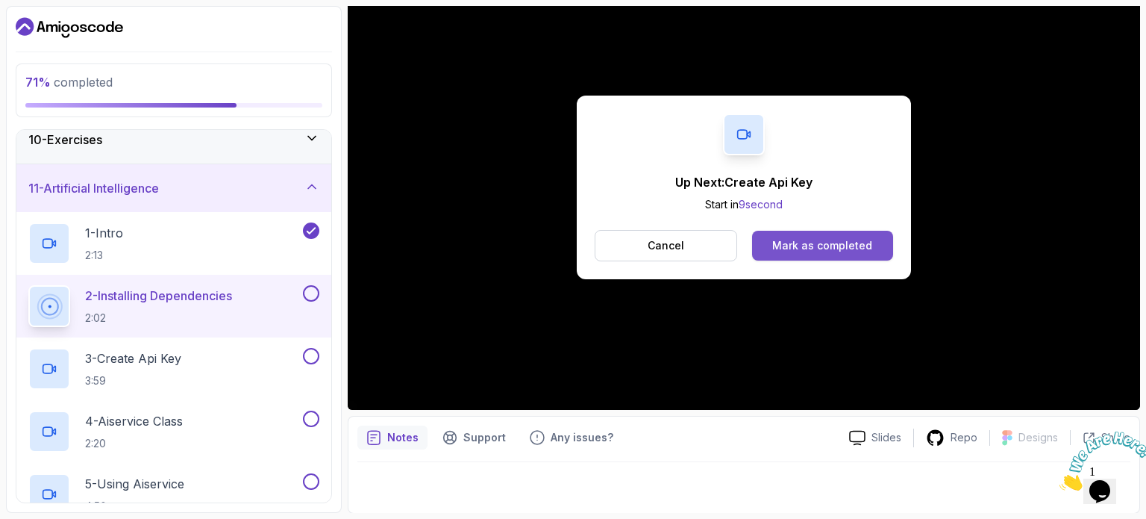
click at [853, 240] on div "Mark as completed" at bounding box center [822, 245] width 100 height 15
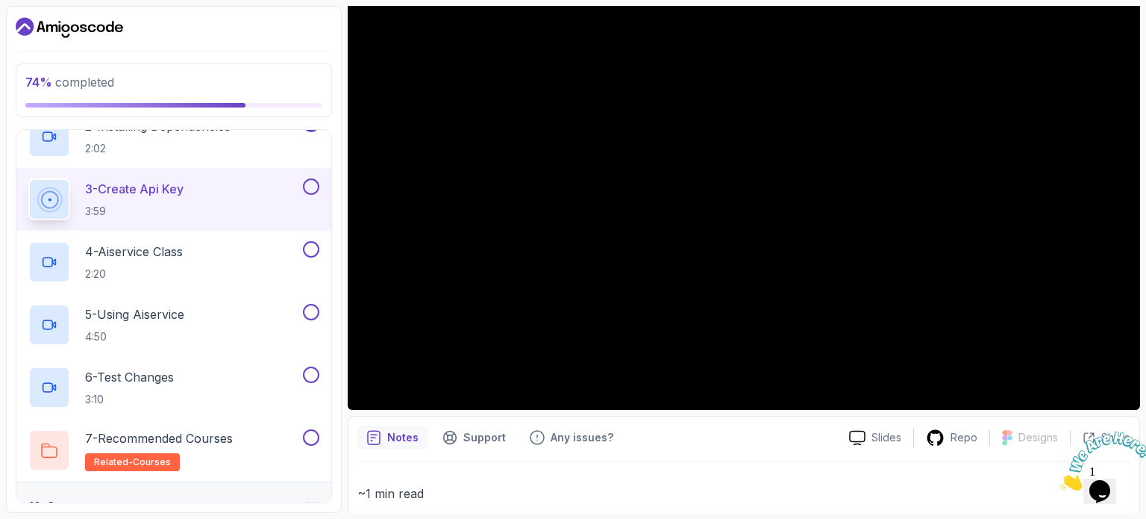
scroll to position [645, 0]
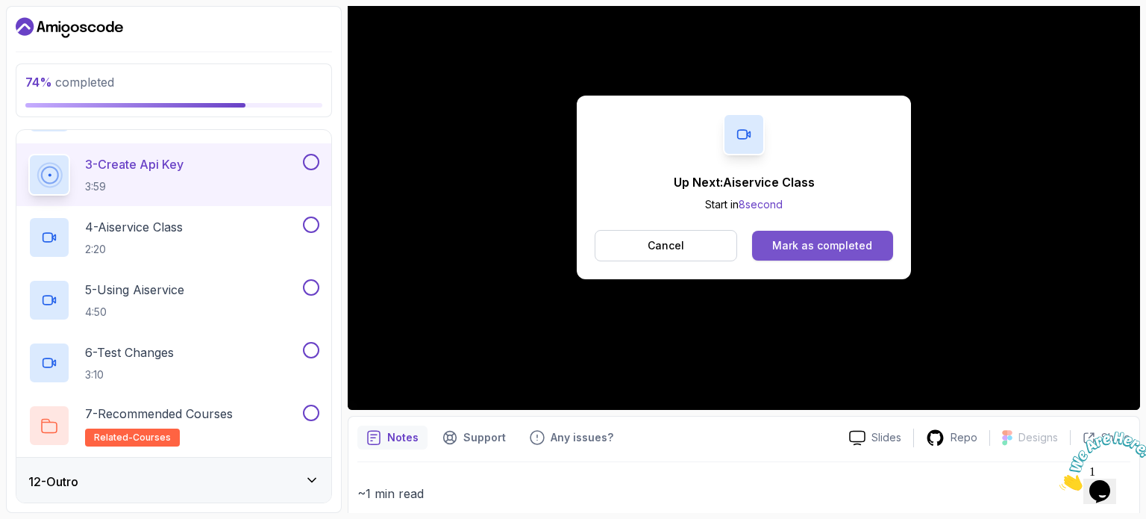
click at [805, 238] on div "Mark as completed" at bounding box center [822, 245] width 100 height 15
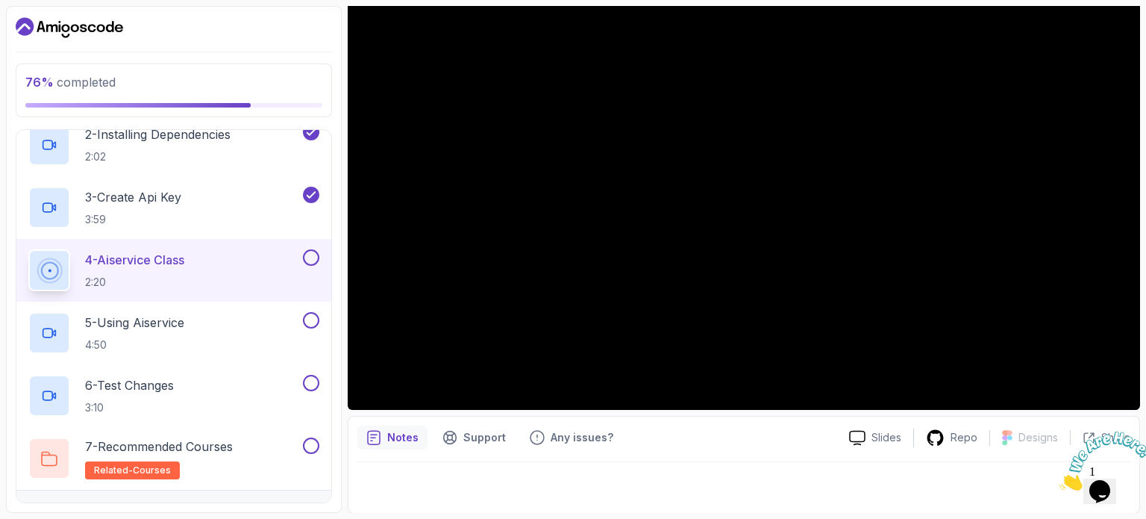
scroll to position [645, 0]
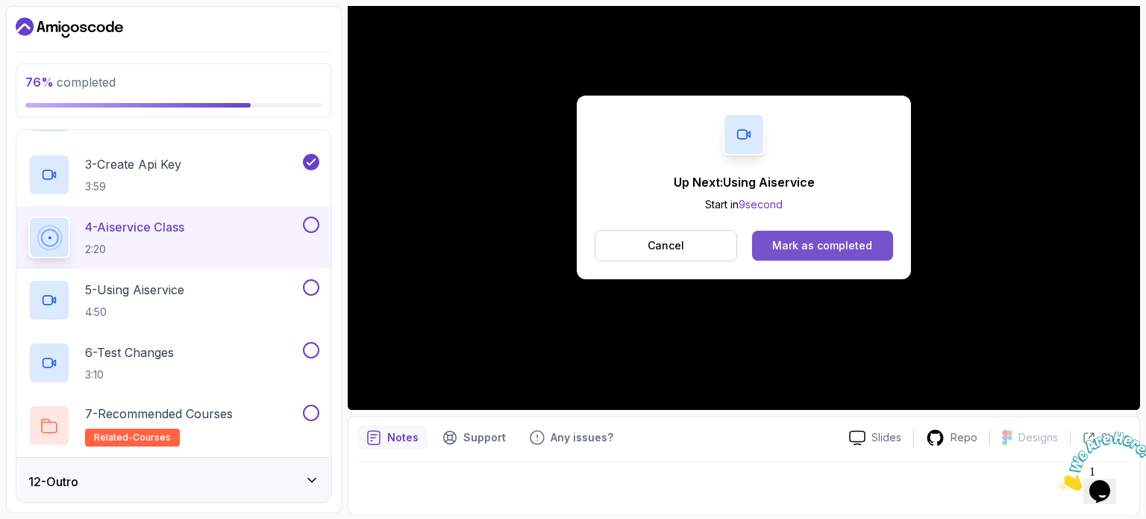
click at [803, 244] on div "Mark as completed" at bounding box center [822, 245] width 100 height 15
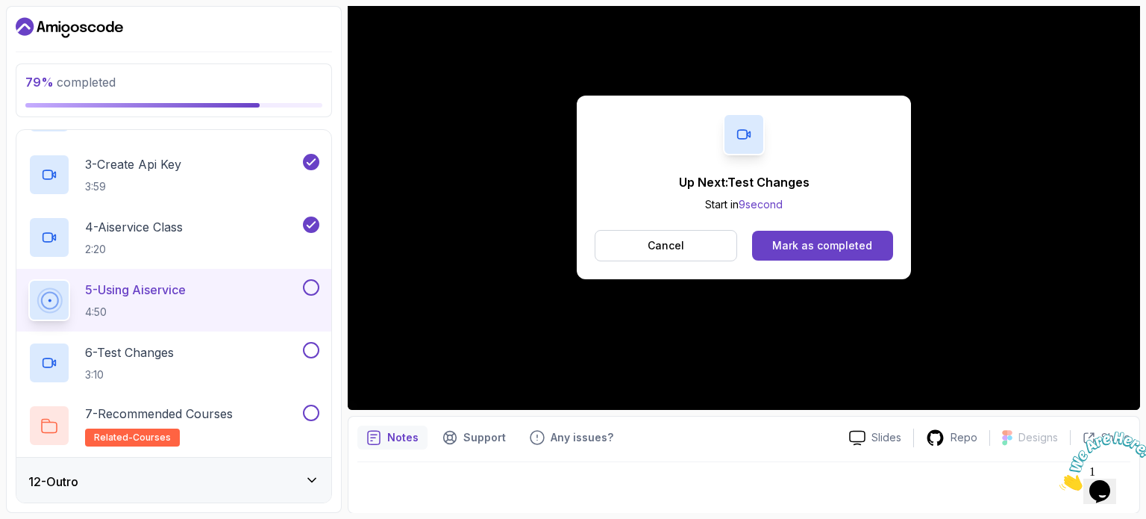
click at [827, 230] on div "Cancel Mark as completed" at bounding box center [744, 245] width 299 height 31
click at [811, 249] on div "Mark as completed" at bounding box center [822, 245] width 100 height 15
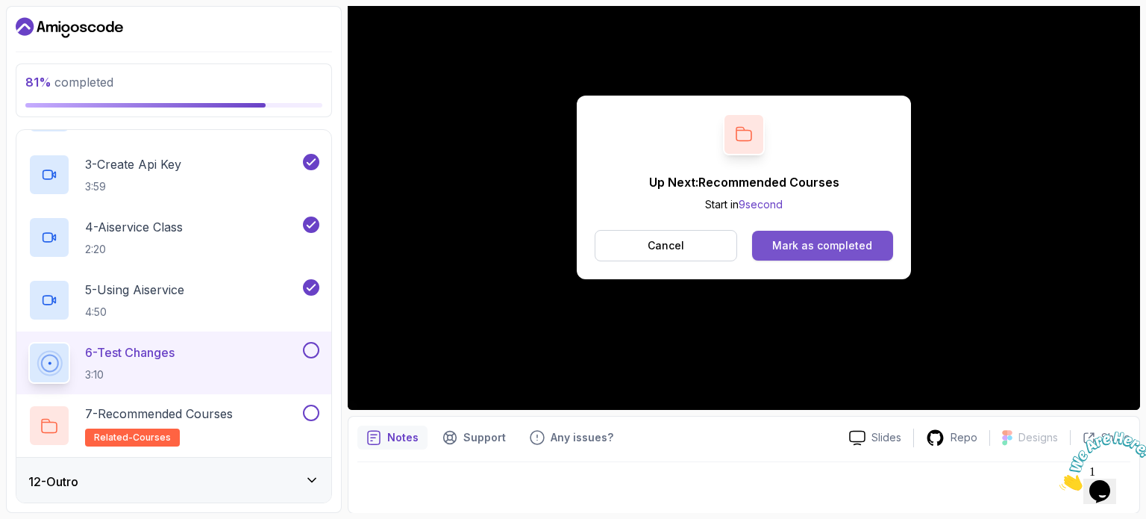
click at [827, 245] on div "Mark as completed" at bounding box center [822, 245] width 100 height 15
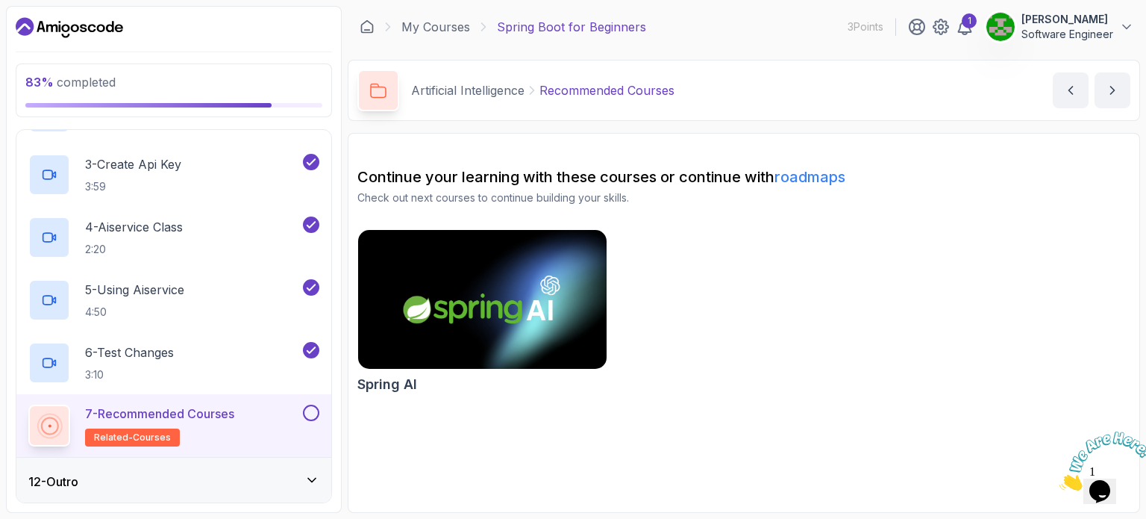
click at [312, 408] on button at bounding box center [311, 413] width 16 height 16
click at [242, 474] on div "12 - Outro" at bounding box center [173, 481] width 291 height 18
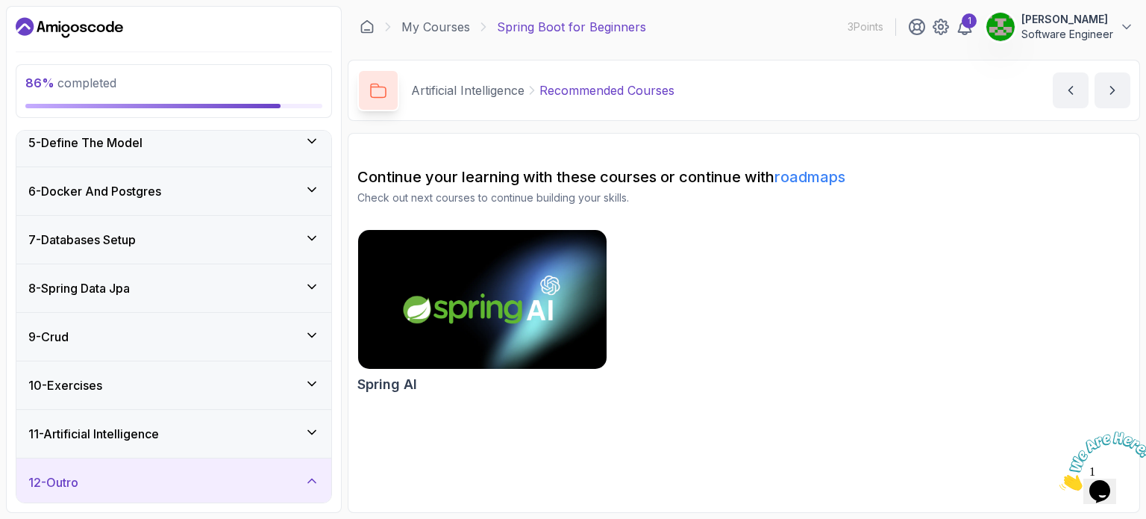
scroll to position [331, 0]
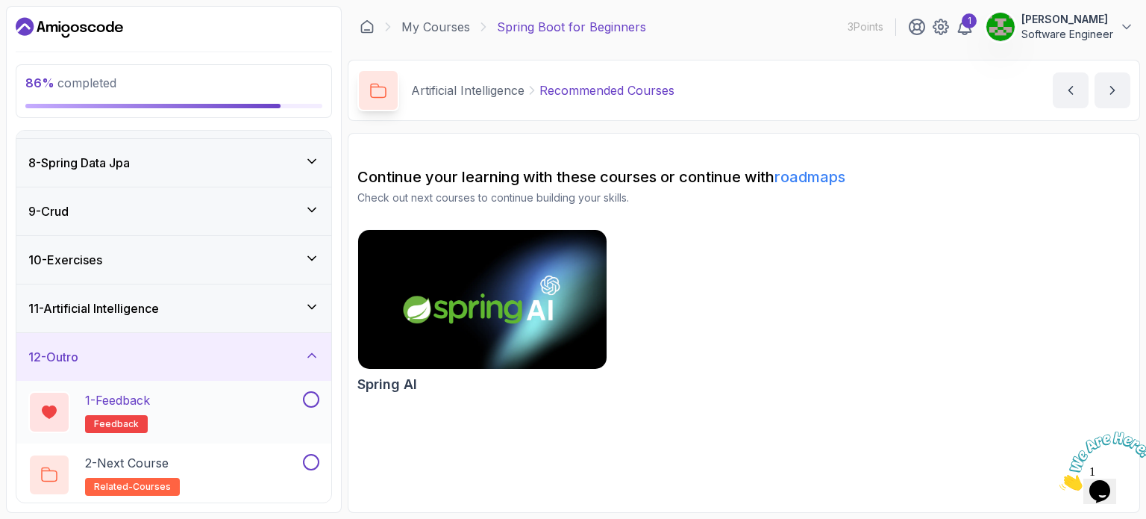
click at [299, 420] on div "1 - Feedback feedback" at bounding box center [164, 412] width 272 height 42
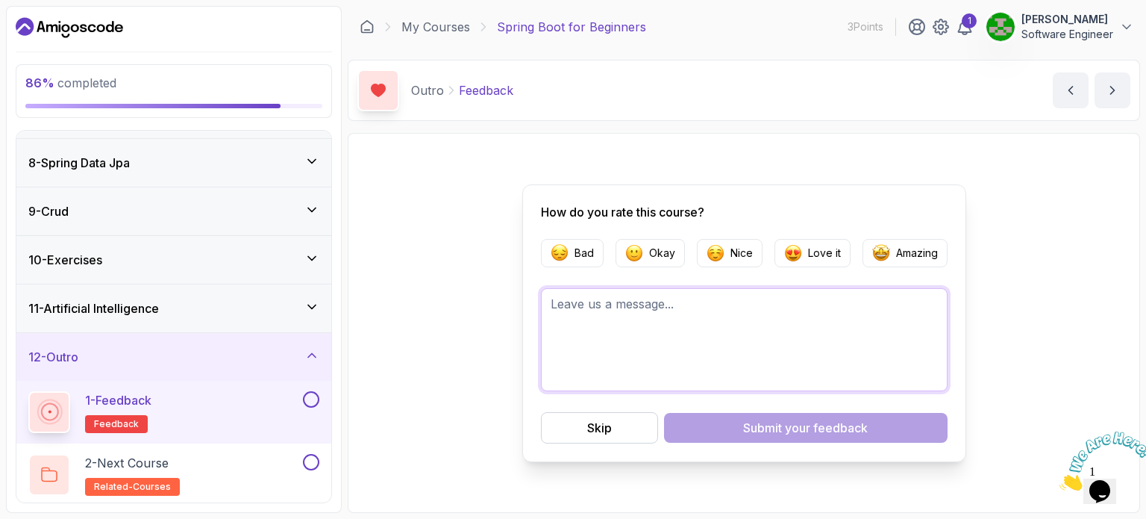
click at [696, 306] on textarea at bounding box center [744, 339] width 407 height 103
type textarea "/"
type textarea "It was really helpful for me. I got every concept. well explained."
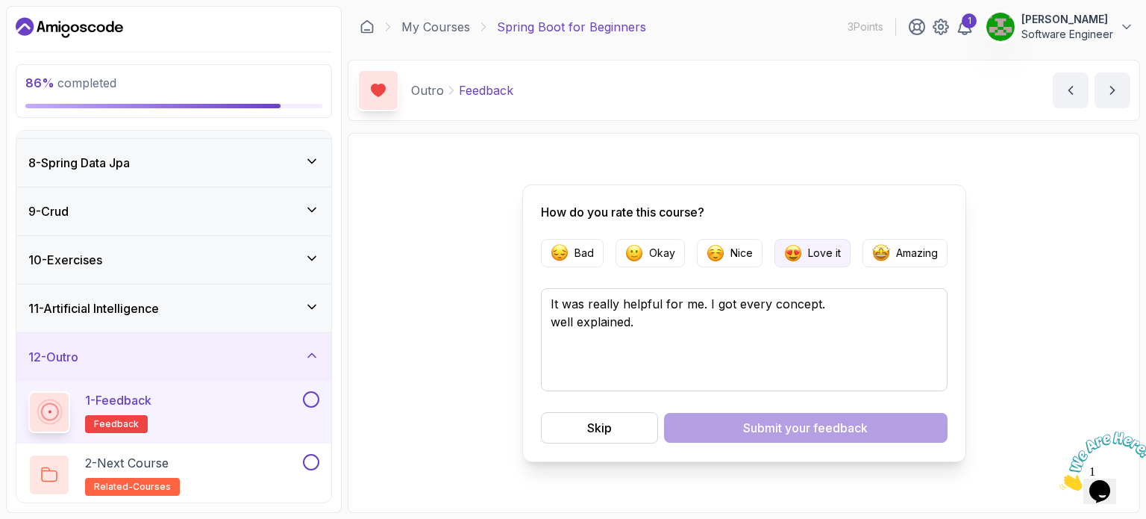
click at [827, 259] on p "Love it" at bounding box center [824, 253] width 33 height 15
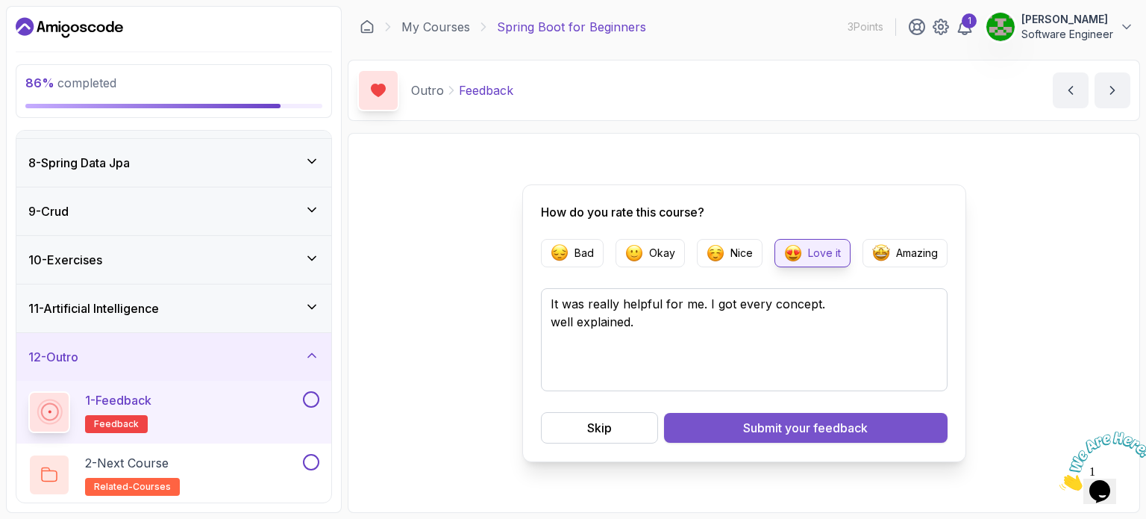
click at [776, 432] on div "Submit your feedback" at bounding box center [805, 428] width 125 height 18
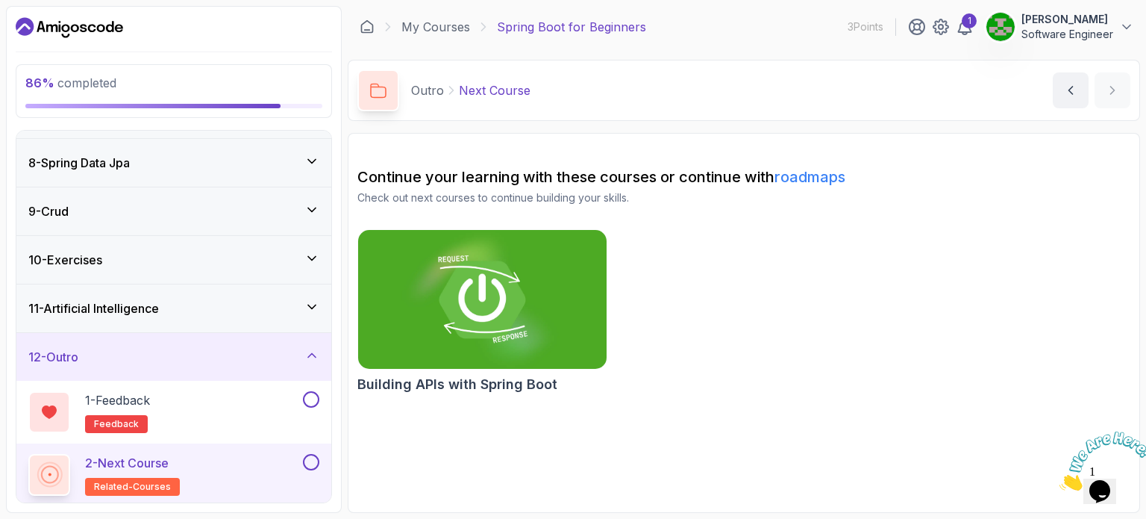
click at [505, 304] on img at bounding box center [482, 299] width 260 height 146
click at [207, 469] on div "2 - Next Course related-courses" at bounding box center [164, 475] width 272 height 42
click at [304, 455] on button at bounding box center [311, 462] width 16 height 16
click at [937, 122] on main "My Courses Spring Boot for Beginners 3 Points 1 Akansha kumari Software Enginee…" at bounding box center [744, 259] width 793 height 507
click at [313, 387] on div "1 - Feedback feedback" at bounding box center [173, 412] width 315 height 63
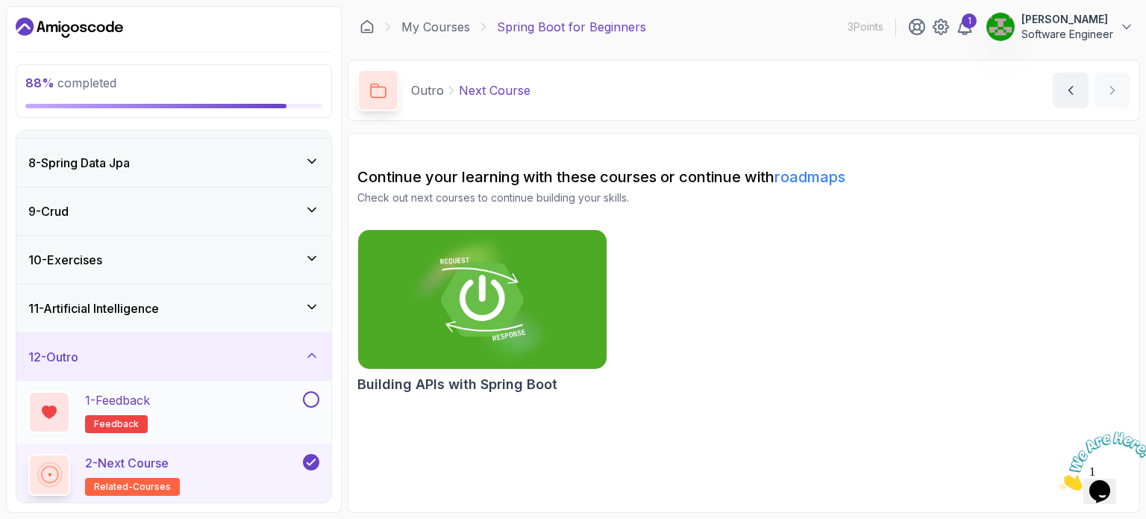
click at [305, 395] on button at bounding box center [311, 399] width 16 height 16
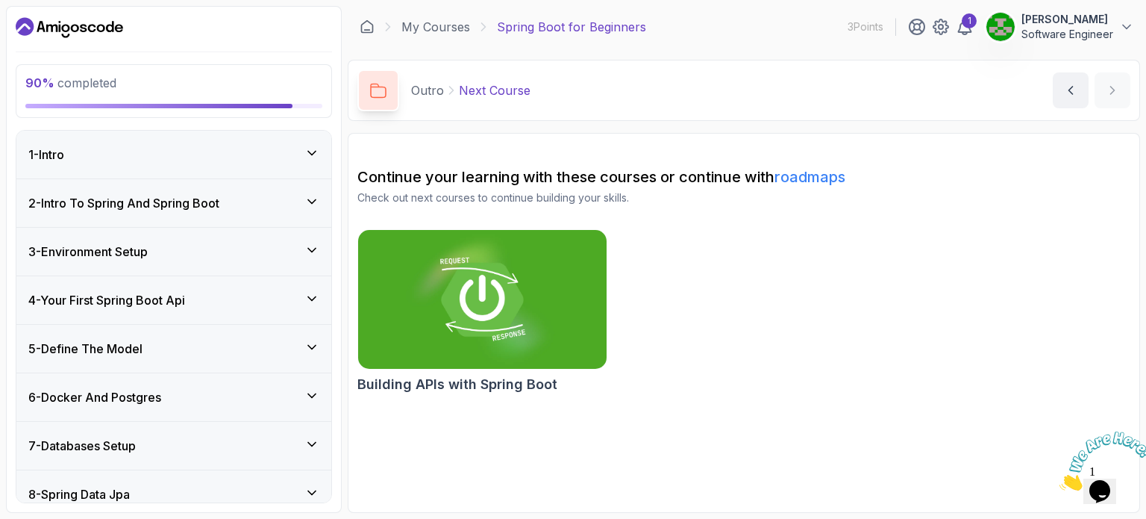
click at [297, 153] on div "1 - Intro" at bounding box center [173, 155] width 291 height 18
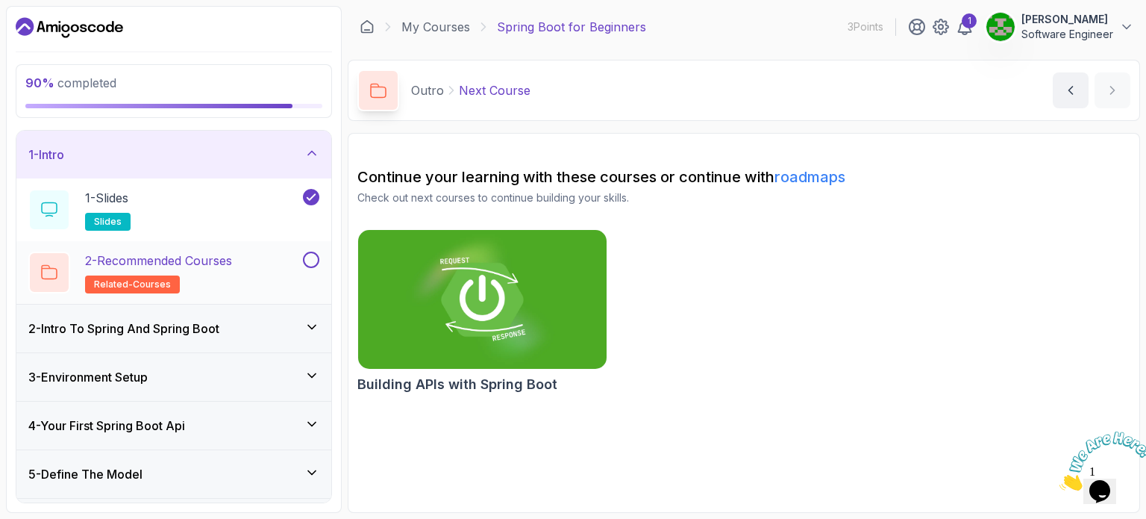
click at [310, 256] on button at bounding box center [311, 260] width 16 height 16
click at [314, 152] on icon at bounding box center [311, 153] width 7 height 4
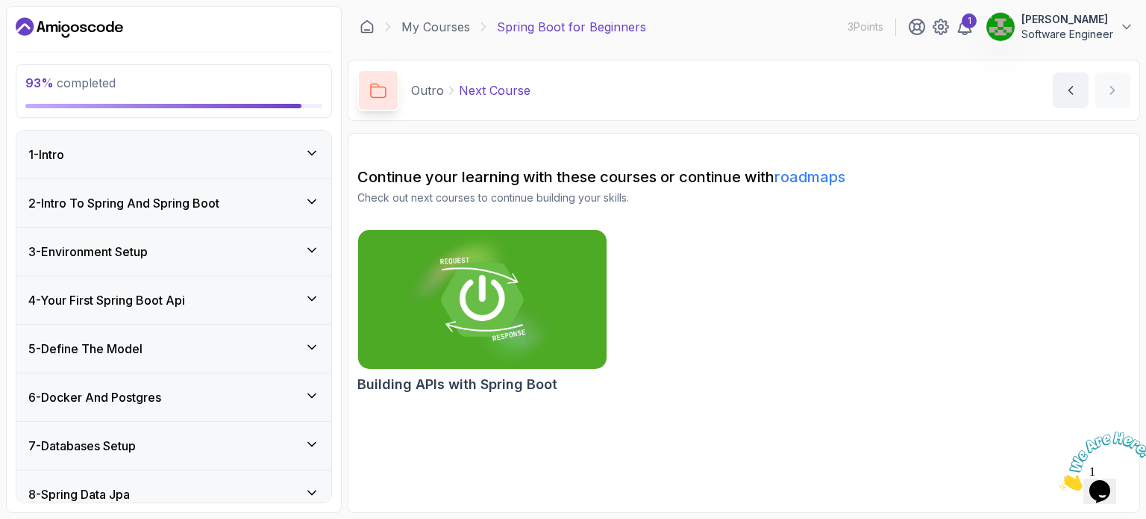
click at [313, 199] on icon at bounding box center [311, 201] width 15 height 15
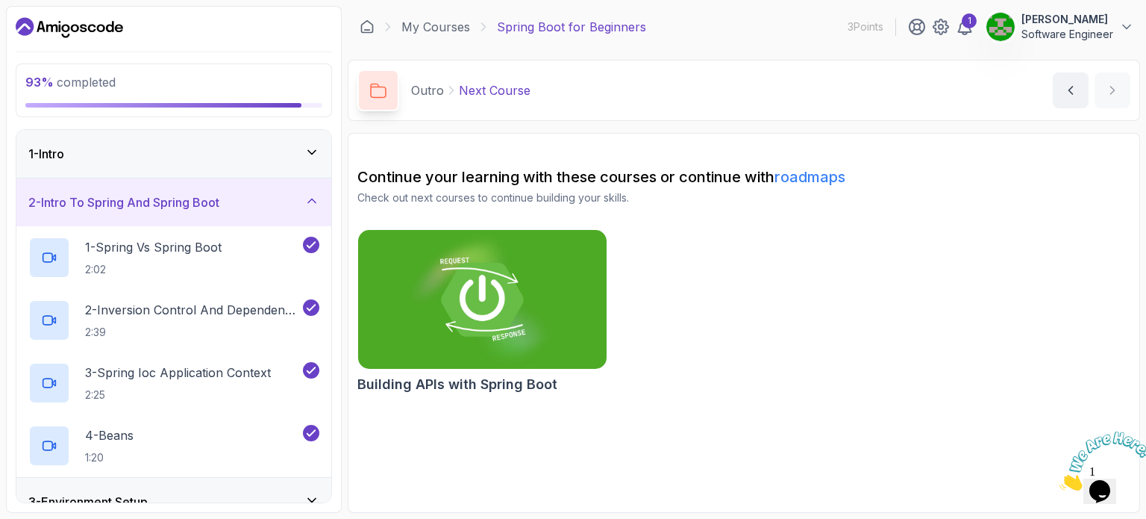
click at [313, 199] on icon at bounding box center [311, 201] width 7 height 4
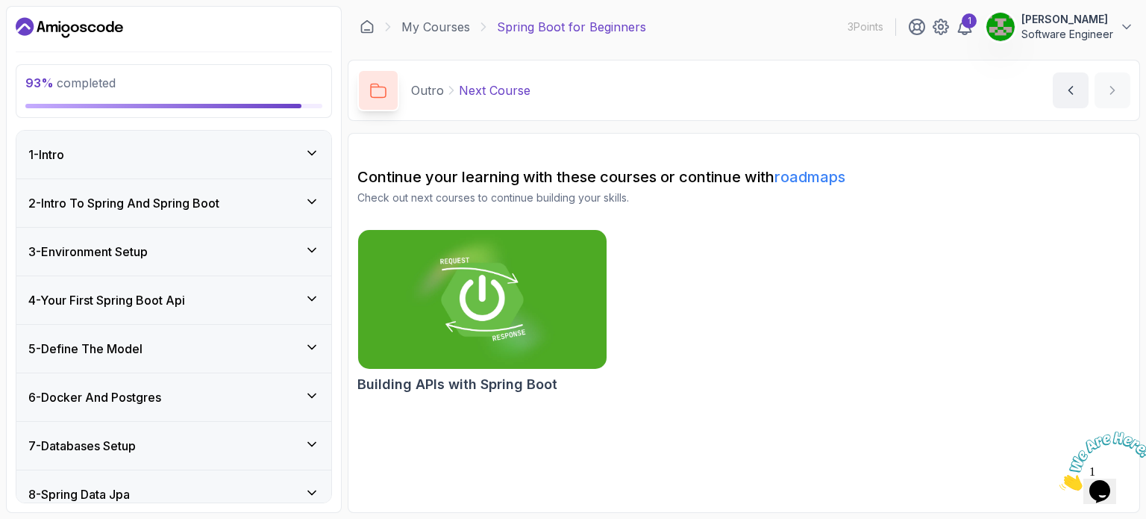
click at [310, 240] on div "3 - Environment Setup" at bounding box center [173, 252] width 315 height 48
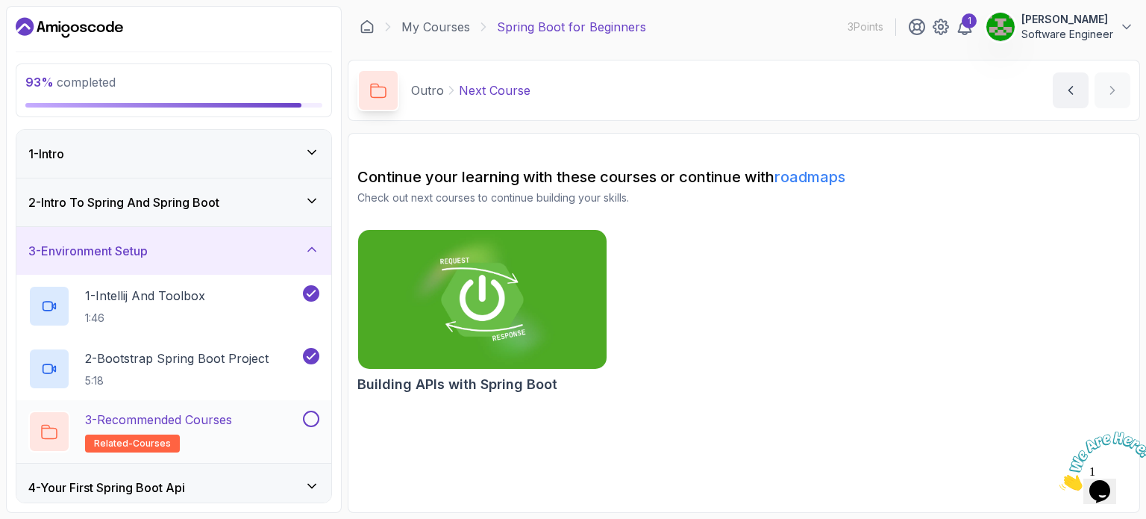
click at [308, 416] on button at bounding box center [311, 418] width 16 height 16
click at [316, 245] on icon at bounding box center [311, 249] width 15 height 15
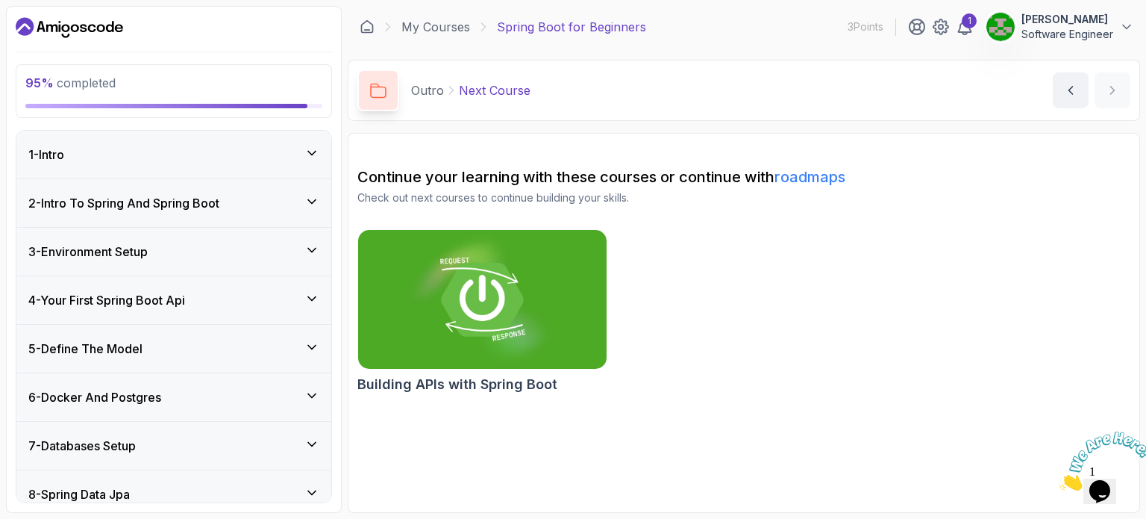
click at [310, 293] on icon at bounding box center [311, 298] width 15 height 15
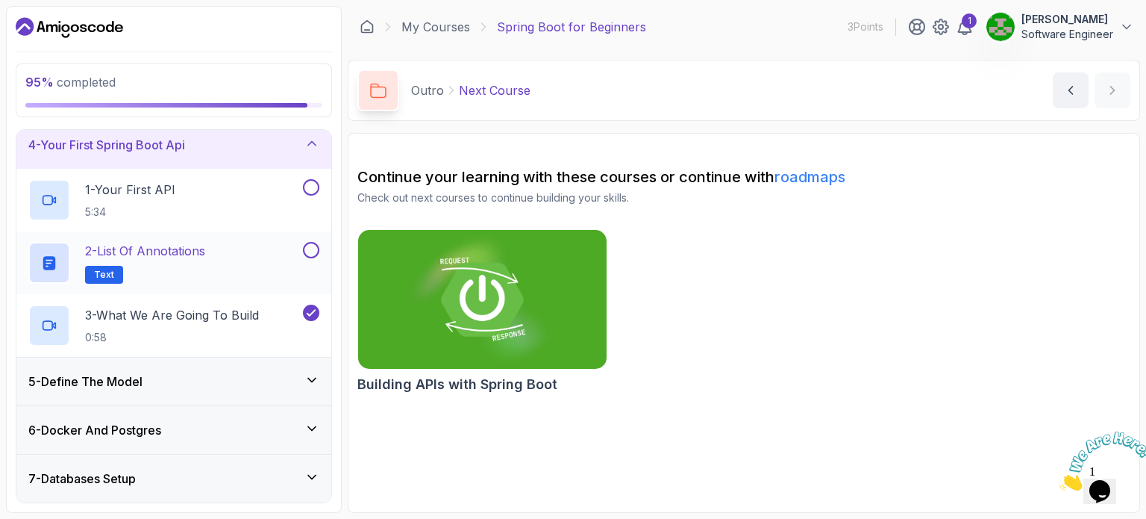
scroll to position [155, 0]
click at [311, 187] on button at bounding box center [311, 186] width 16 height 16
click at [313, 246] on button at bounding box center [311, 249] width 16 height 16
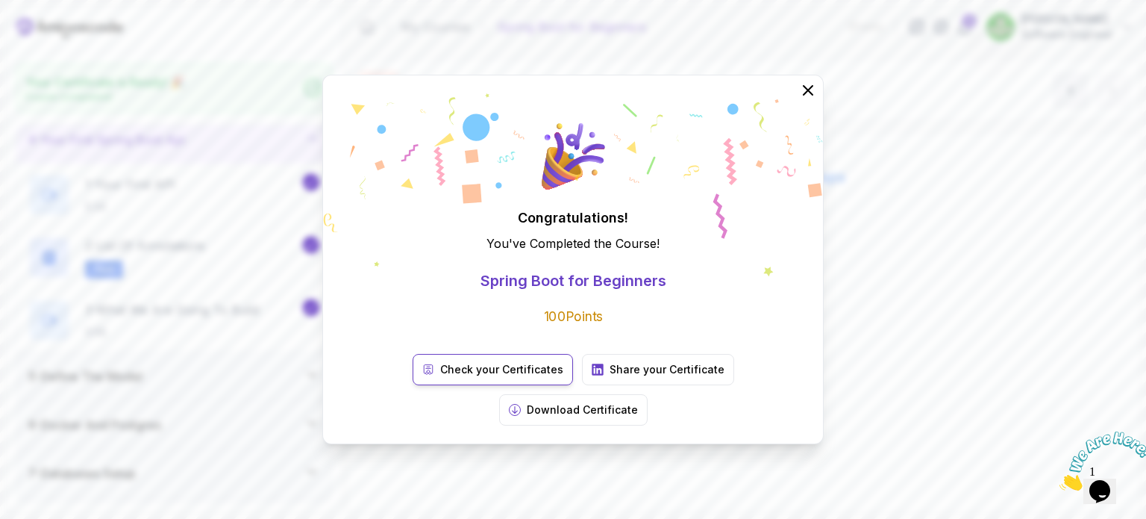
click at [452, 377] on p "Check your Certificates" at bounding box center [501, 369] width 123 height 15
click at [638, 402] on p "Download Certificate" at bounding box center [582, 409] width 111 height 15
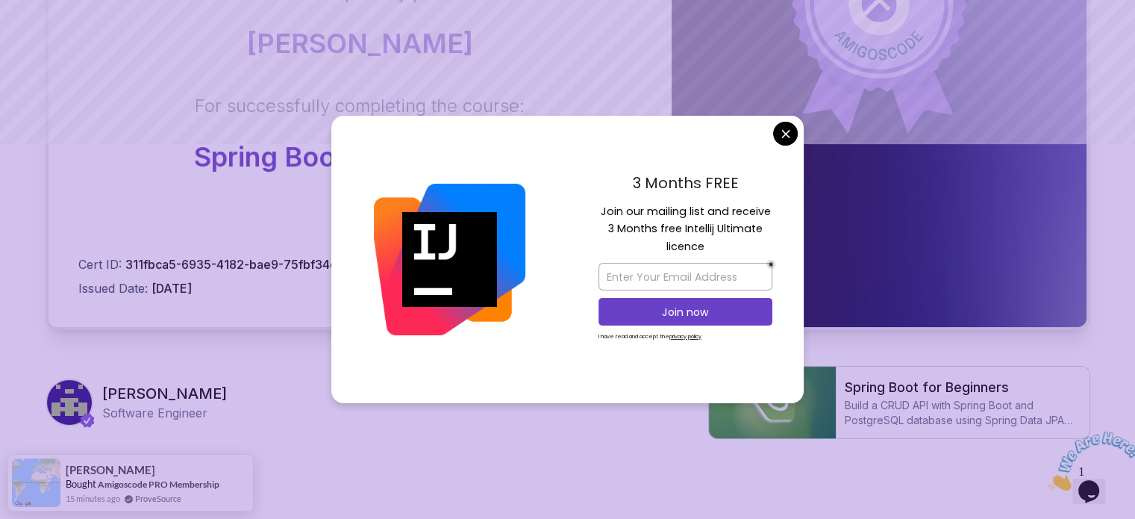
scroll to position [375, 0]
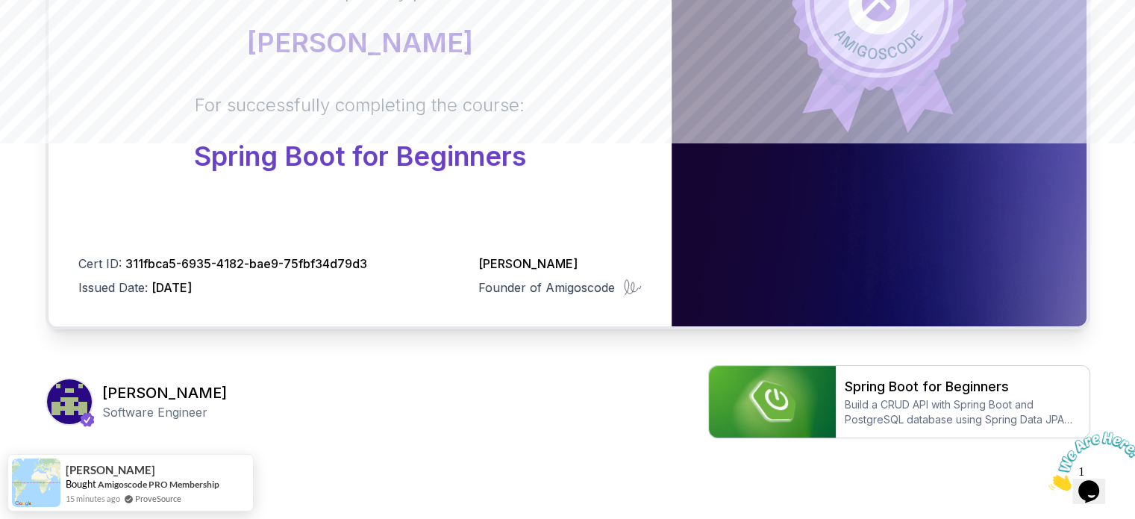
click at [779, 133] on body "Certificate This certificate is proudly presented to: [PERSON_NAME] For success…" at bounding box center [567, 97] width 1135 height 945
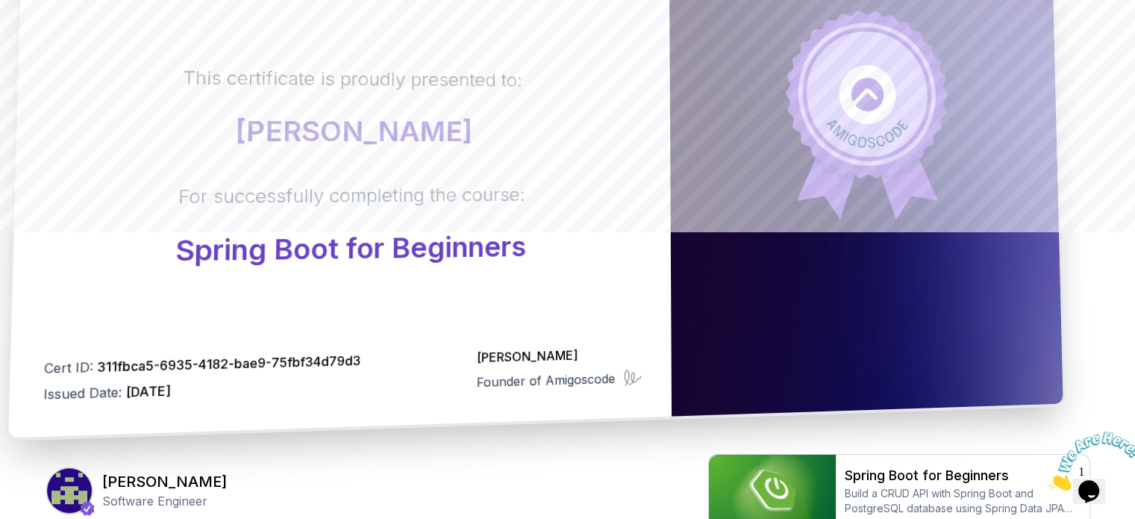
scroll to position [0, 0]
